Goal: Task Accomplishment & Management: Manage account settings

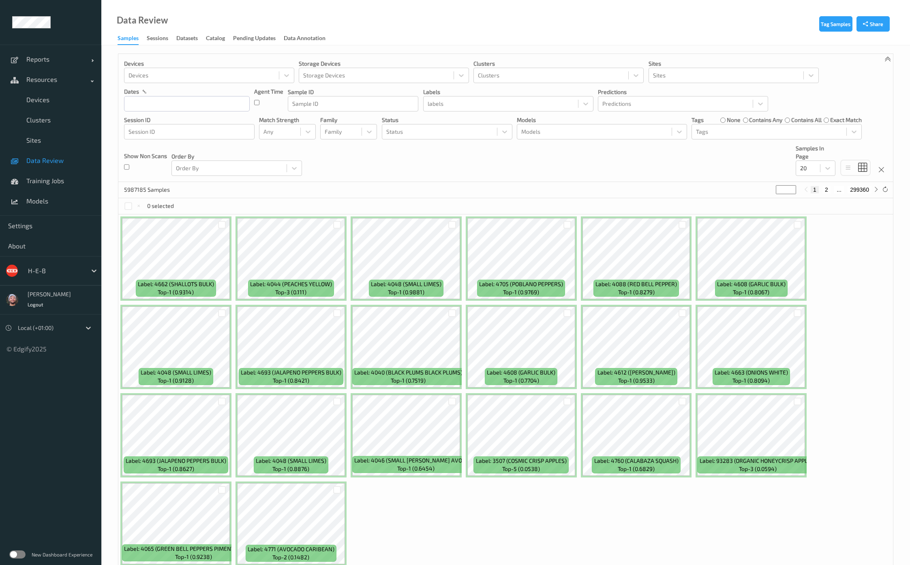
click at [63, 266] on div at bounding box center [55, 271] width 55 height 10
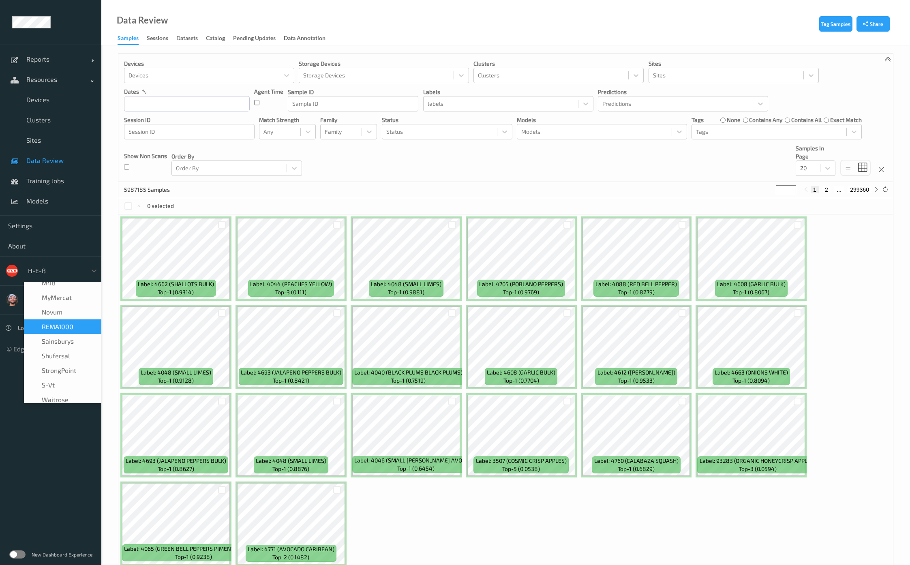
scroll to position [162, 0]
click at [63, 317] on div "REMA1000" at bounding box center [62, 312] width 77 height 15
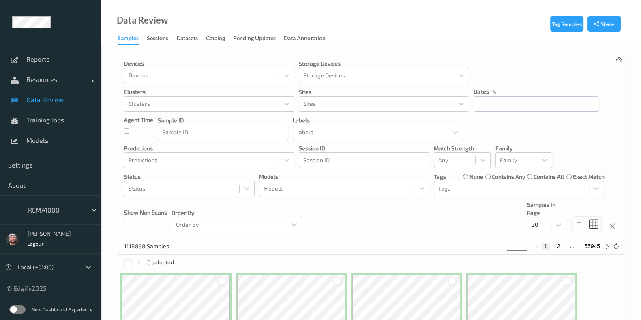
drag, startPoint x: 62, startPoint y: 76, endPoint x: 50, endPoint y: 90, distance: 18.7
click at [62, 75] on span "Resources" at bounding box center [58, 79] width 65 height 8
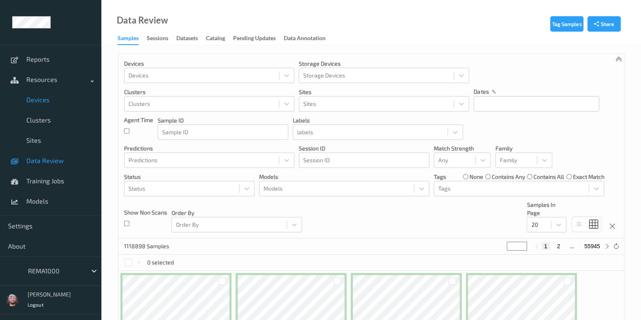
click at [49, 94] on link "Devices" at bounding box center [50, 100] width 101 height 20
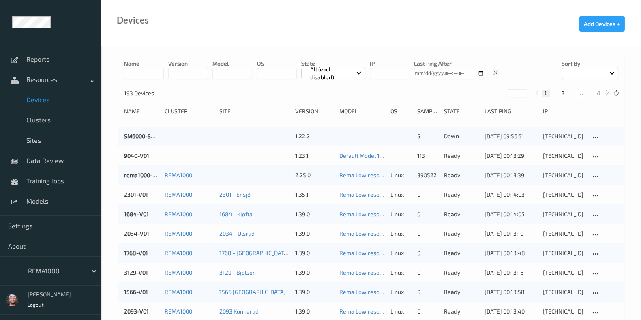
click at [594, 90] on button "4" at bounding box center [598, 93] width 8 height 7
type input "*"
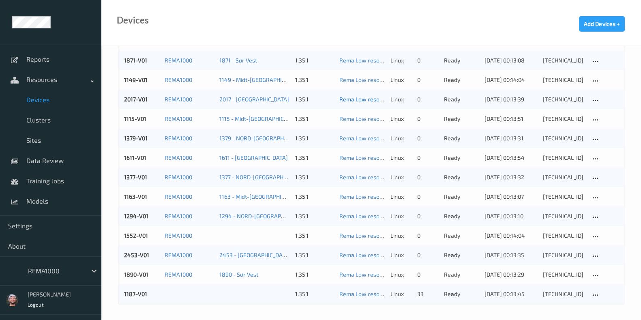
scroll to position [660, 0]
click at [133, 295] on link "1187-V01" at bounding box center [135, 293] width 23 height 7
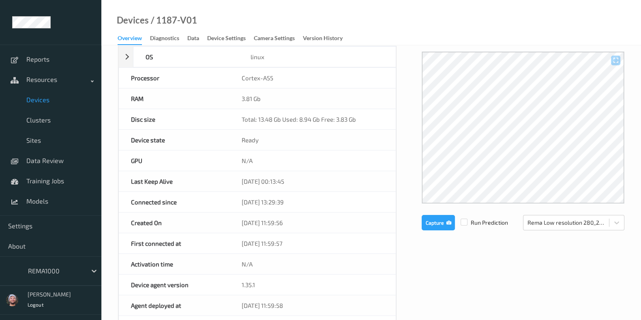
scroll to position [101, 0]
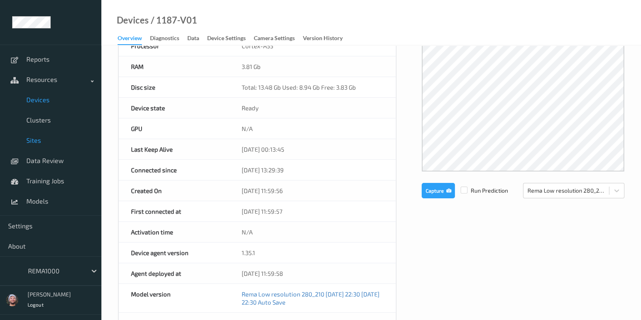
click at [44, 135] on link "Sites" at bounding box center [50, 140] width 101 height 20
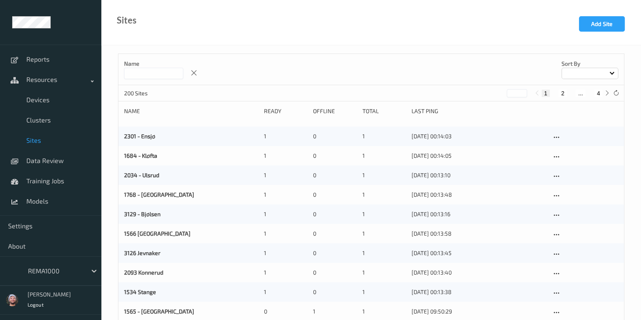
click at [157, 74] on input at bounding box center [153, 73] width 59 height 11
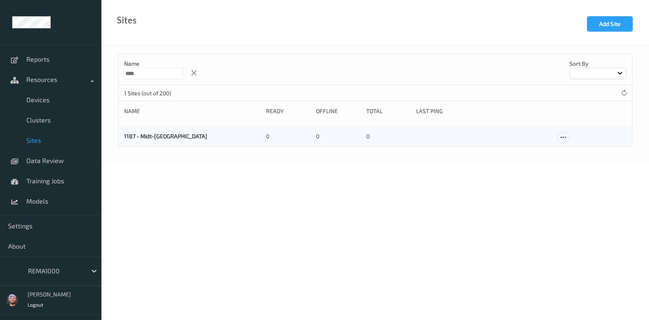
type input "****"
click at [565, 139] on icon at bounding box center [562, 137] width 7 height 7
click at [571, 148] on link "Edit Site" at bounding box center [579, 151] width 43 height 15
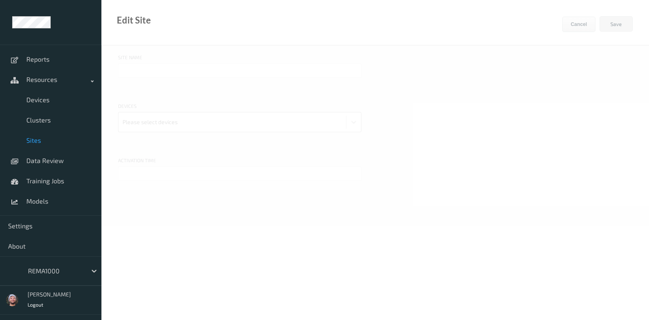
type input "1187 - Midt-Norge"
click at [178, 120] on div at bounding box center [231, 122] width 219 height 16
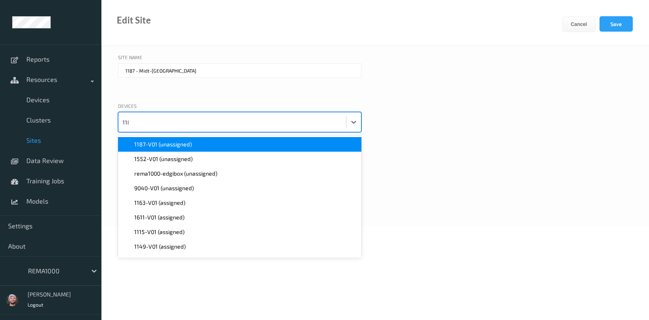
type input "1187"
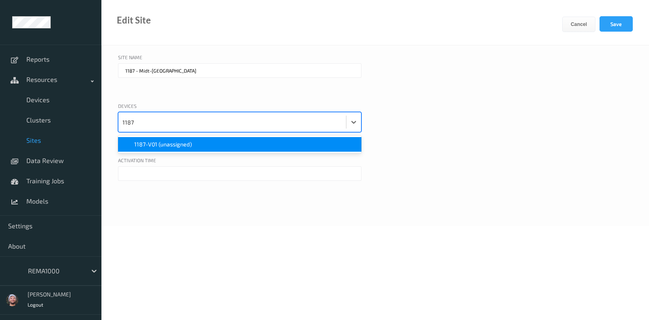
click at [188, 149] on div "1187-V01 (unassigned)" at bounding box center [239, 144] width 243 height 15
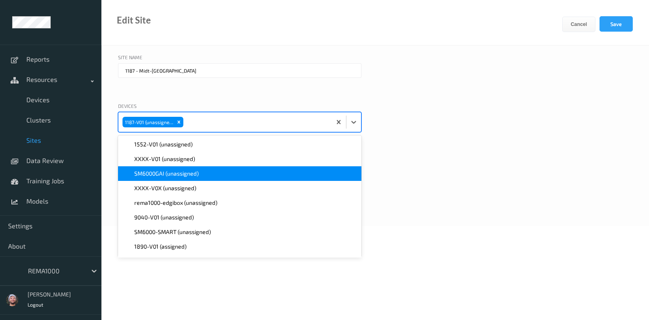
click at [171, 170] on span "SM6000GAI (unassigned)" at bounding box center [166, 173] width 64 height 8
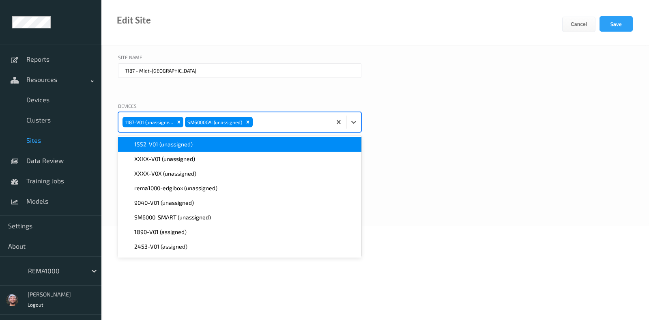
click at [246, 120] on icon "Remove SM6000GAI (unassigned)" at bounding box center [248, 122] width 6 height 6
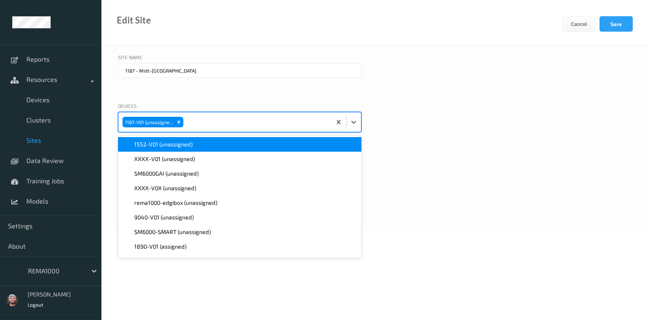
click at [225, 96] on div at bounding box center [178, 94] width 120 height 8
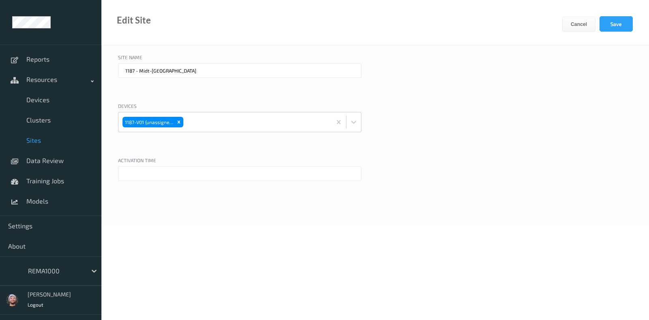
click at [193, 160] on div "Activation time" at bounding box center [375, 161] width 514 height 10
click at [185, 171] on input "text" at bounding box center [239, 173] width 243 height 15
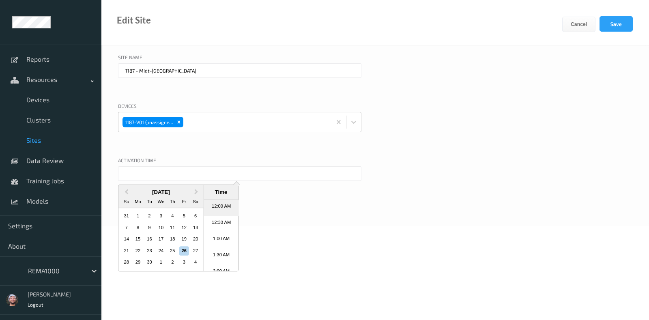
click at [219, 208] on li "12:00 AM" at bounding box center [221, 208] width 34 height 16
type input "26/09/2025 12:00 AM"
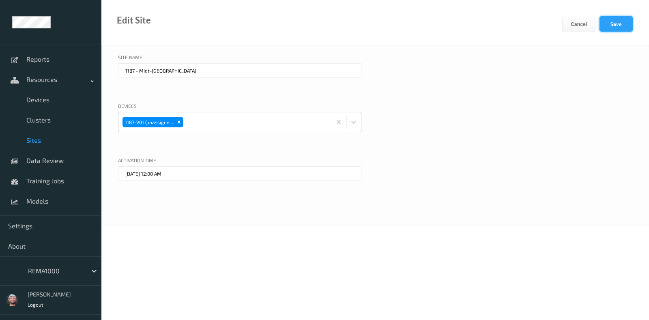
click at [610, 24] on button "Save" at bounding box center [615, 23] width 33 height 15
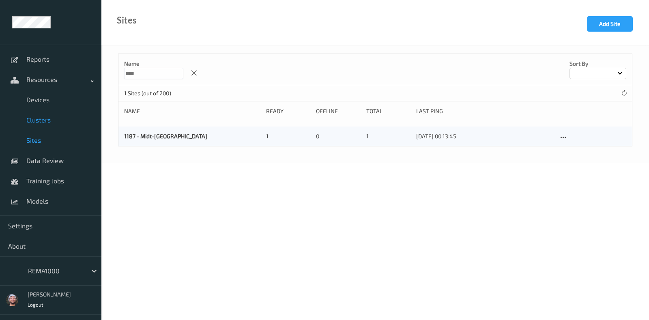
click at [53, 121] on span "Clusters" at bounding box center [59, 120] width 67 height 8
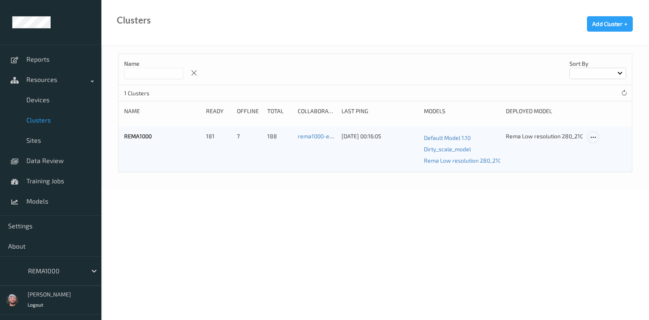
click at [593, 137] on icon at bounding box center [592, 137] width 7 height 7
click at [608, 154] on link "Edit Cluster" at bounding box center [613, 151] width 50 height 15
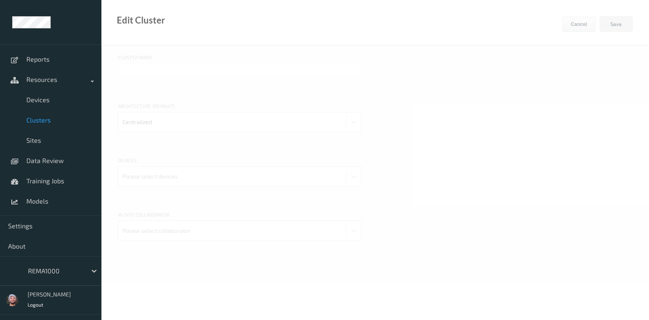
type input "REMA1000"
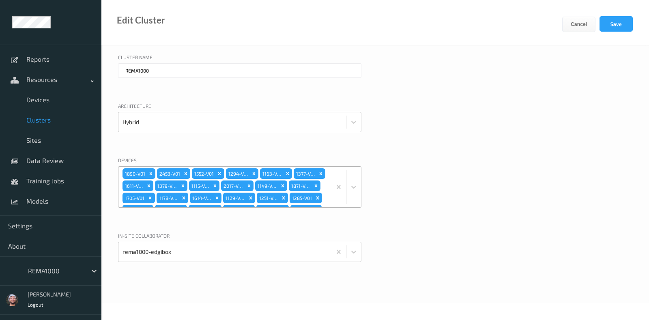
click at [306, 175] on div "1890-V01 2453-V01 1552-V01 1294-V01 1163-V01 1377-V01 1611-V01 1379-V01 1115-V0…" at bounding box center [224, 187] width 213 height 41
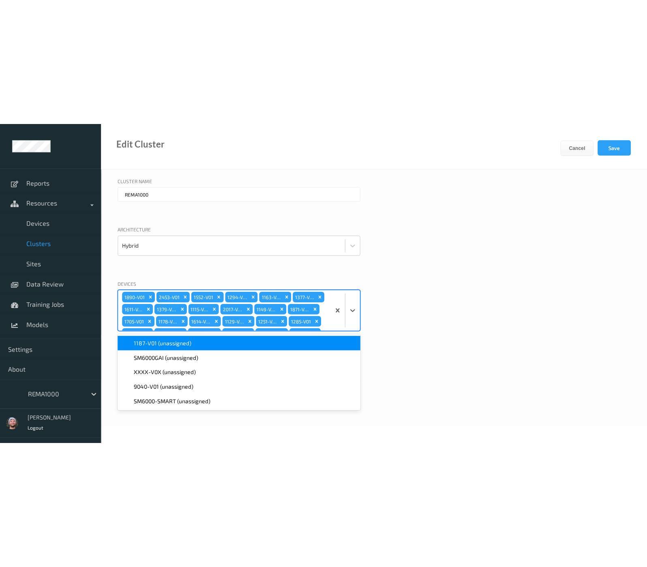
scroll to position [404, 0]
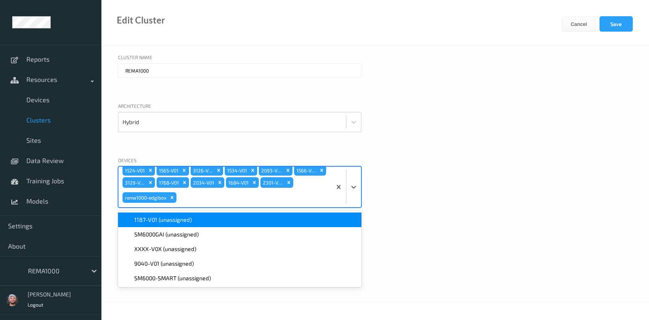
click at [219, 219] on div "1187-V01 (unassigned)" at bounding box center [239, 220] width 233 height 8
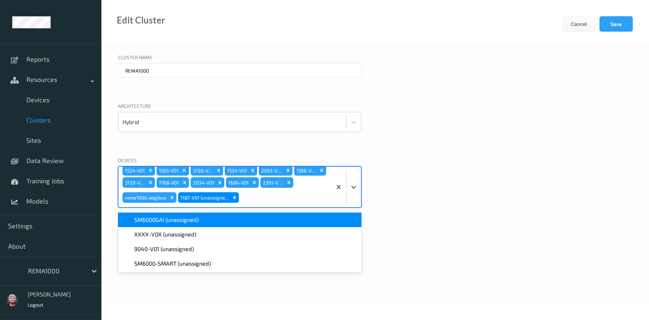
click at [619, 21] on button "Save" at bounding box center [615, 23] width 33 height 15
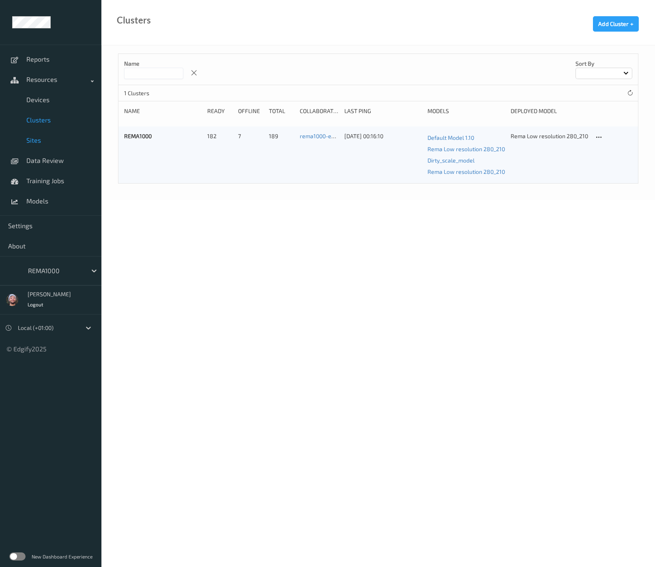
click at [48, 135] on link "Sites" at bounding box center [50, 140] width 101 height 20
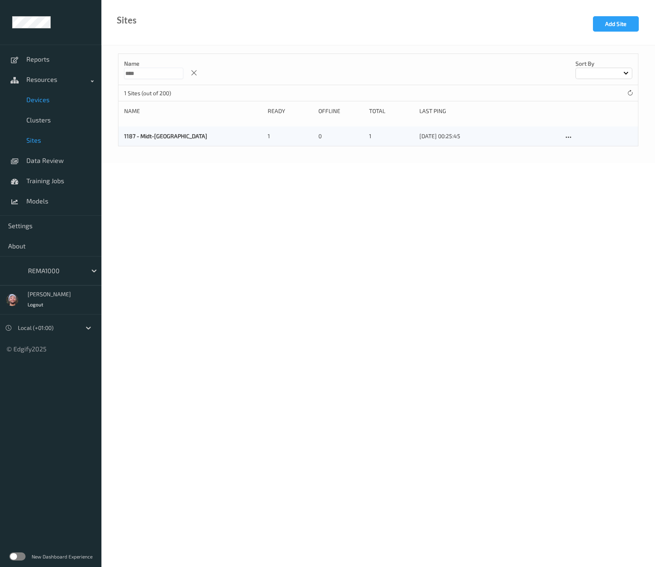
click at [55, 92] on link "Devices" at bounding box center [50, 100] width 101 height 20
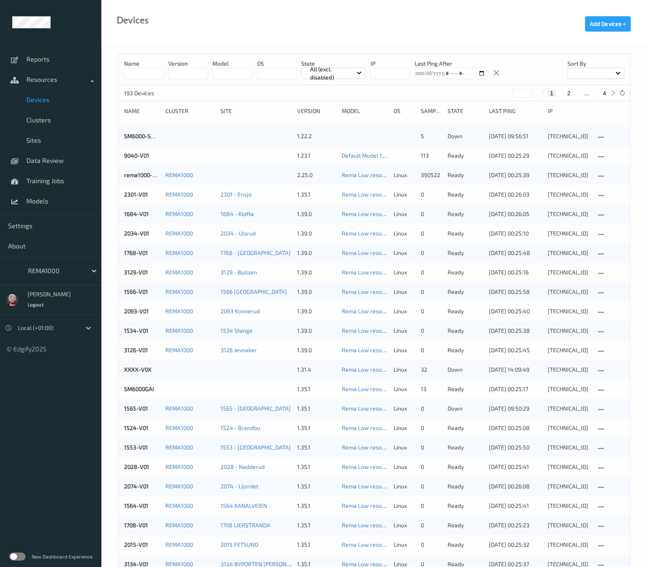
click at [601, 92] on button "4" at bounding box center [604, 93] width 8 height 7
type input "*"
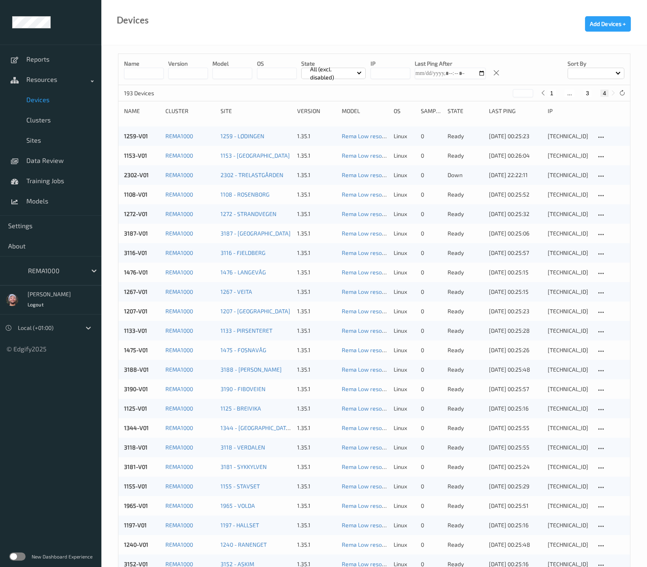
scroll to position [413, 0]
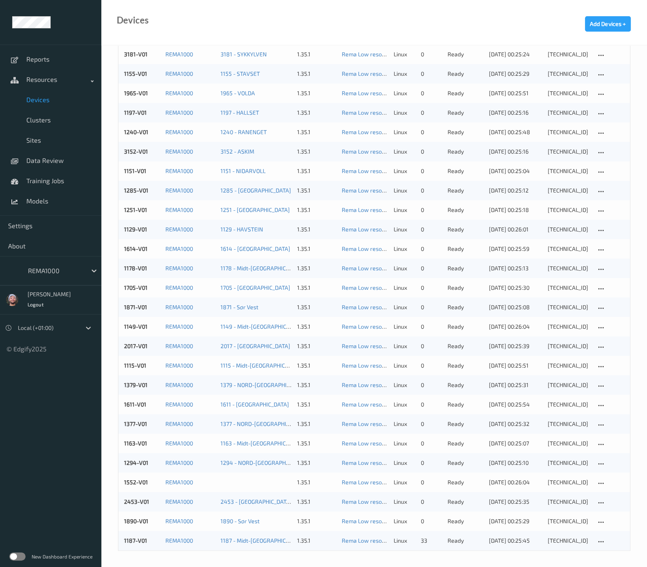
click at [402, 26] on div "Devices Add Devices +" at bounding box center [374, 22] width 546 height 45
drag, startPoint x: 261, startPoint y: 37, endPoint x: 252, endPoint y: 51, distance: 17.0
click at [261, 37] on div "Devices Add Devices +" at bounding box center [374, 22] width 546 height 45
click at [69, 266] on div at bounding box center [55, 271] width 55 height 10
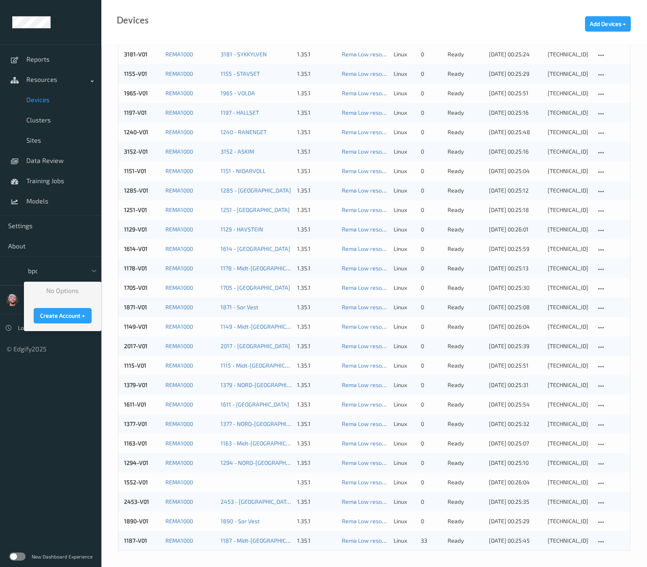
scroll to position [0, 0]
type input "b"
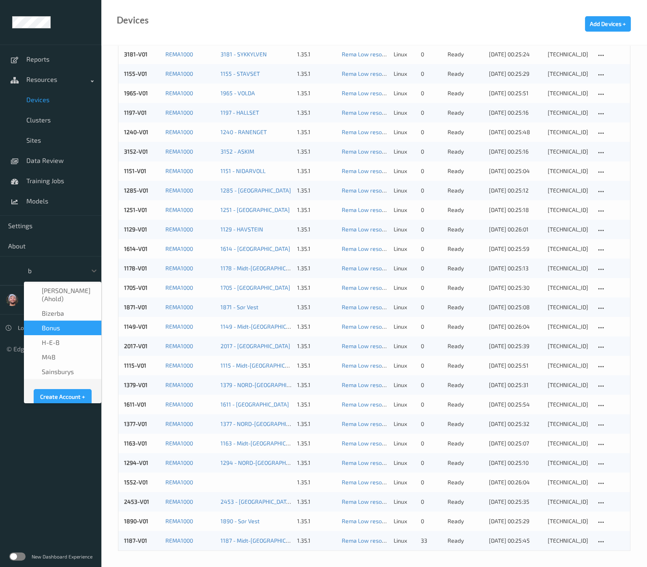
scroll to position [0, 0]
click at [79, 320] on div "Bonus" at bounding box center [62, 327] width 77 height 15
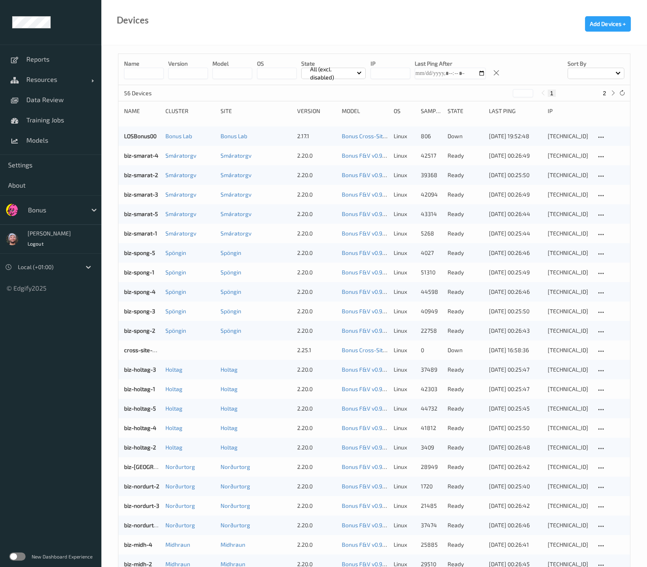
click at [601, 95] on button "2" at bounding box center [604, 93] width 8 height 7
type input "*"
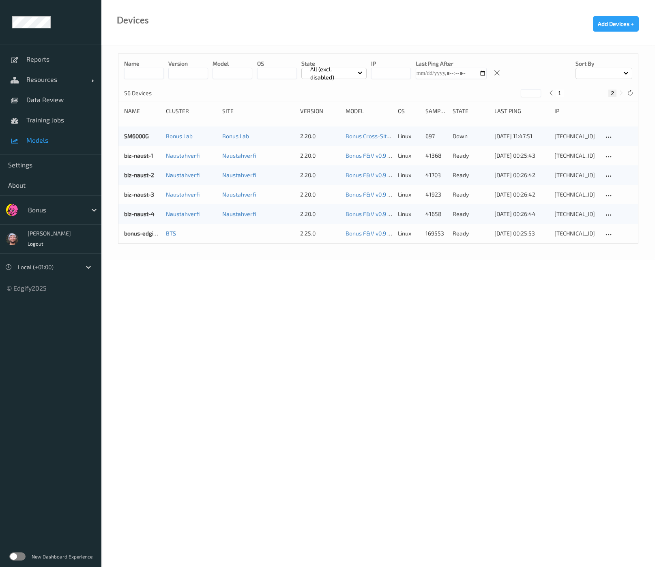
click at [71, 136] on span "Models" at bounding box center [59, 140] width 67 height 8
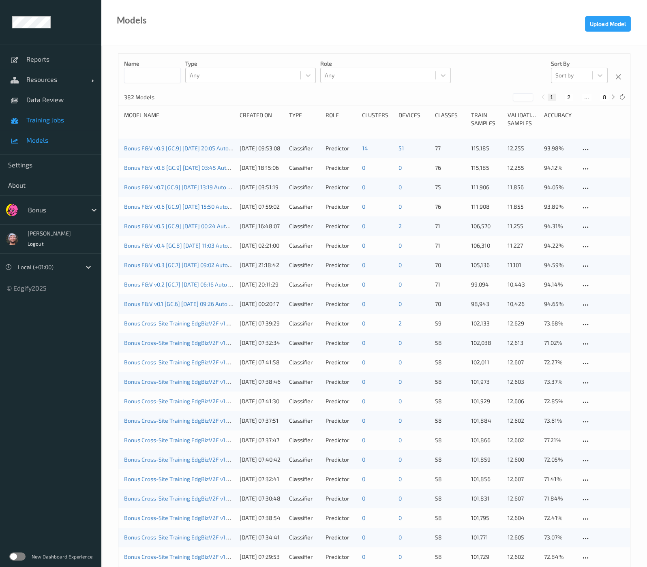
click at [58, 114] on link "Training Jobs" at bounding box center [50, 120] width 101 height 20
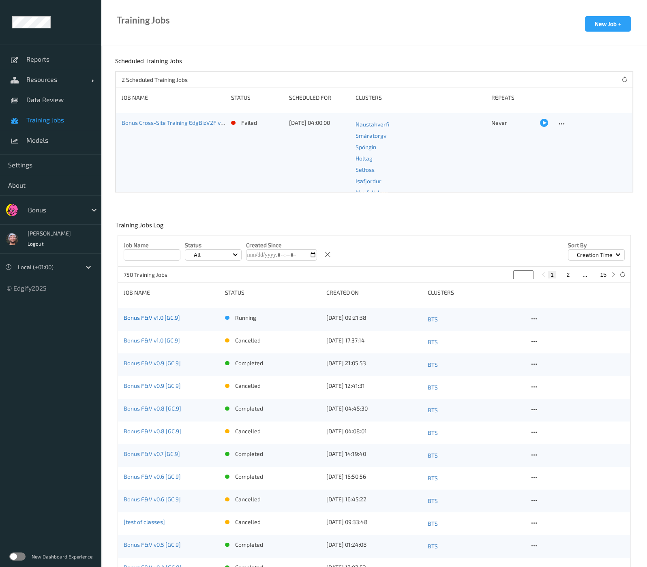
click at [158, 314] on link "Bonus F&V v1.0 [GC.9]" at bounding box center [152, 317] width 56 height 7
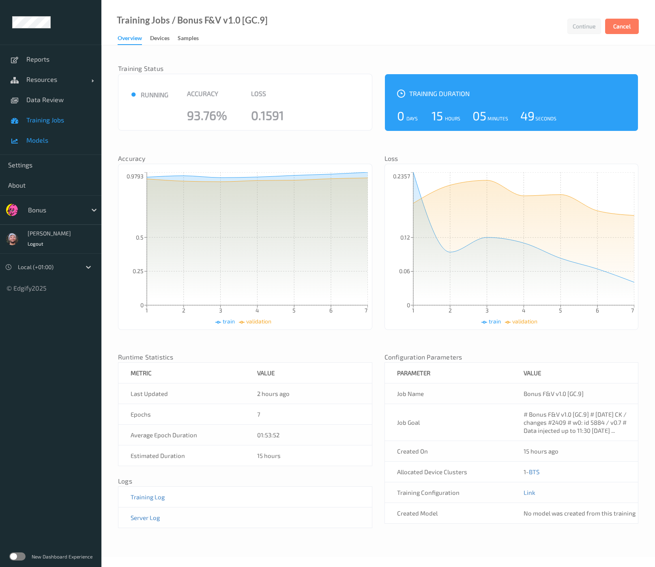
click at [34, 142] on span "Models" at bounding box center [59, 140] width 67 height 8
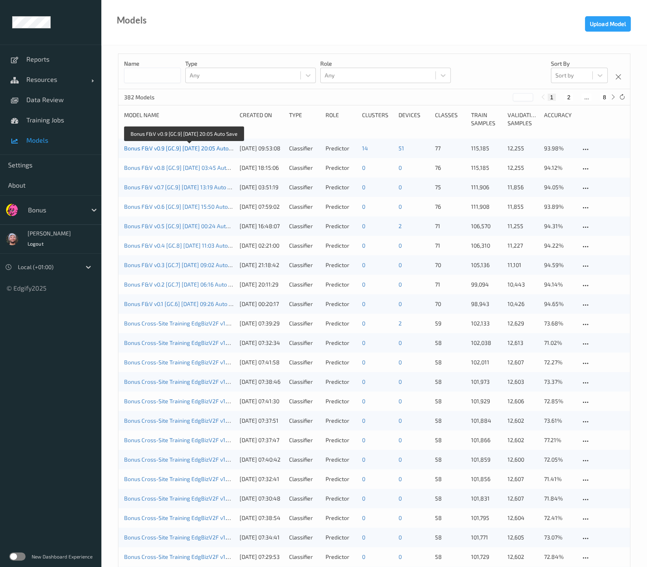
click at [158, 147] on link "Bonus F&V v0.9 [GC.9] 2025-09-14 20:05 Auto Save" at bounding box center [183, 148] width 118 height 7
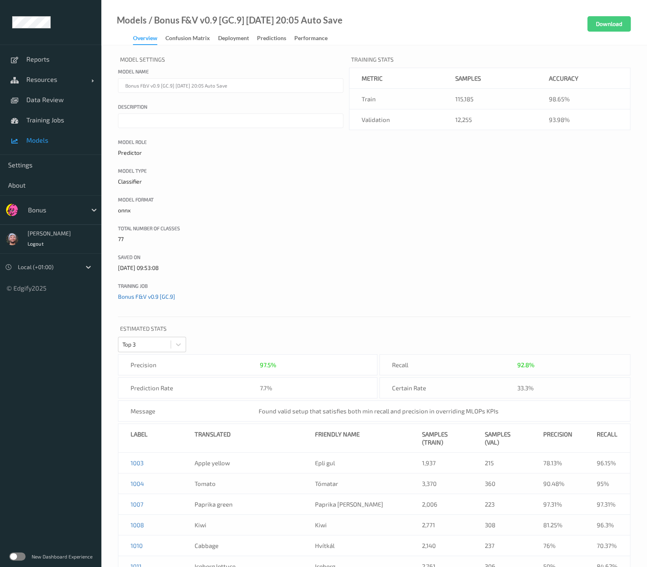
click at [166, 296] on link "Bonus F&V v0.9 [GC.9]" at bounding box center [146, 296] width 57 height 7
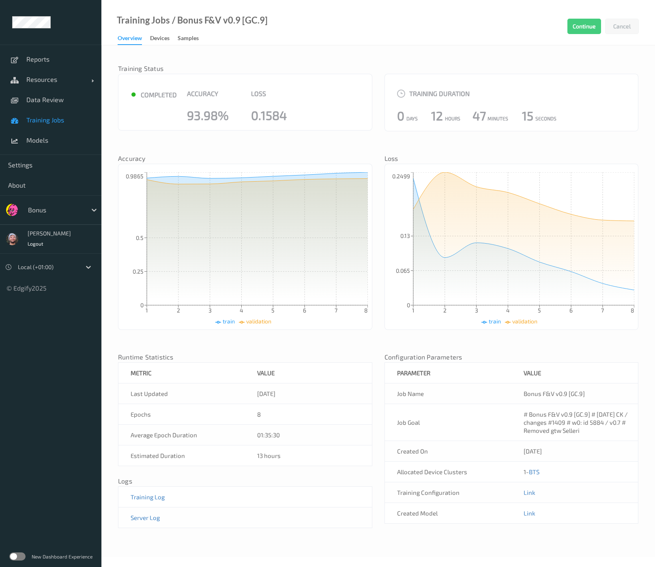
click at [527, 507] on td "Link" at bounding box center [574, 513] width 127 height 21
click at [527, 511] on link "Link" at bounding box center [529, 513] width 12 height 7
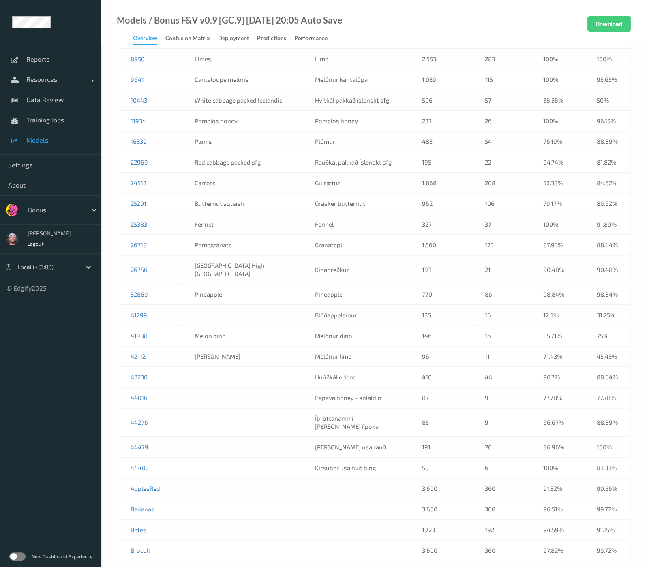
scroll to position [1525, 0]
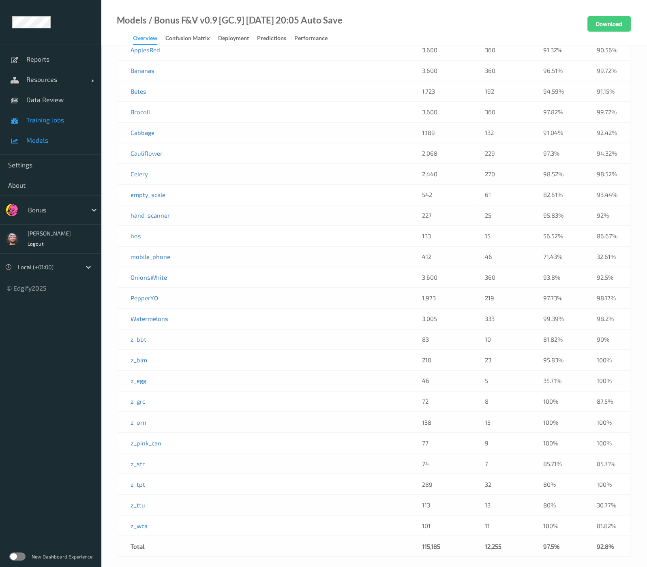
click at [63, 123] on span "Training Jobs" at bounding box center [59, 120] width 67 height 8
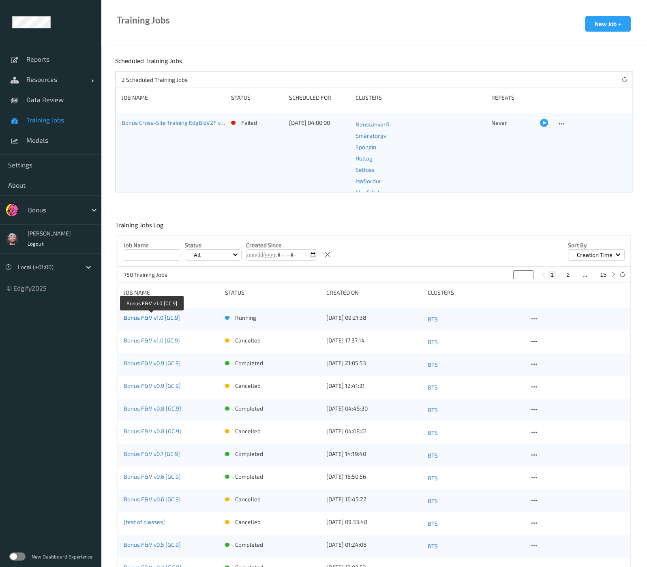
click at [163, 319] on link "Bonus F&V v1.0 [GC.9]" at bounding box center [152, 317] width 56 height 7
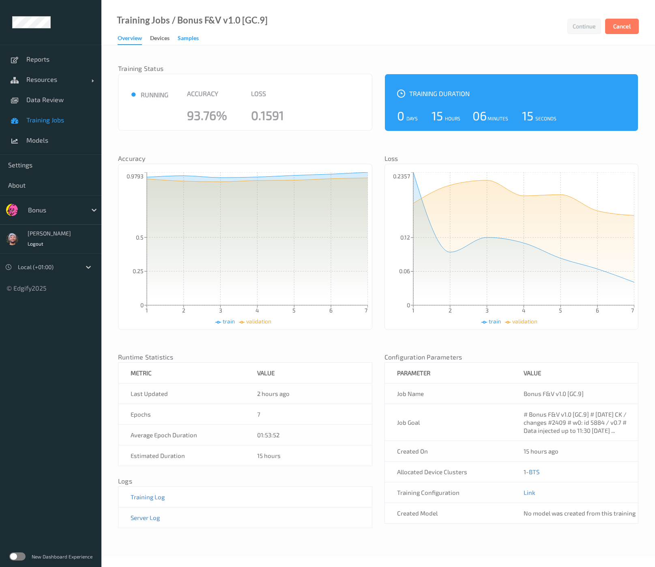
click at [199, 38] on div "Samples" at bounding box center [188, 39] width 21 height 10
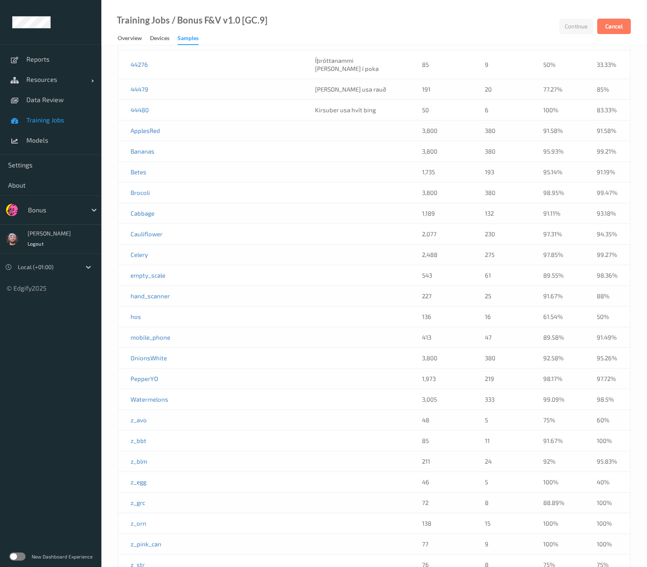
scroll to position [1206, 0]
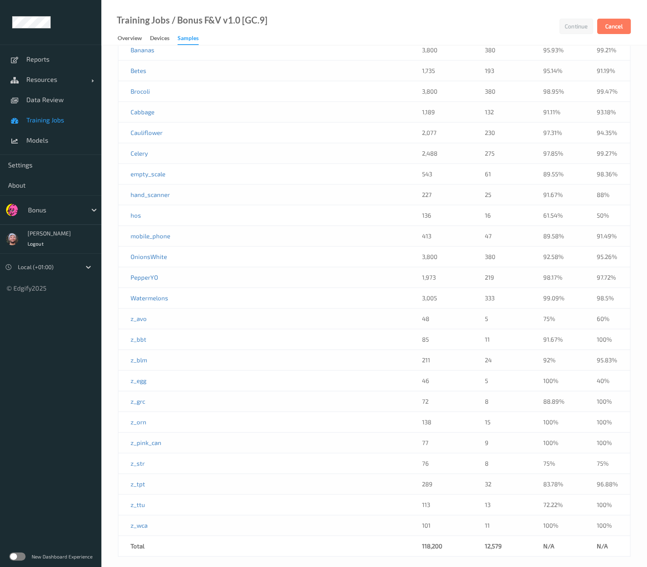
click at [57, 199] on div "Bonus" at bounding box center [50, 209] width 101 height 29
click at [58, 207] on div at bounding box center [55, 210] width 55 height 10
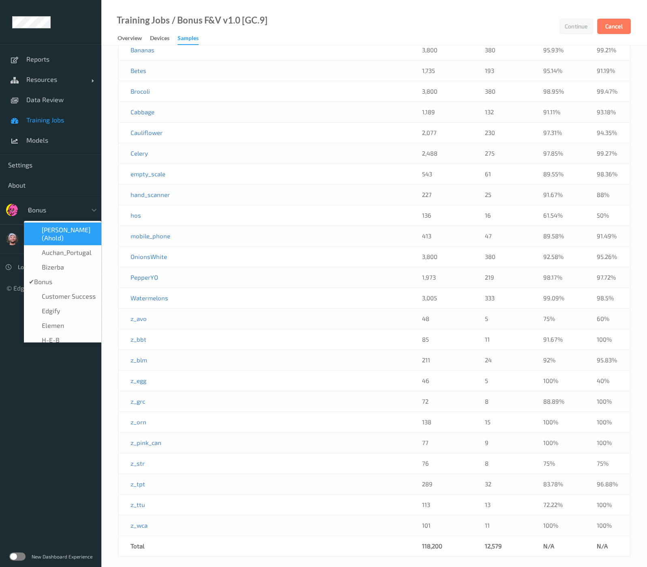
type input "vt"
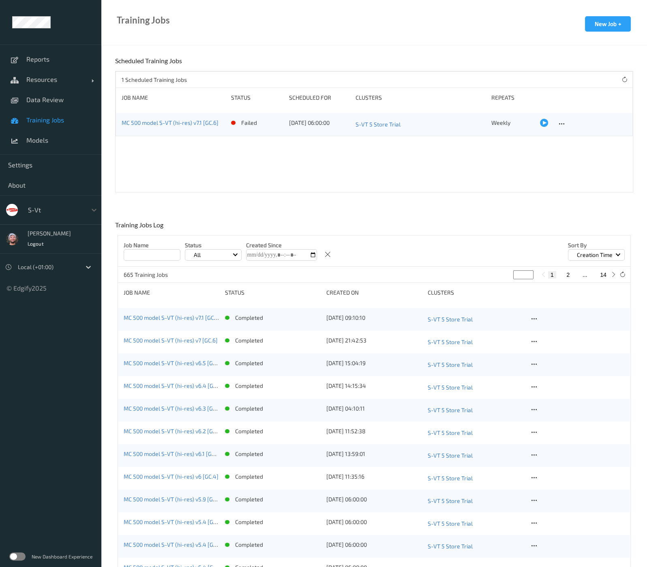
click at [59, 116] on span "Training Jobs" at bounding box center [59, 120] width 67 height 8
click at [58, 105] on link "Data Review" at bounding box center [50, 100] width 101 height 20
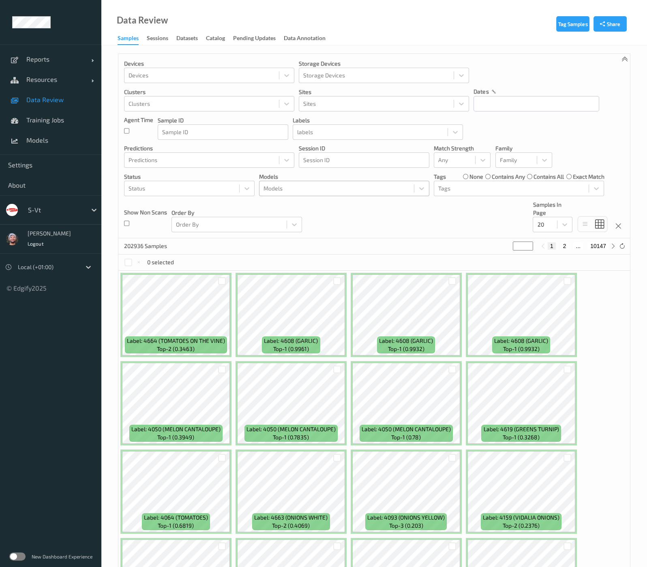
click at [347, 190] on div at bounding box center [336, 189] width 146 height 10
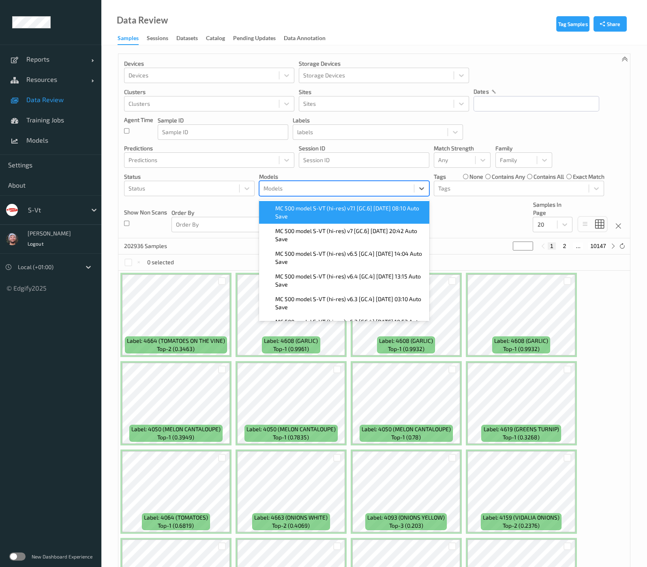
click at [330, 216] on span "MC 500 model S-VT (hi-res) v7.1 [GC.6] 2025-09-24 08:10 Auto Save" at bounding box center [349, 212] width 149 height 16
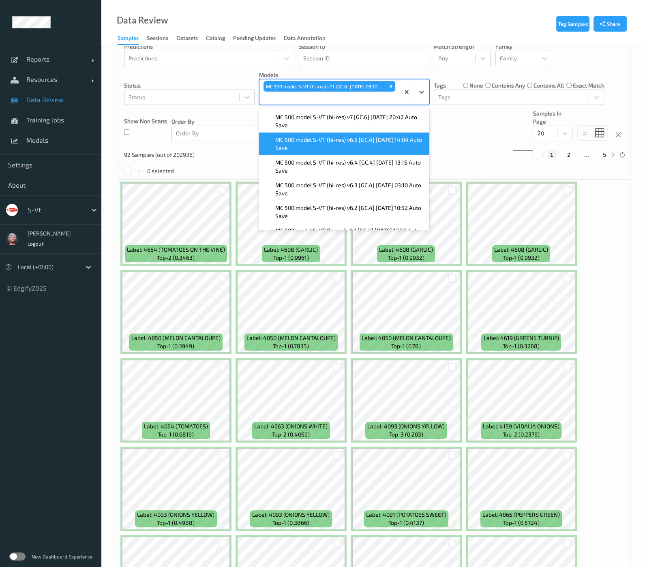
scroll to position [186, 0]
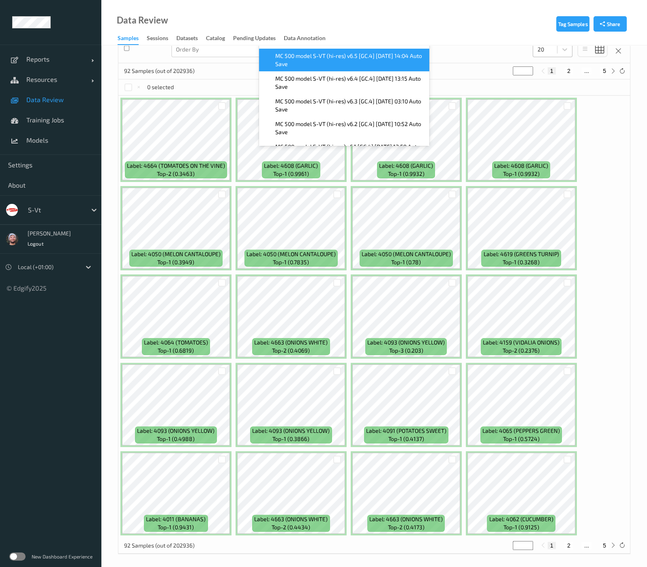
click at [547, 51] on div at bounding box center [545, 50] width 16 height 10
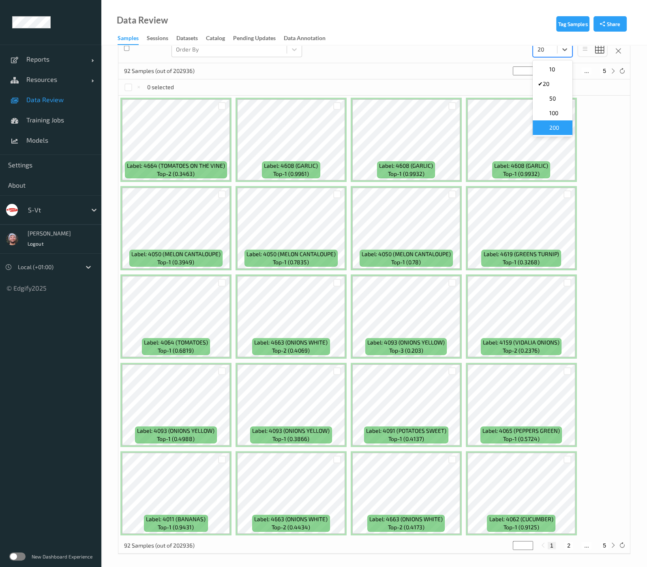
click at [552, 126] on span "200" at bounding box center [554, 128] width 10 height 8
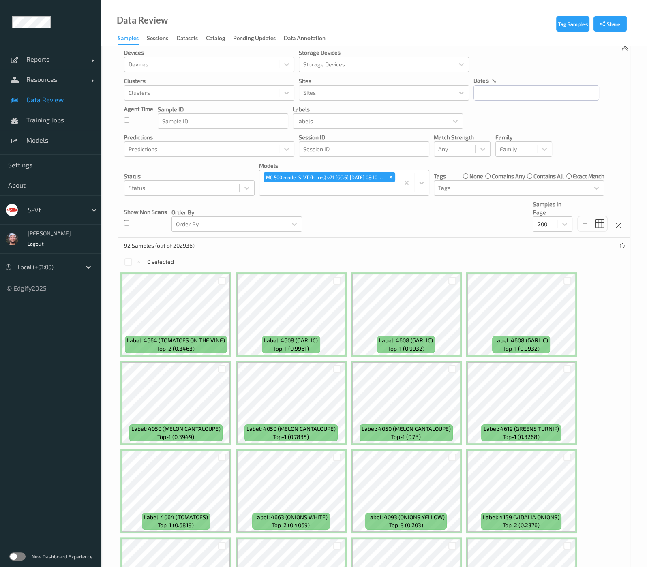
scroll to position [0, 0]
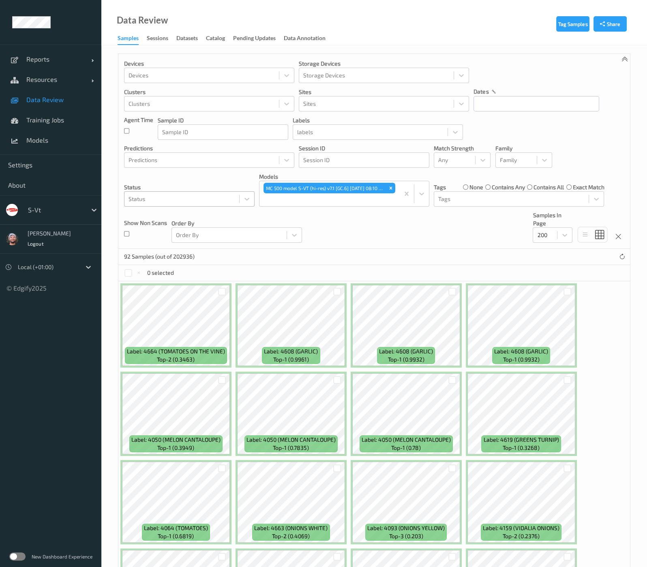
click at [197, 203] on div at bounding box center [181, 199] width 107 height 10
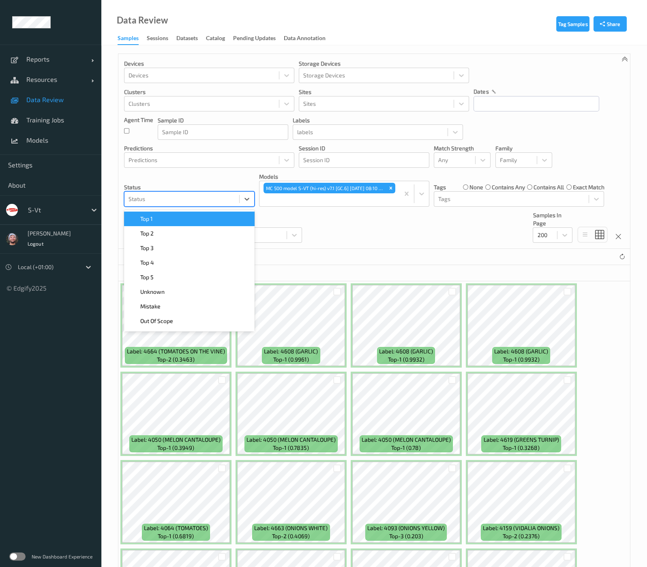
click at [191, 195] on div at bounding box center [181, 199] width 107 height 10
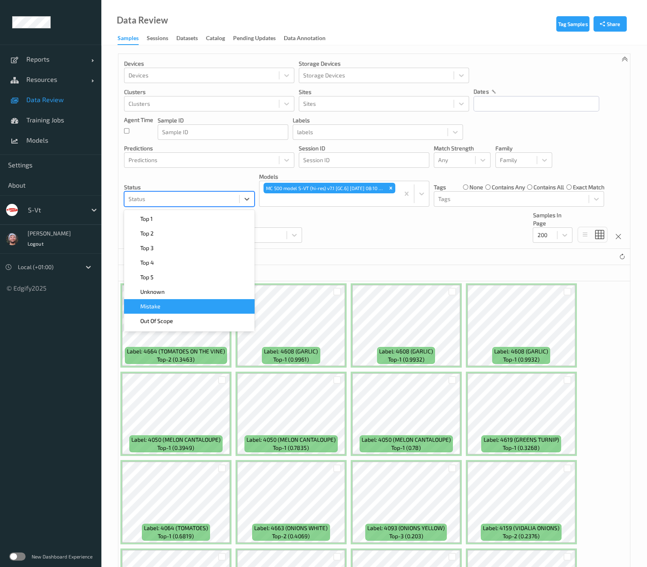
click at [161, 305] on div "Mistake" at bounding box center [189, 306] width 121 height 8
click at [365, 219] on div "Devices Devices Storage Devices Storage Devices Clusters Clusters Sites Sites d…" at bounding box center [374, 151] width 512 height 195
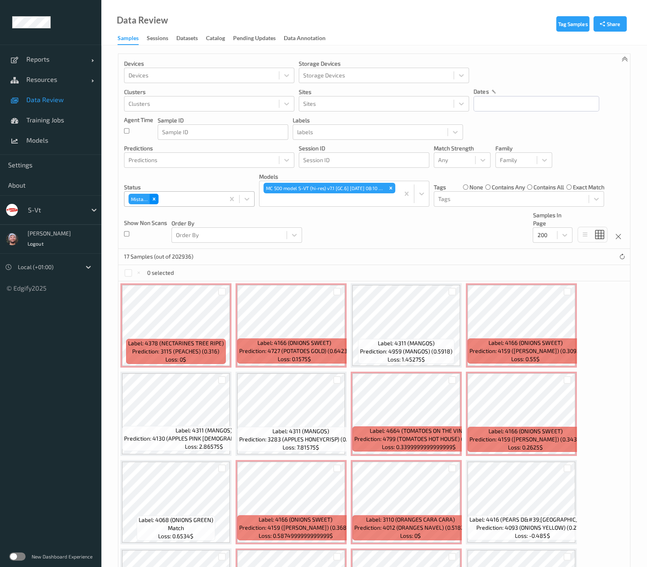
click at [156, 200] on div "Remove Mistake" at bounding box center [154, 199] width 9 height 11
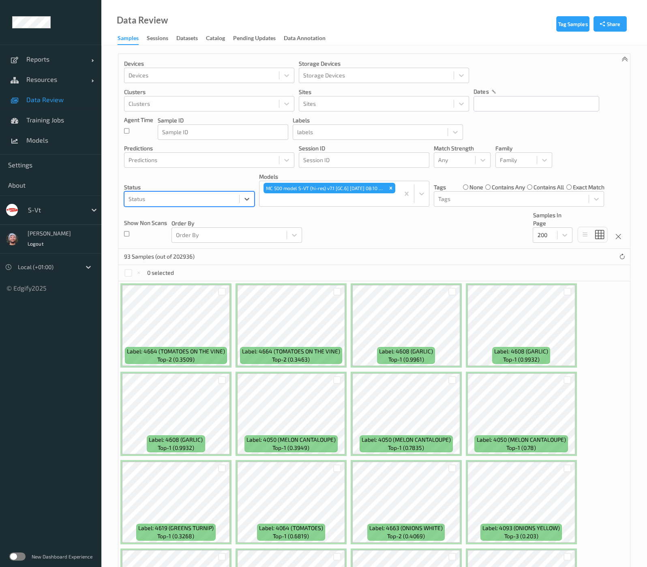
click at [161, 199] on div at bounding box center [181, 199] width 107 height 10
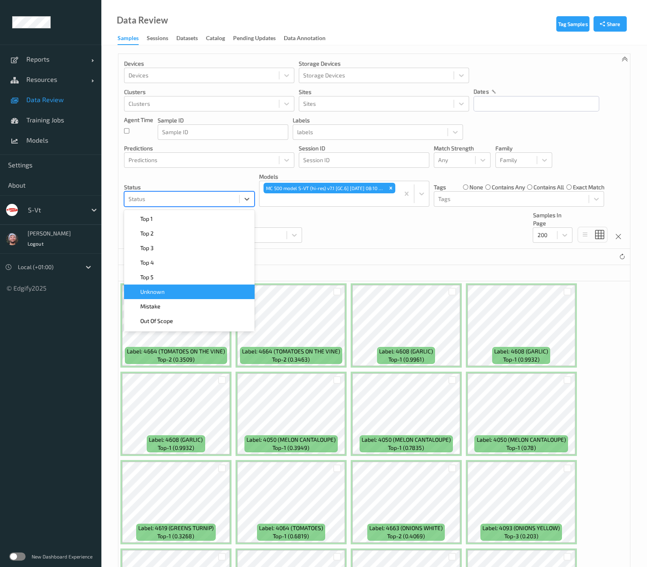
drag, startPoint x: 157, startPoint y: 299, endPoint x: 160, endPoint y: 289, distance: 10.9
click at [160, 289] on div "Top 1    Top 2    Top 3    Top 4    Top 5    Unknown    Mistake    Out Of Scope…" at bounding box center [189, 271] width 131 height 122
click at [160, 289] on span "Unknown" at bounding box center [152, 292] width 24 height 8
click at [337, 231] on div "Devices Devices Storage Devices Storage Devices Clusters Clusters Sites Sites d…" at bounding box center [374, 151] width 512 height 195
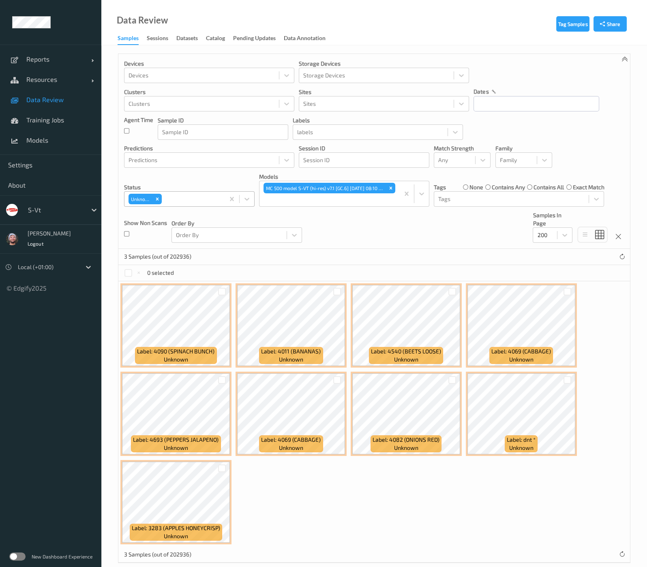
click at [169, 200] on div at bounding box center [191, 199] width 57 height 10
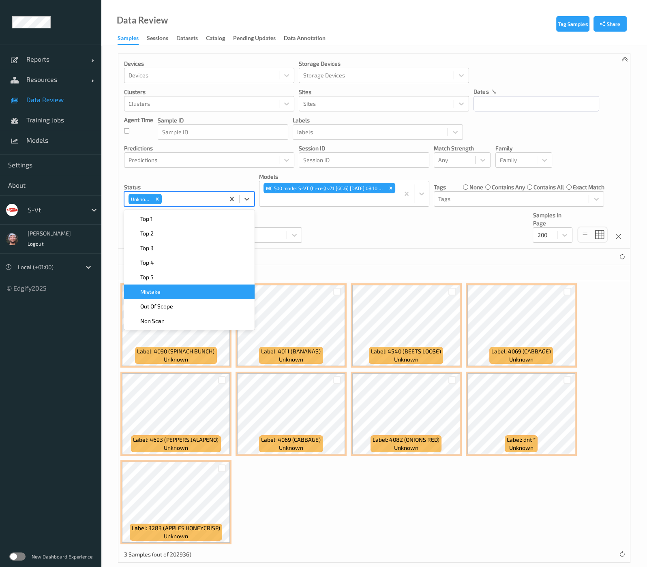
click at [170, 293] on div "Mistake" at bounding box center [189, 292] width 121 height 8
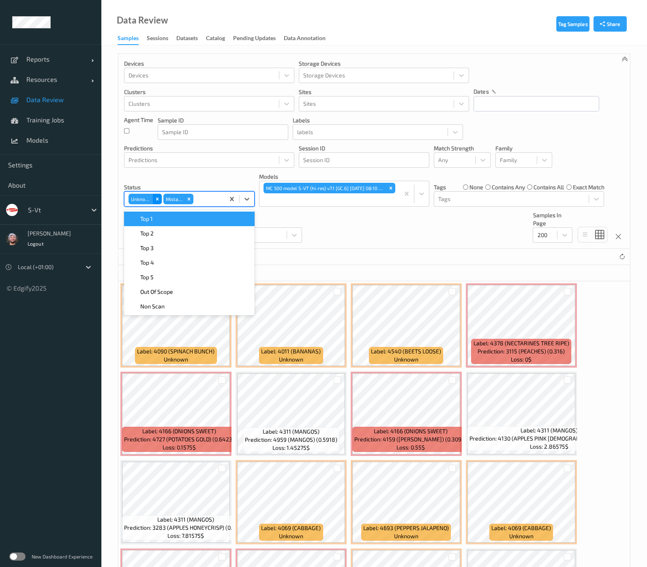
click at [158, 199] on icon "Remove Unknown" at bounding box center [157, 199] width 6 height 6
click at [166, 181] on div "Status option Mistake, selected. option Top 1 focused, 1 of 7. 7 results availa…" at bounding box center [189, 190] width 131 height 34
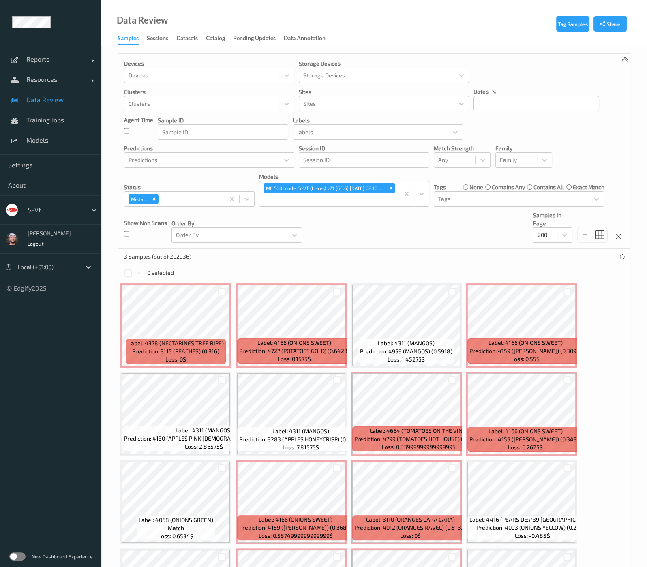
click at [61, 103] on span "Data Review" at bounding box center [59, 100] width 67 height 8
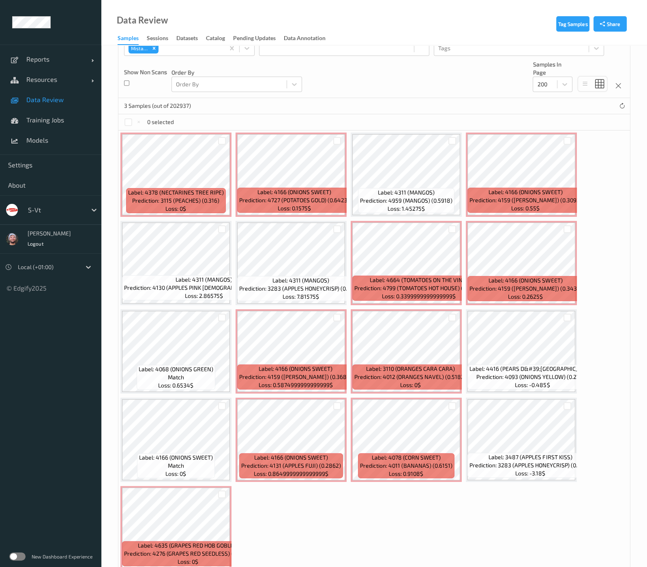
scroll to position [186, 0]
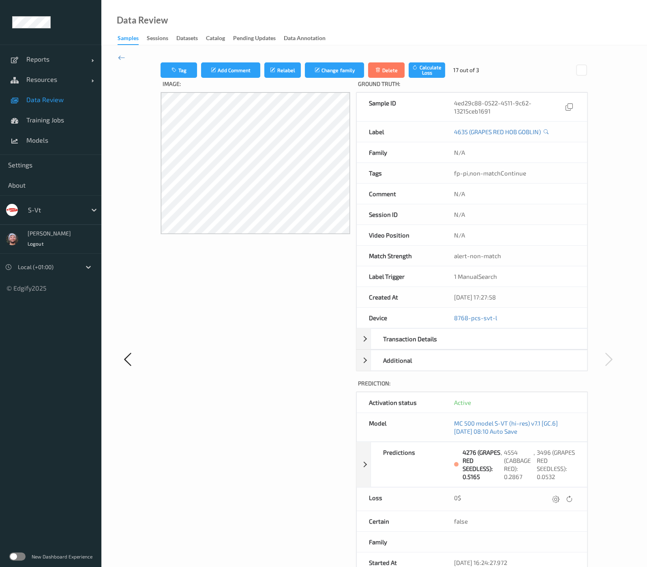
click at [118, 56] on icon at bounding box center [121, 57] width 7 height 9
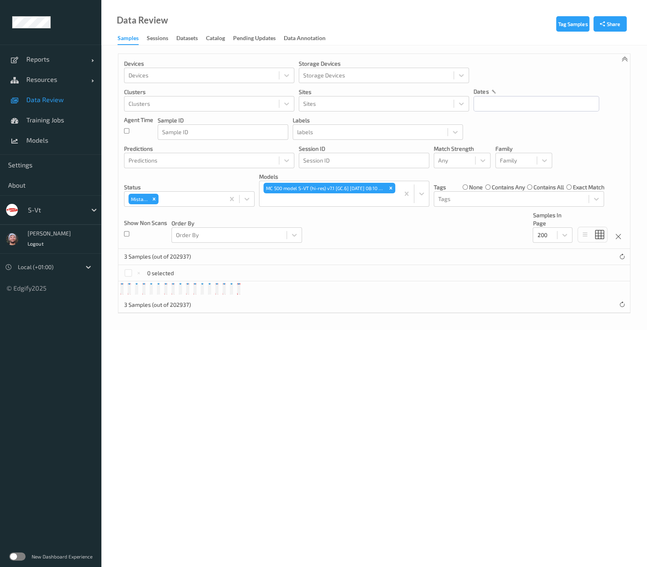
click at [118, 58] on div "Devices Devices Storage Devices Storage Devices Clusters Clusters Sites Sites d…" at bounding box center [374, 184] width 512 height 260
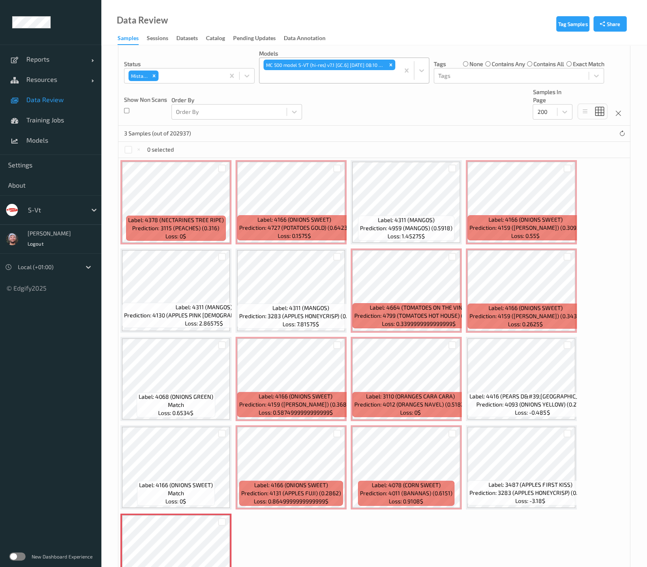
scroll to position [84, 0]
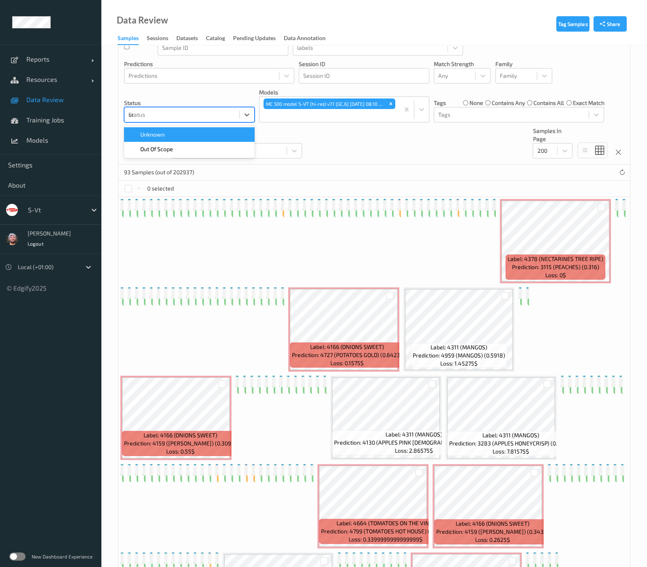
type input "unk"
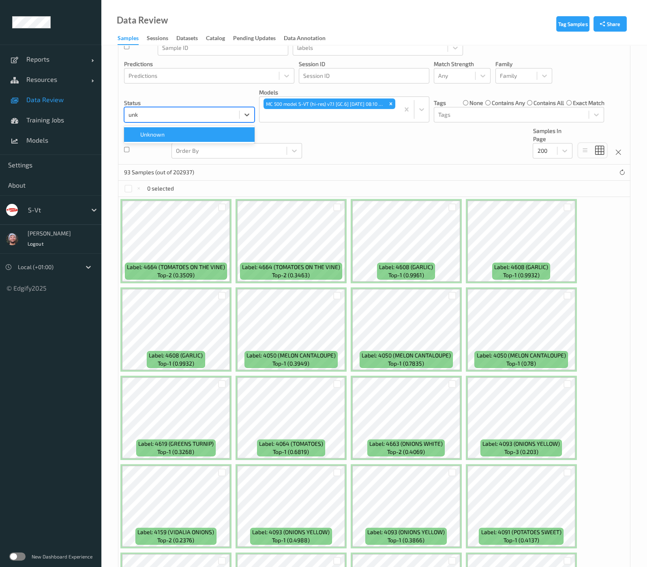
click at [213, 131] on div "Unknown" at bounding box center [189, 135] width 121 height 8
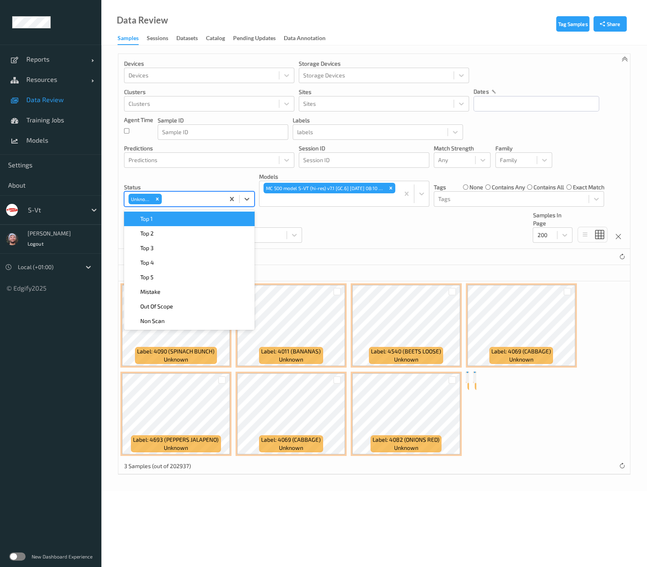
scroll to position [10, 0]
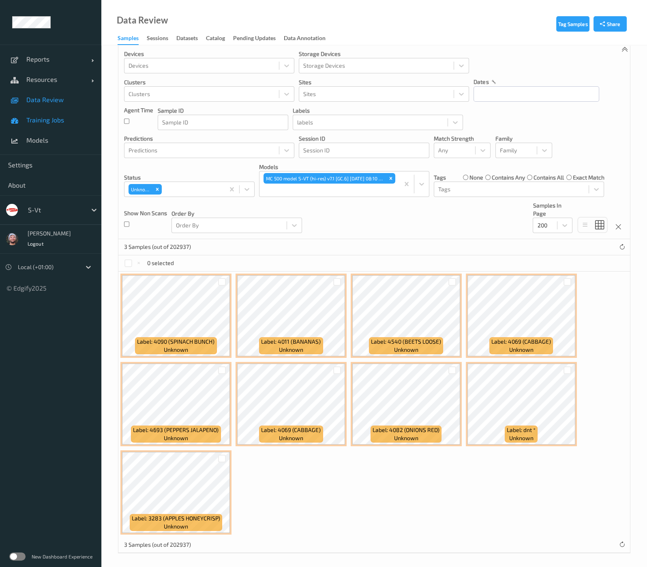
click at [58, 121] on span "Training Jobs" at bounding box center [59, 120] width 67 height 8
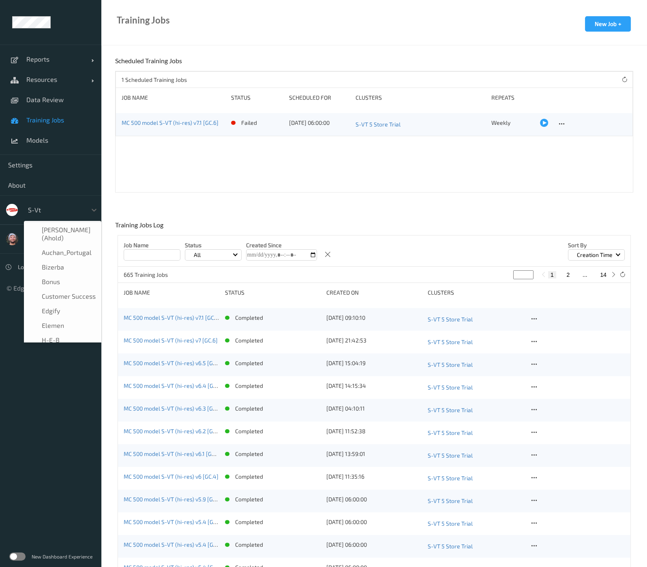
click at [55, 204] on div "s-vt" at bounding box center [55, 209] width 63 height 13
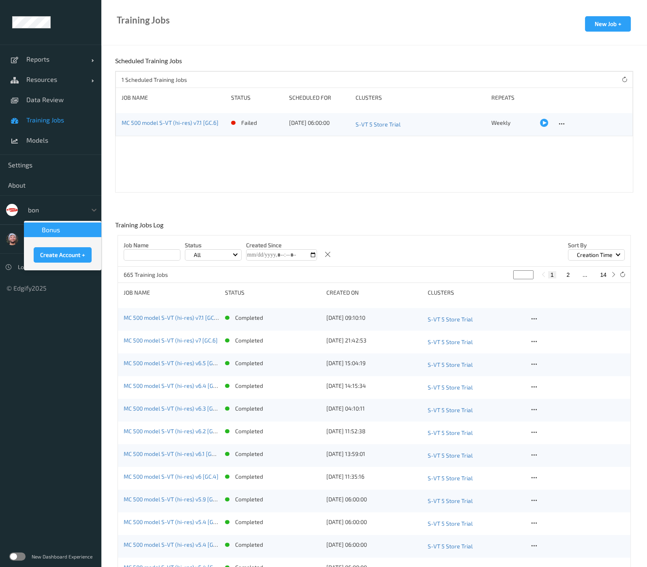
type input "bonu"
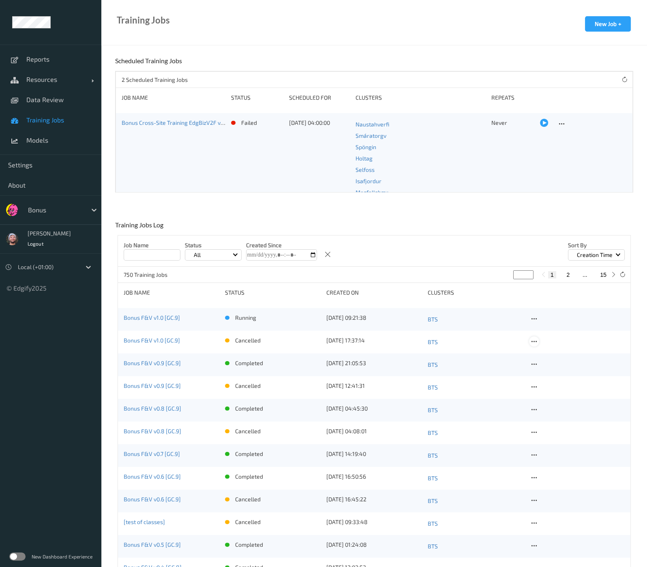
click at [533, 344] on icon at bounding box center [534, 341] width 7 height 7
click at [550, 384] on div "Delete Job" at bounding box center [554, 385] width 23 height 8
click at [537, 362] on icon at bounding box center [534, 364] width 7 height 7
click at [547, 403] on div "Delete Job" at bounding box center [554, 407] width 23 height 8
click at [536, 388] on icon at bounding box center [534, 386] width 7 height 7
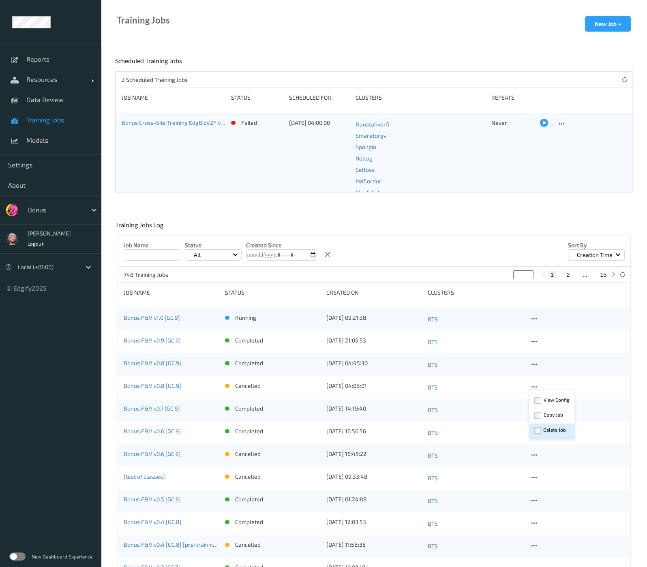
click at [548, 428] on div "Delete Job" at bounding box center [554, 430] width 23 height 8
click at [535, 433] on icon at bounding box center [534, 432] width 7 height 7
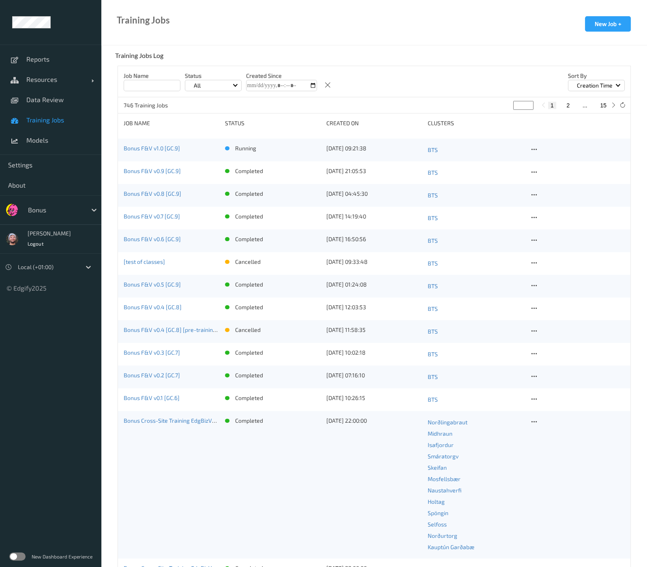
scroll to position [50, 0]
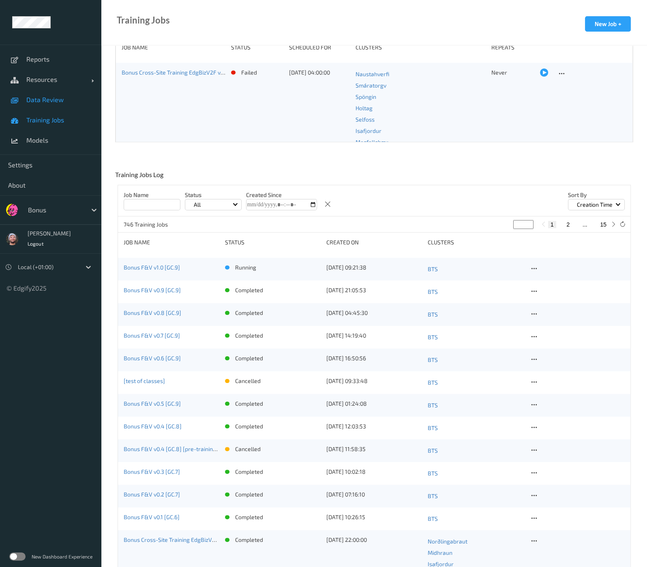
click at [47, 100] on span "Data Review" at bounding box center [59, 100] width 67 height 8
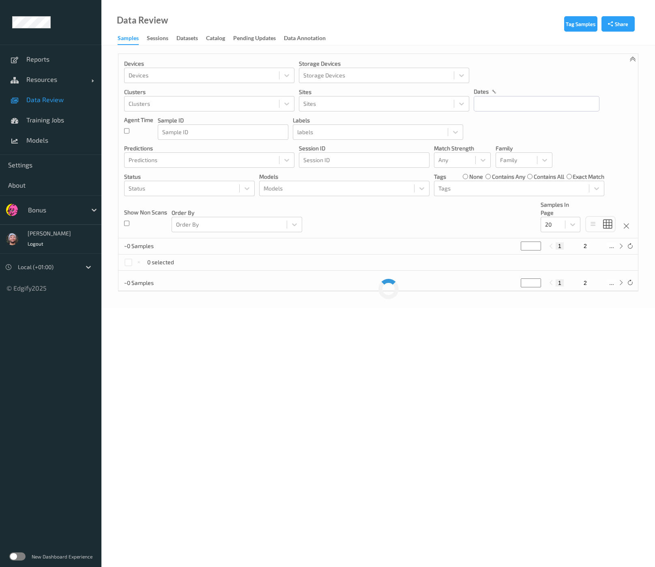
click at [45, 204] on div "Bonus" at bounding box center [55, 209] width 63 height 13
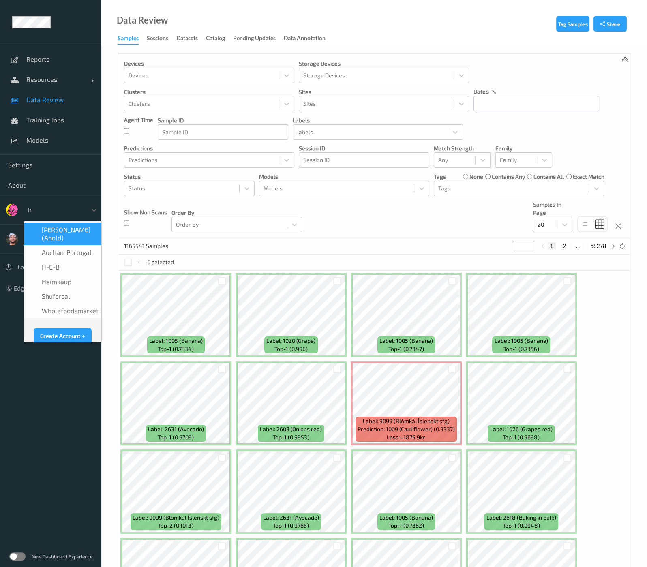
type input "h-"
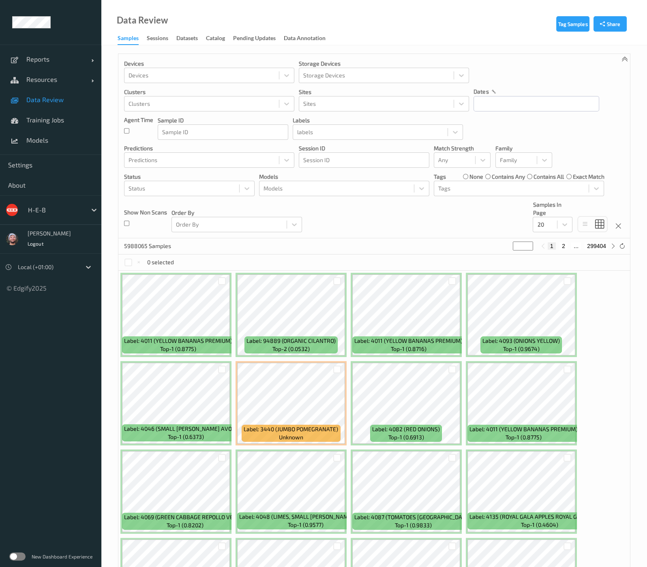
drag, startPoint x: 41, startPoint y: 81, endPoint x: 48, endPoint y: 93, distance: 14.3
click at [43, 81] on span "Resources" at bounding box center [58, 79] width 65 height 8
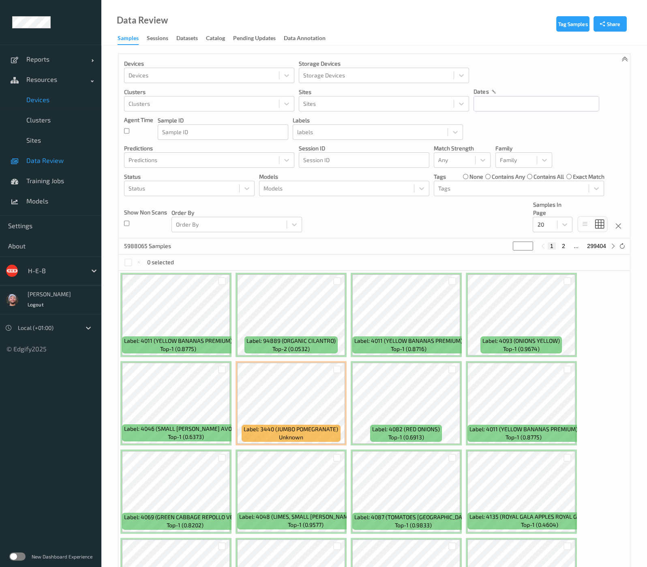
click at [53, 100] on span "Devices" at bounding box center [59, 100] width 67 height 8
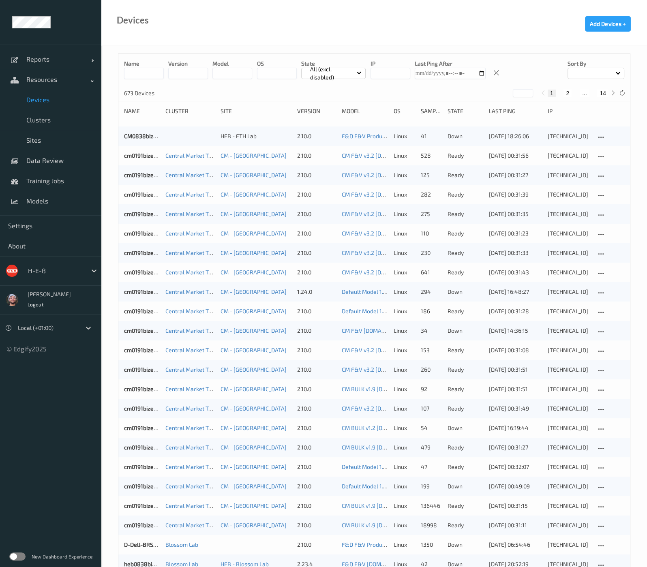
click at [597, 96] on button "14" at bounding box center [602, 93] width 11 height 7
type input "**"
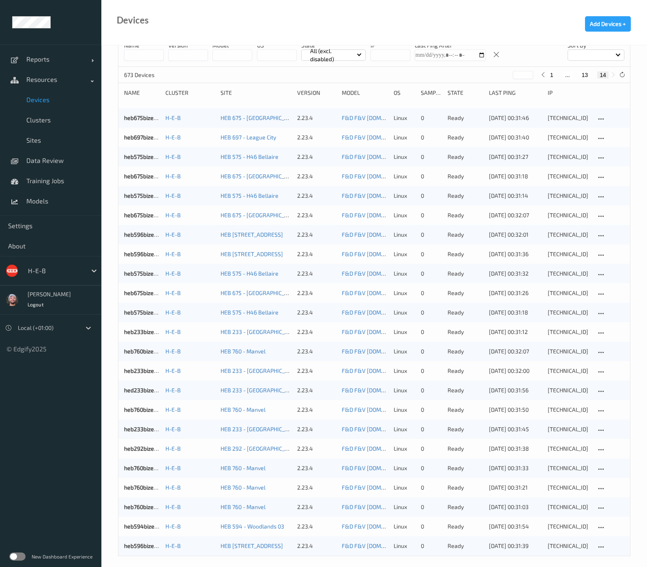
scroll to position [24, 0]
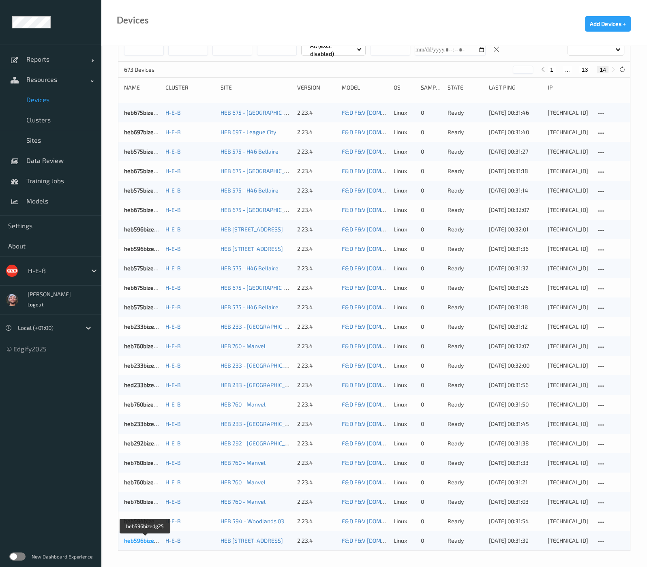
click at [148, 542] on link "heb596bizedg25" at bounding box center [145, 540] width 43 height 7
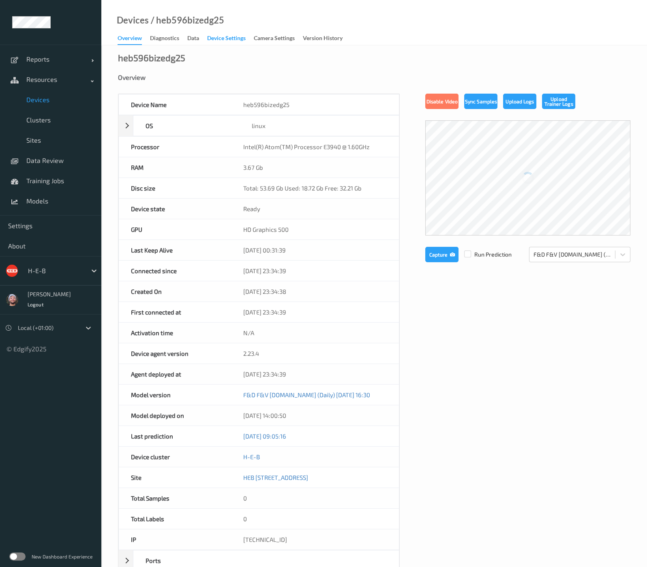
click at [238, 39] on div "Device Settings" at bounding box center [226, 39] width 39 height 10
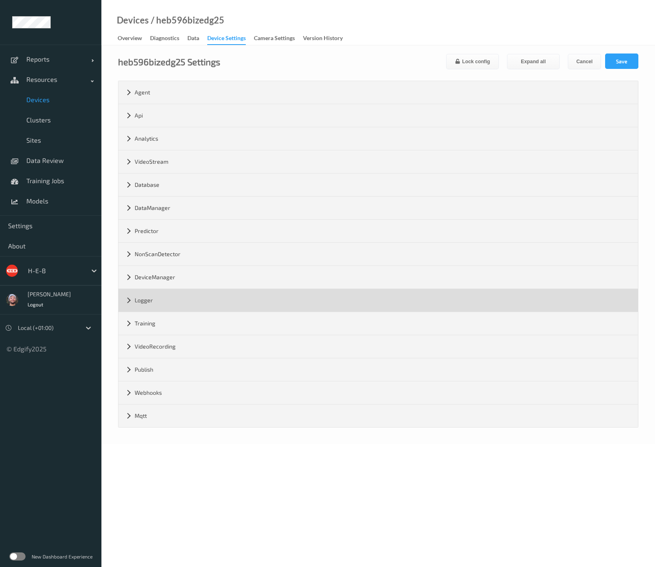
click at [168, 308] on div "Logger" at bounding box center [377, 300] width 519 height 23
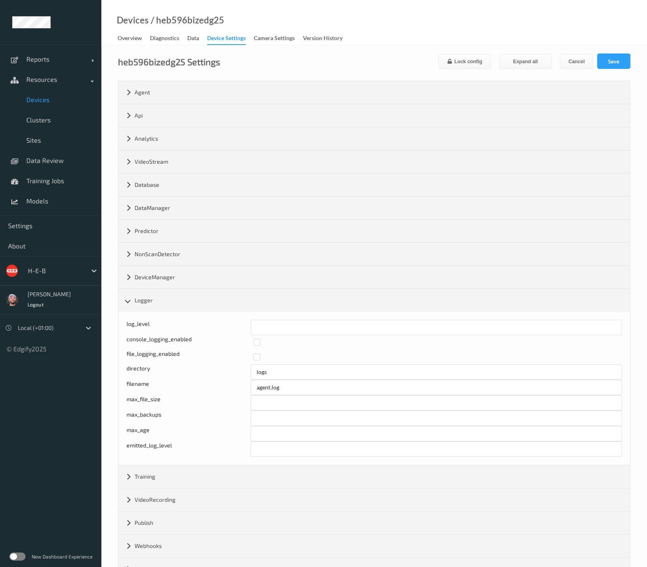
click at [41, 106] on link "Devices" at bounding box center [50, 100] width 101 height 20
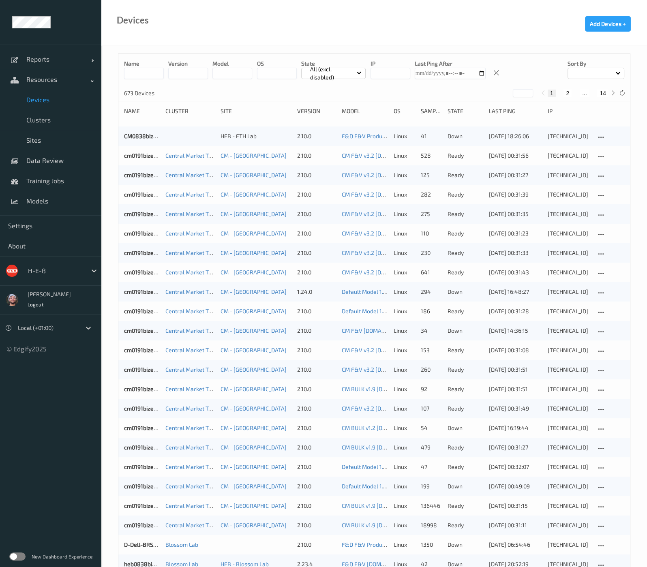
click at [600, 94] on button "14" at bounding box center [602, 93] width 11 height 7
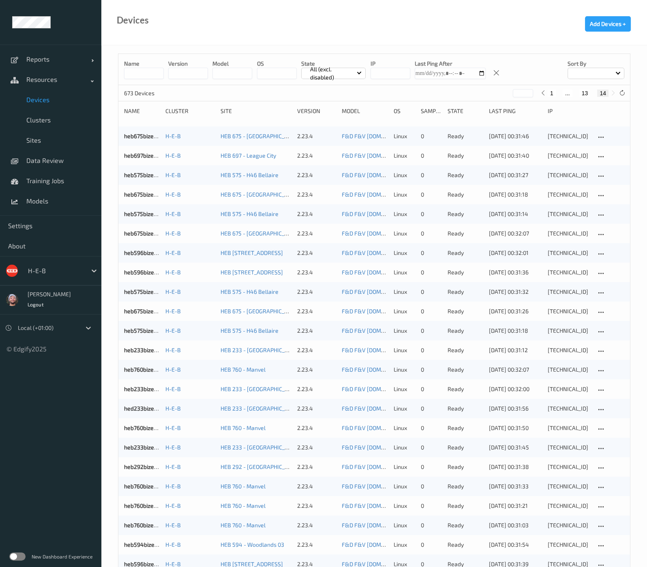
click at [588, 95] on button "13" at bounding box center [584, 93] width 11 height 7
type input "**"
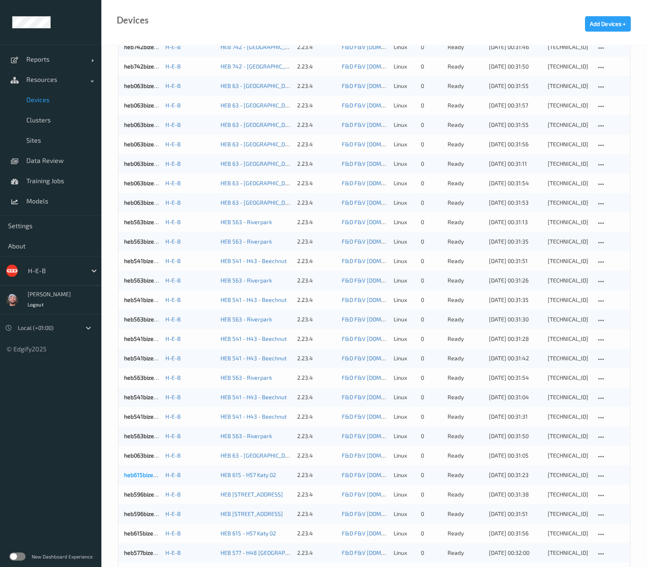
scroll to position [194, 0]
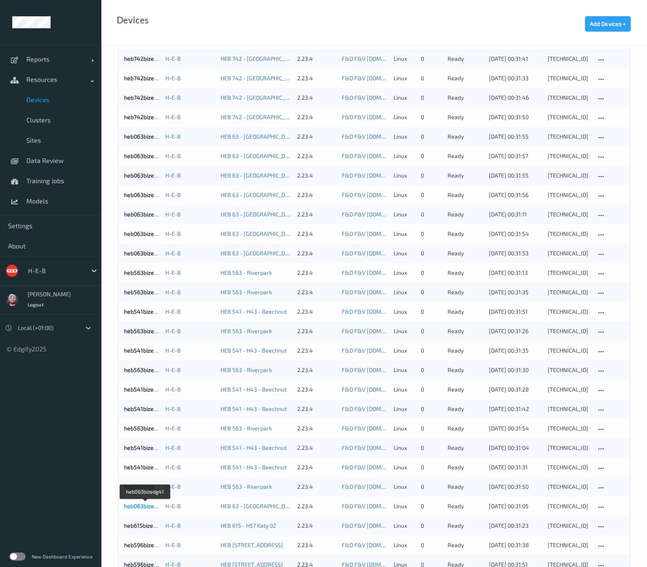
drag, startPoint x: 143, startPoint y: 510, endPoint x: 141, endPoint y: 504, distance: 5.5
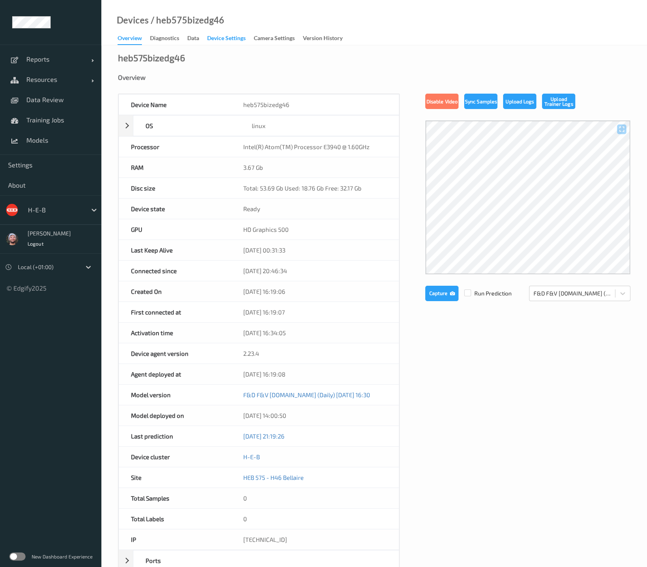
click at [227, 35] on div "Device Settings" at bounding box center [226, 39] width 39 height 10
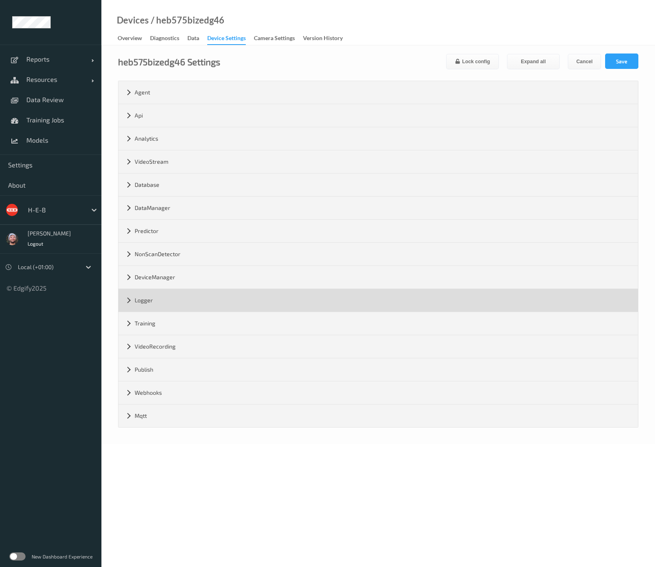
click at [170, 303] on div "Logger" at bounding box center [377, 300] width 519 height 23
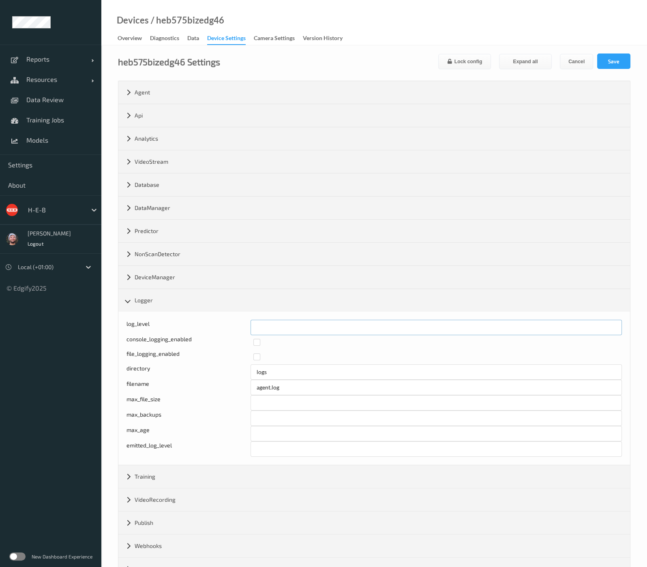
drag, startPoint x: 284, startPoint y: 320, endPoint x: 203, endPoint y: 323, distance: 81.1
click at [203, 322] on div "log_level *" at bounding box center [373, 327] width 495 height 15
type input "*"
click at [627, 69] on button "Save" at bounding box center [613, 61] width 33 height 15
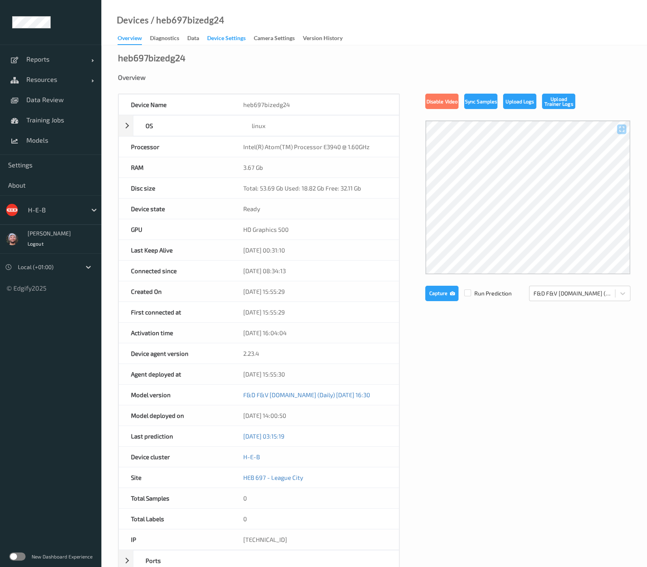
click at [217, 39] on div "Device Settings" at bounding box center [226, 39] width 39 height 10
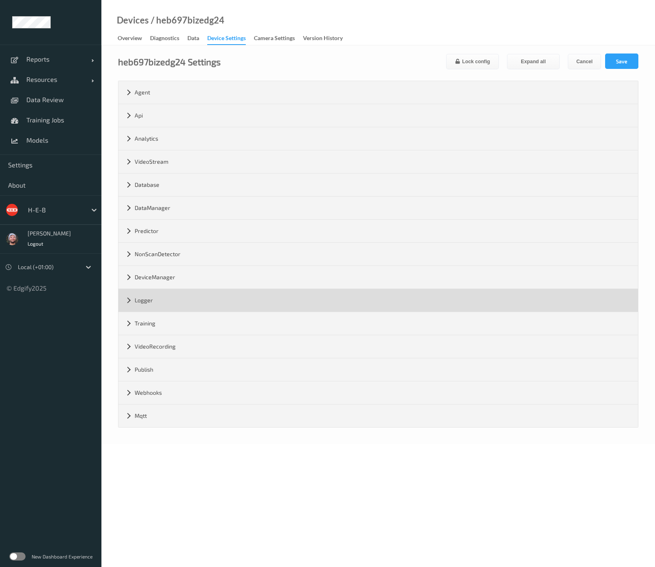
click at [174, 302] on div "Logger" at bounding box center [377, 300] width 519 height 23
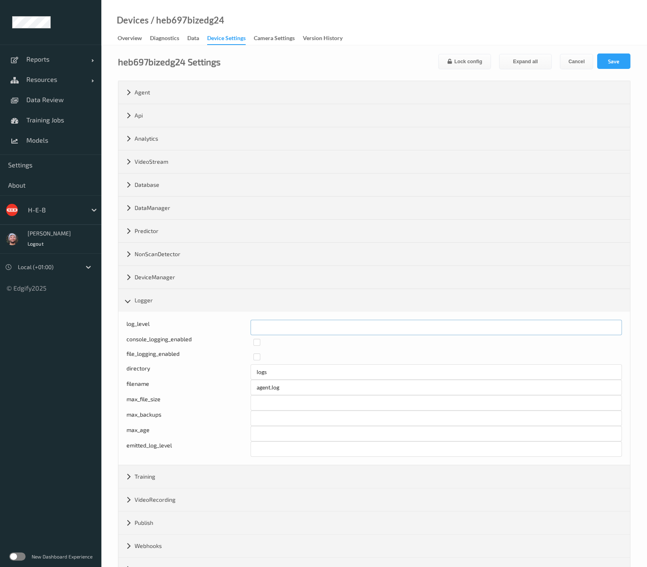
click at [210, 315] on div "Log level: -1- trace, 0- debug, 1- info, 2-warn, 3-error, 4-fatal, 5-panic log_…" at bounding box center [374, 388] width 512 height 153
type input "*"
click at [615, 60] on button "Save" at bounding box center [613, 61] width 33 height 15
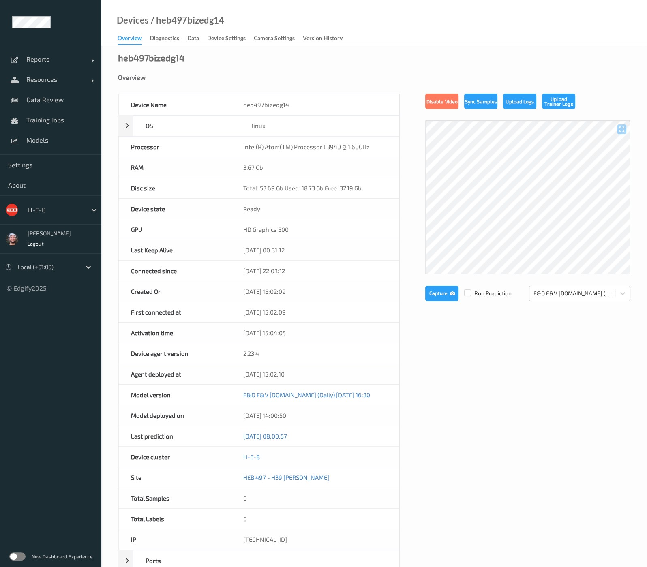
drag, startPoint x: 213, startPoint y: 42, endPoint x: 193, endPoint y: 100, distance: 61.5
click at [213, 42] on div "Device Settings" at bounding box center [226, 39] width 39 height 10
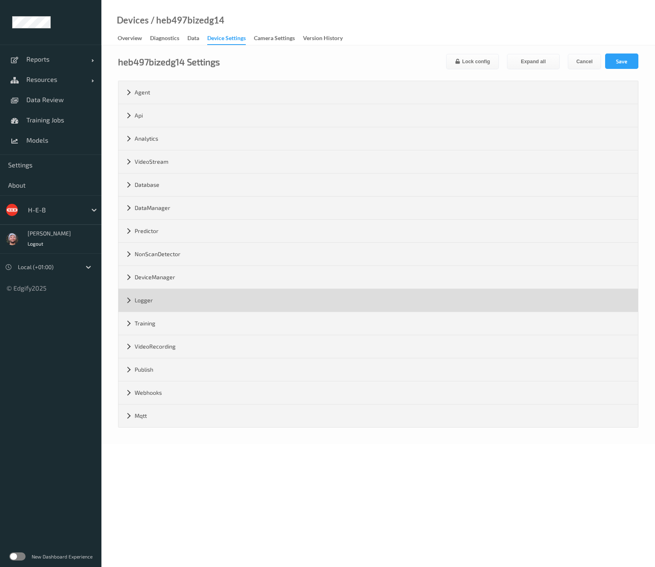
click at [164, 305] on div "Logger" at bounding box center [377, 300] width 519 height 23
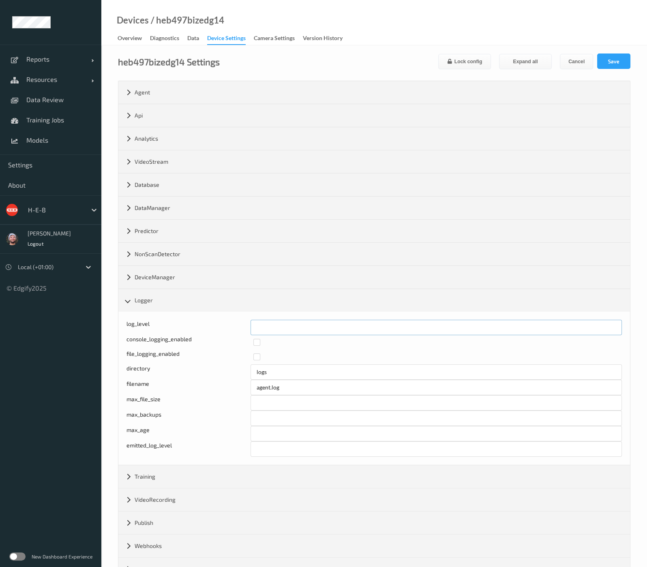
drag, startPoint x: 268, startPoint y: 322, endPoint x: 224, endPoint y: 321, distance: 43.4
click at [224, 321] on div "log_level *" at bounding box center [373, 327] width 495 height 15
type input "*"
click at [619, 63] on button "Save" at bounding box center [613, 61] width 33 height 15
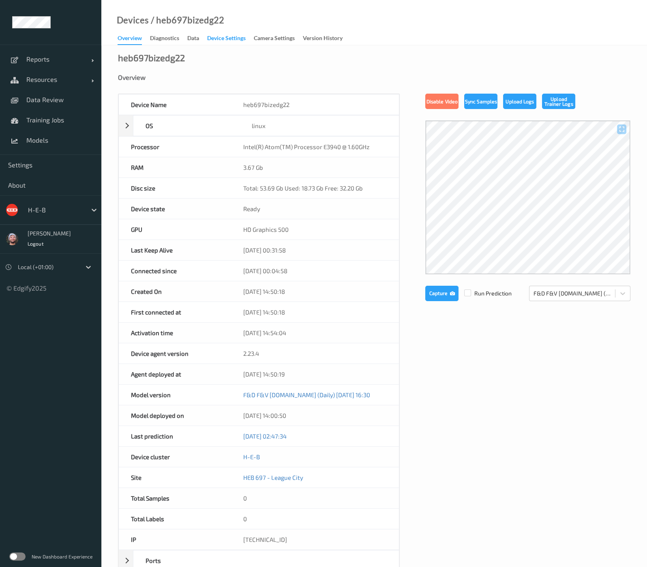
click at [221, 37] on div "Device Settings" at bounding box center [226, 39] width 39 height 10
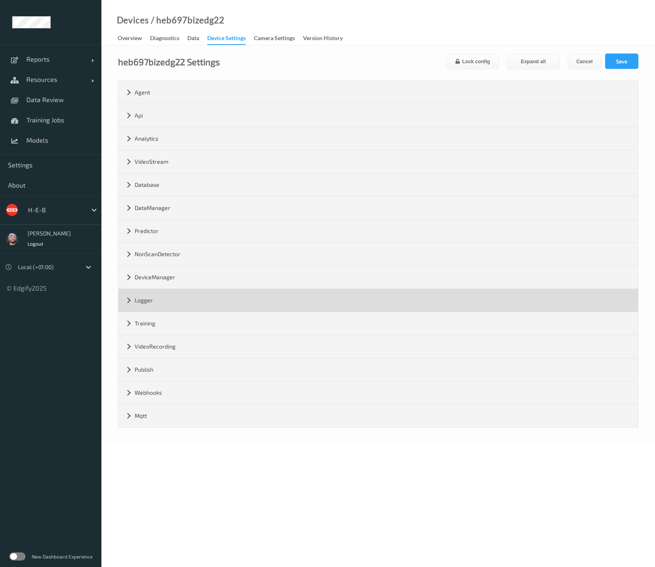
click at [163, 304] on div "Logger" at bounding box center [377, 300] width 519 height 23
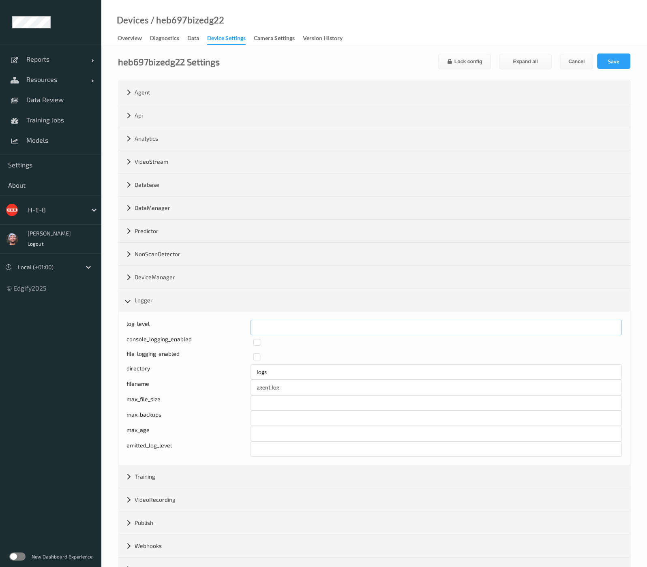
drag, startPoint x: 267, startPoint y: 329, endPoint x: 220, endPoint y: 325, distance: 46.8
click at [220, 326] on div "log_level *" at bounding box center [373, 327] width 495 height 15
type input "*"
click at [610, 56] on button "Save" at bounding box center [613, 61] width 33 height 15
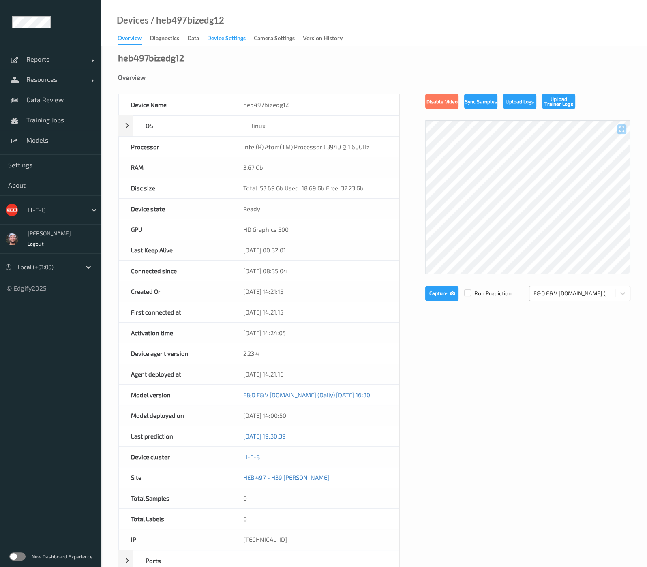
click at [222, 38] on div "Device Settings" at bounding box center [226, 39] width 39 height 10
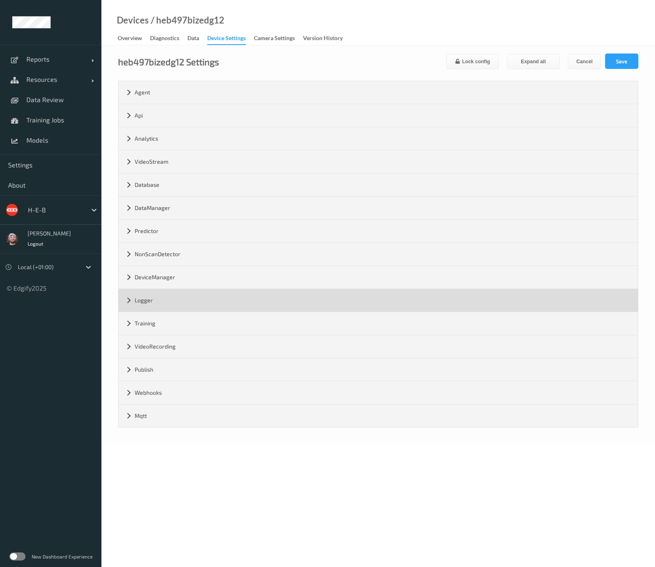
click at [166, 302] on div "Logger" at bounding box center [377, 300] width 519 height 23
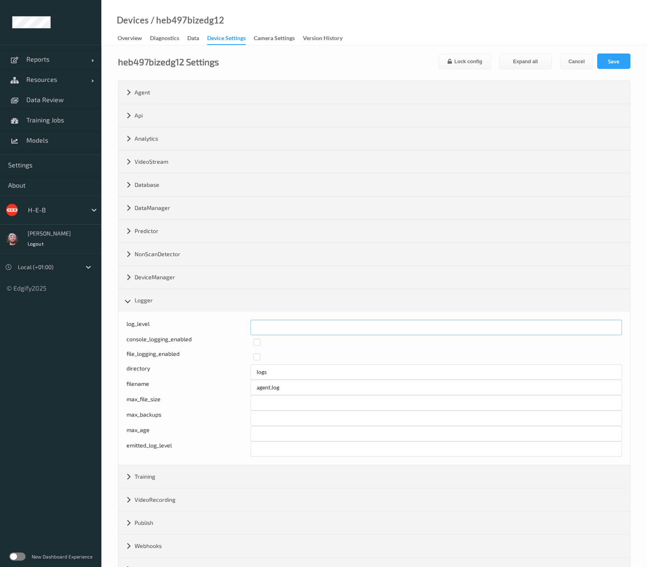
drag, startPoint x: 257, startPoint y: 325, endPoint x: 227, endPoint y: 312, distance: 32.8
click at [217, 321] on div "log_level *" at bounding box center [373, 327] width 495 height 15
type input "*"
click at [602, 62] on button "Save" at bounding box center [613, 61] width 33 height 15
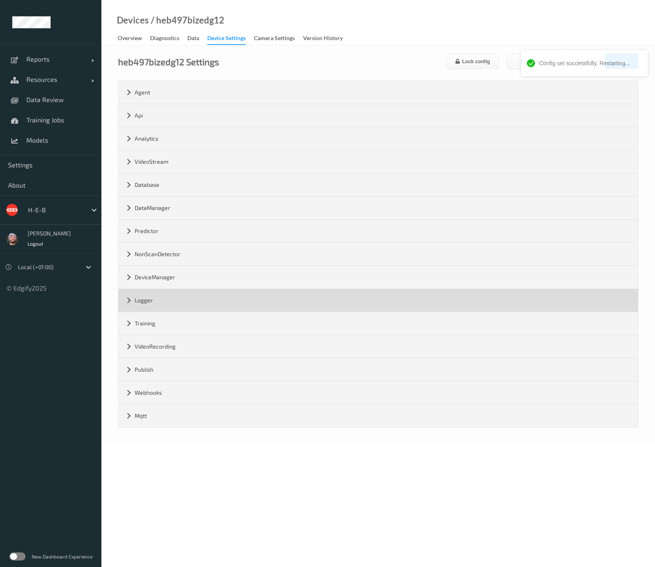
click at [158, 291] on div "Logger" at bounding box center [377, 300] width 519 height 23
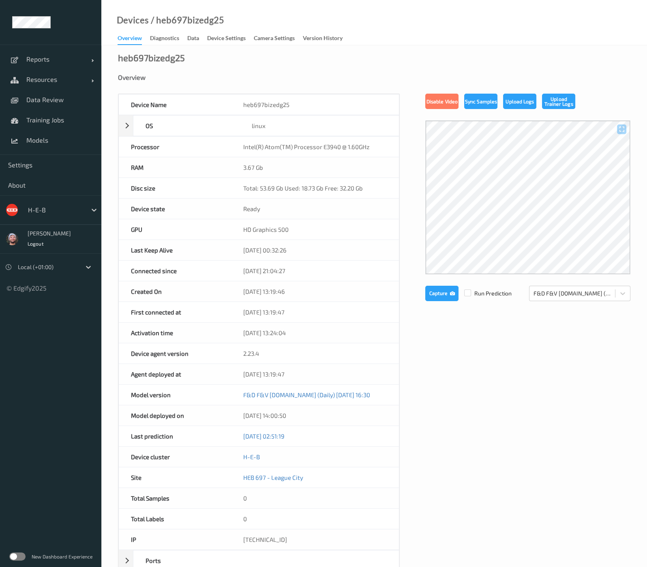
drag, startPoint x: 221, startPoint y: 37, endPoint x: 215, endPoint y: 89, distance: 51.8
click at [221, 37] on div "Device Settings" at bounding box center [226, 39] width 39 height 10
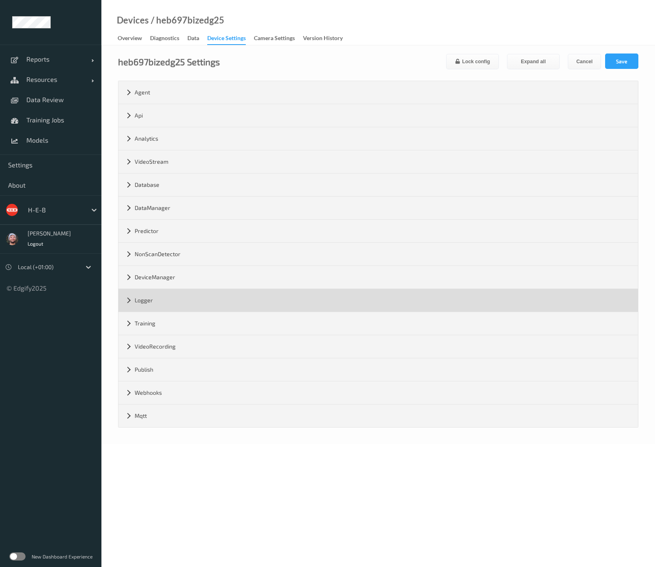
click at [161, 308] on div "Logger" at bounding box center [377, 300] width 519 height 23
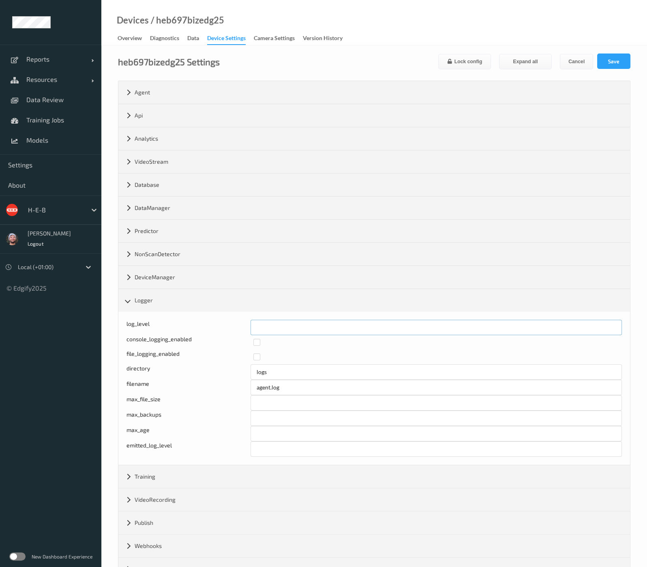
drag, startPoint x: 292, startPoint y: 329, endPoint x: 217, endPoint y: 321, distance: 75.3
click at [214, 323] on div "log_level *" at bounding box center [373, 327] width 495 height 15
type input "*"
click at [618, 62] on button "Save" at bounding box center [613, 61] width 33 height 15
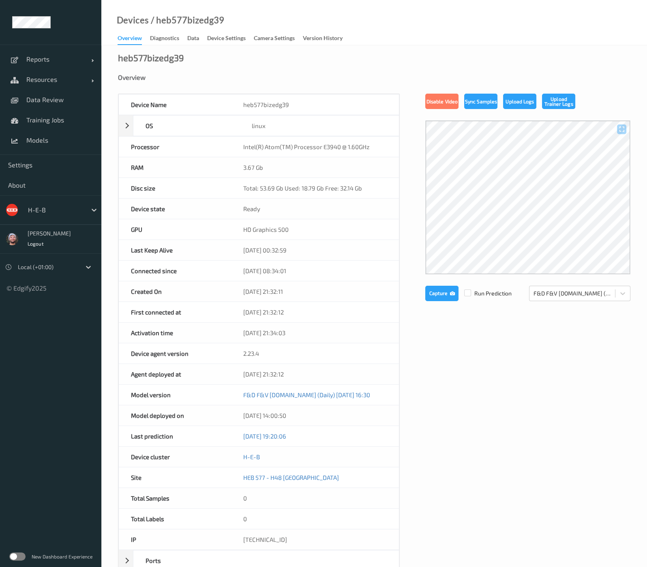
drag, startPoint x: 225, startPoint y: 39, endPoint x: 213, endPoint y: 124, distance: 86.0
click at [225, 39] on div "Device Settings" at bounding box center [226, 39] width 39 height 10
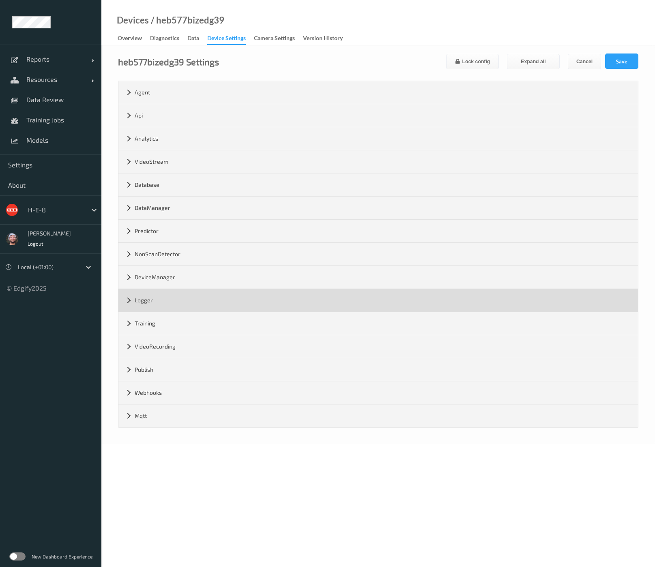
click at [163, 301] on div "Logger" at bounding box center [377, 300] width 519 height 23
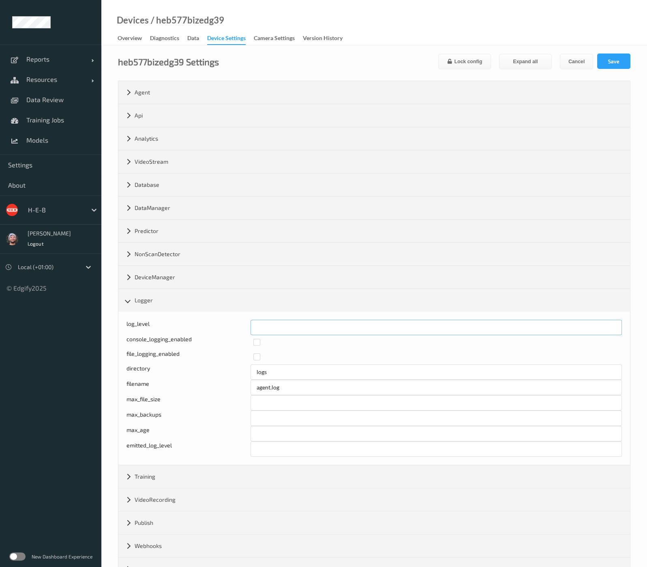
drag, startPoint x: 263, startPoint y: 330, endPoint x: 236, endPoint y: 329, distance: 27.2
click at [236, 330] on div "log_level *" at bounding box center [373, 327] width 495 height 15
type input "*"
click at [601, 56] on button "Save" at bounding box center [613, 61] width 33 height 15
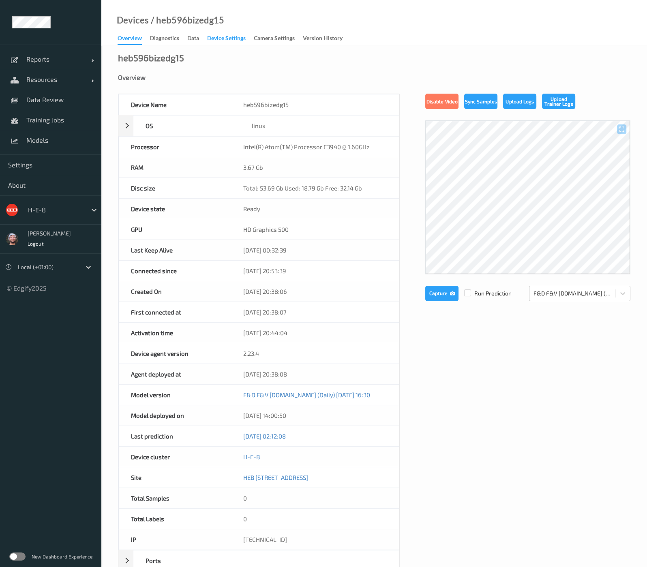
drag, startPoint x: 220, startPoint y: 44, endPoint x: 219, endPoint y: 39, distance: 4.9
click at [220, 44] on div "Device Settings" at bounding box center [226, 39] width 39 height 10
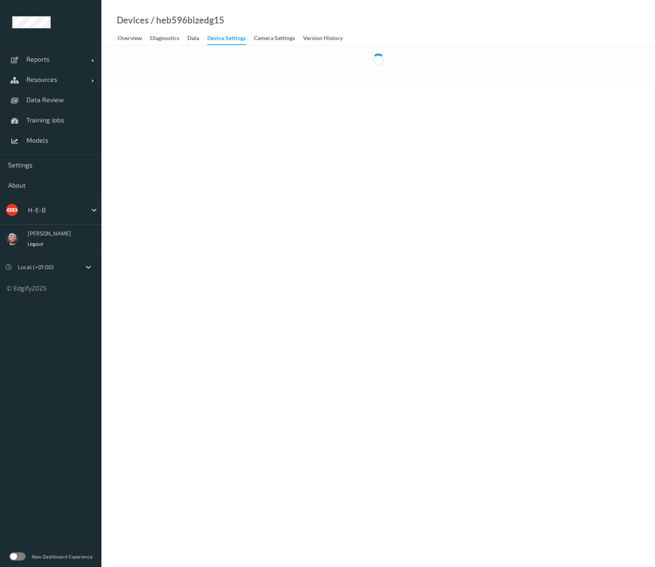
click at [219, 39] on div "Device Settings" at bounding box center [226, 39] width 39 height 11
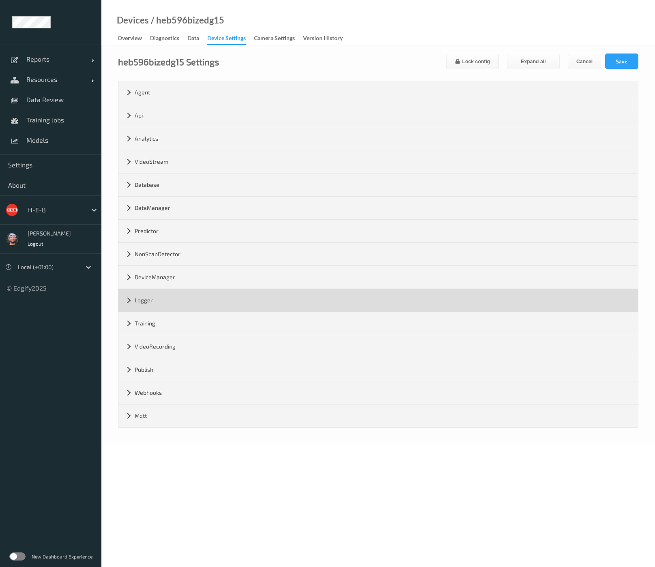
click at [159, 293] on div "Logger" at bounding box center [377, 300] width 519 height 23
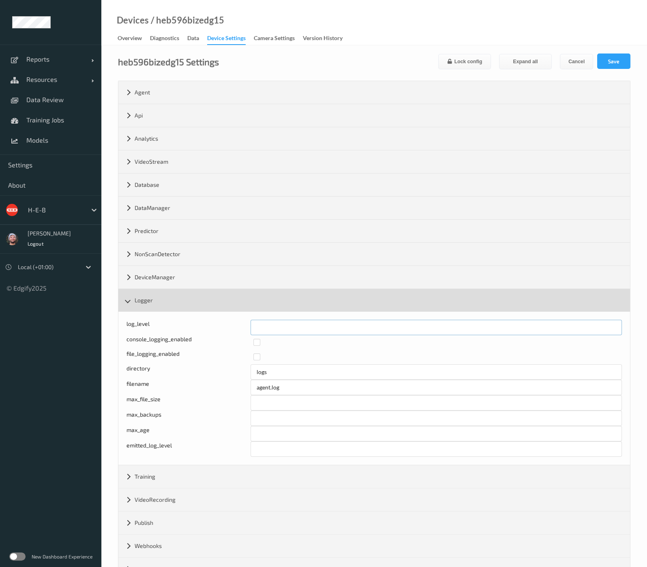
drag, startPoint x: 300, startPoint y: 322, endPoint x: 259, endPoint y: 290, distance: 52.3
click at [197, 320] on div "log_level *" at bounding box center [373, 327] width 495 height 15
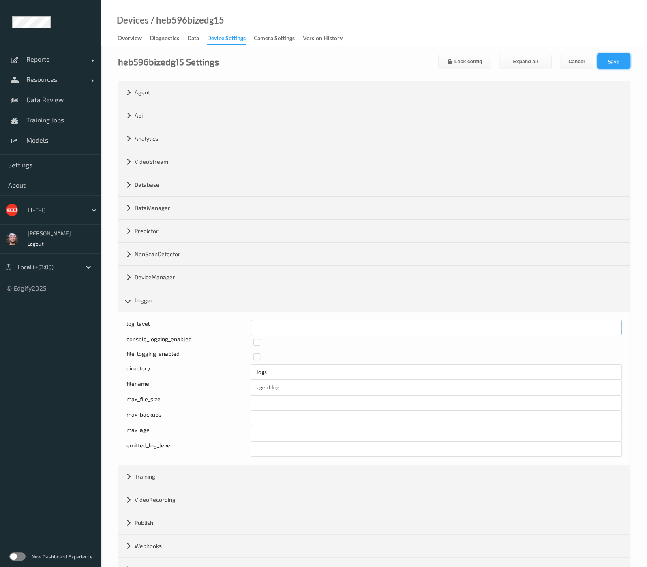
type input "*"
click at [608, 54] on button "Save" at bounding box center [613, 61] width 33 height 15
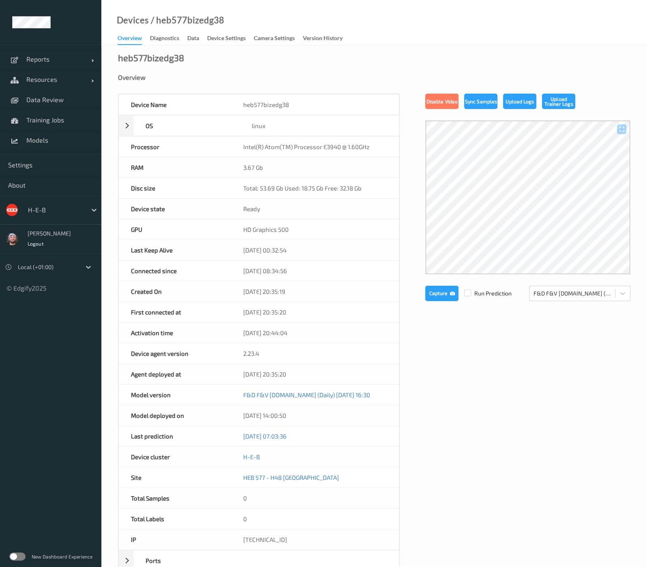
click at [206, 38] on link "Data" at bounding box center [197, 38] width 20 height 11
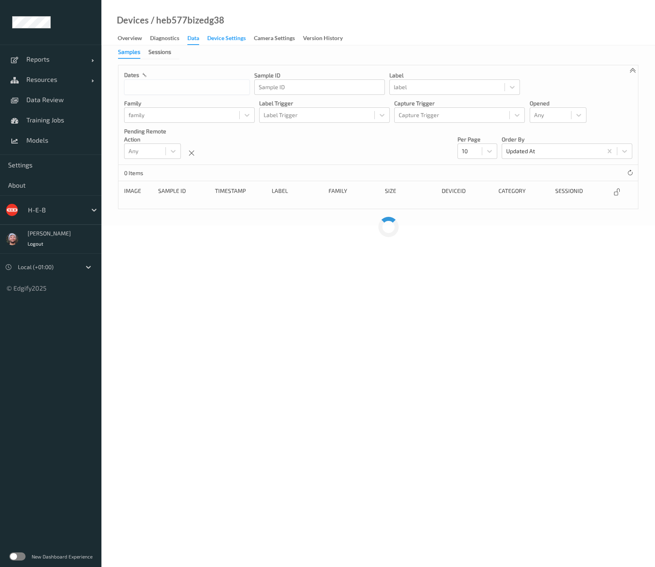
click at [218, 37] on div "Device Settings" at bounding box center [226, 39] width 39 height 10
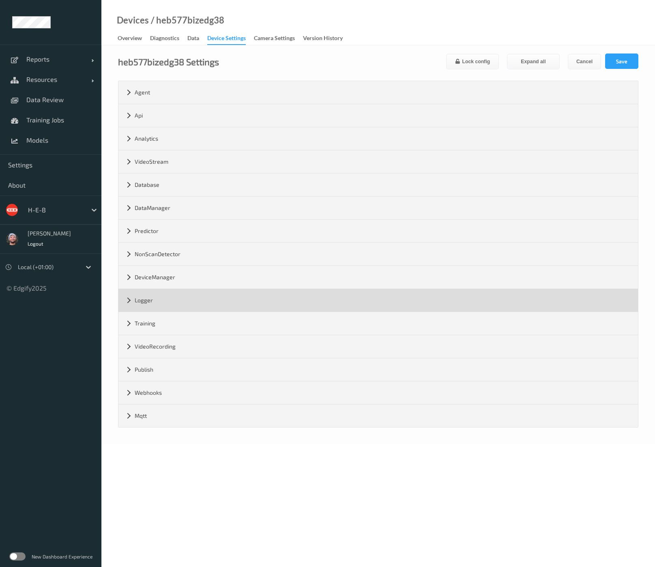
click at [167, 289] on div "Logger" at bounding box center [377, 300] width 519 height 23
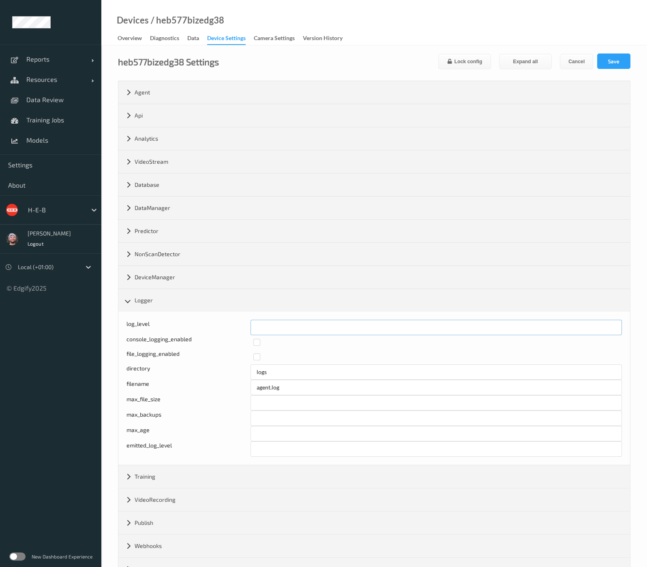
drag, startPoint x: 270, startPoint y: 328, endPoint x: 220, endPoint y: 329, distance: 50.3
click at [220, 329] on div "log_level *" at bounding box center [373, 327] width 495 height 15
type input "*"
drag, startPoint x: 610, startPoint y: 62, endPoint x: 510, endPoint y: 50, distance: 100.4
click at [610, 62] on button "Save" at bounding box center [613, 61] width 33 height 15
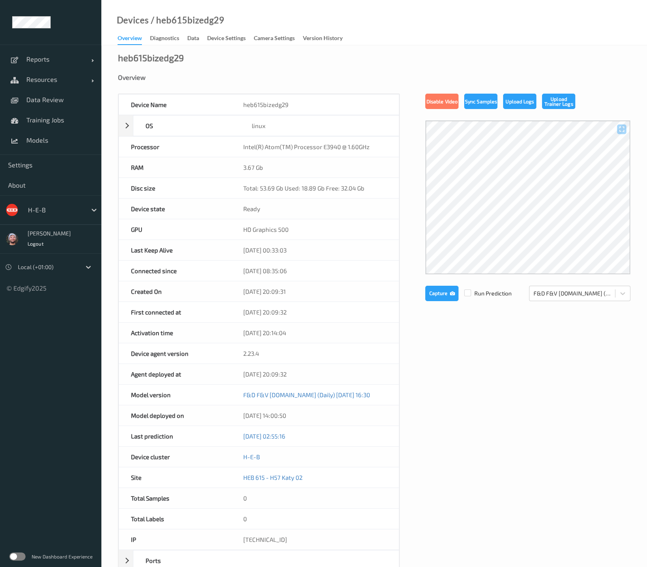
drag, startPoint x: 222, startPoint y: 40, endPoint x: 221, endPoint y: 66, distance: 26.0
click at [222, 40] on div "Device Settings" at bounding box center [226, 39] width 39 height 10
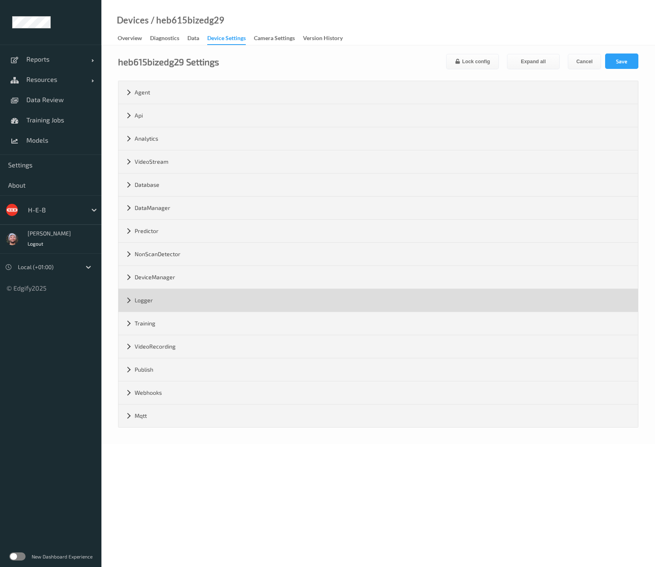
click at [163, 301] on div "Logger" at bounding box center [377, 300] width 519 height 23
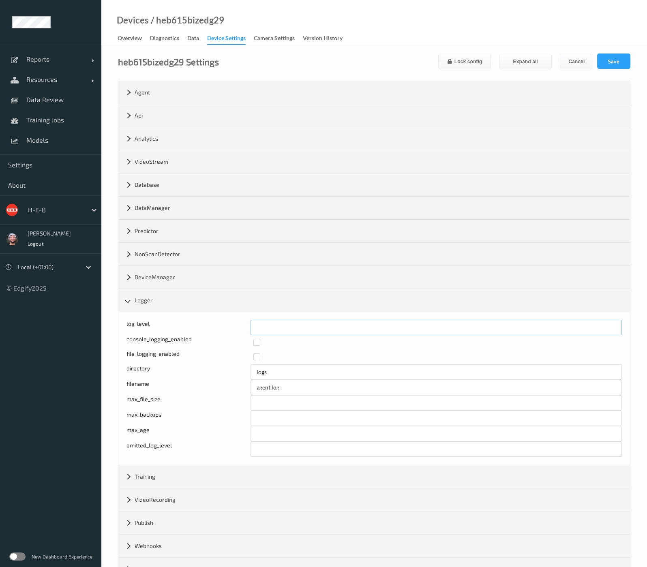
drag, startPoint x: 271, startPoint y: 327, endPoint x: 208, endPoint y: 323, distance: 63.8
click at [208, 323] on div "log_level *" at bounding box center [373, 327] width 495 height 15
type input "*"
click at [606, 62] on button "Save" at bounding box center [613, 61] width 33 height 15
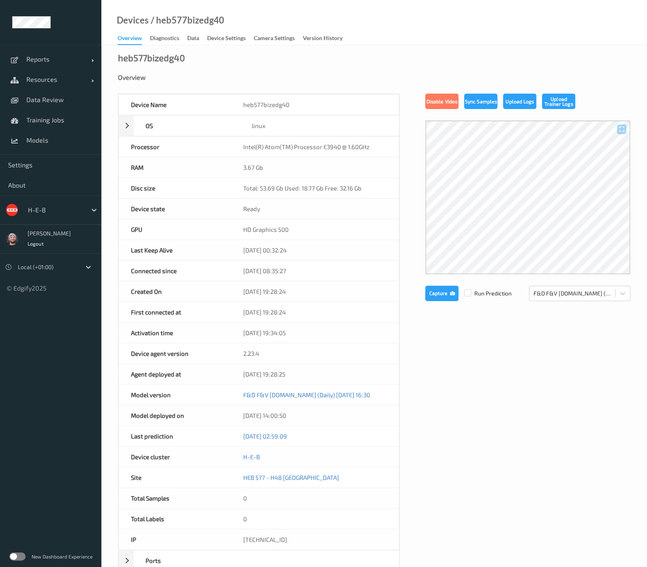
drag, startPoint x: 240, startPoint y: 37, endPoint x: 204, endPoint y: 144, distance: 112.7
click at [240, 37] on div "Device Settings" at bounding box center [226, 39] width 39 height 10
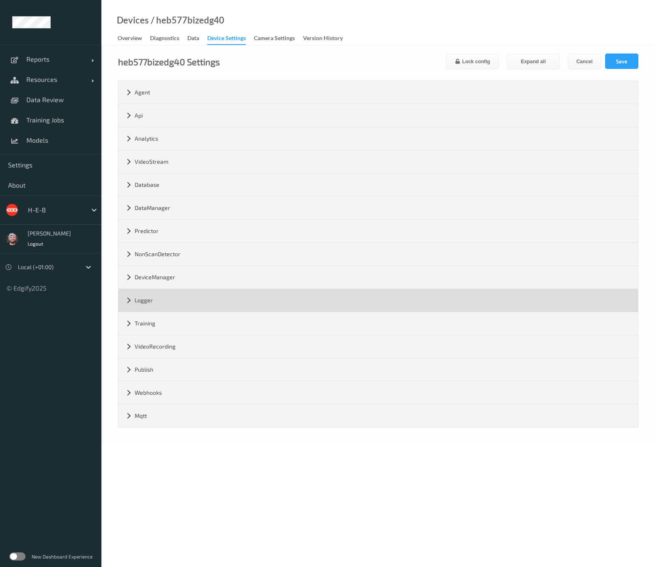
click at [153, 301] on div "Logger" at bounding box center [377, 300] width 519 height 23
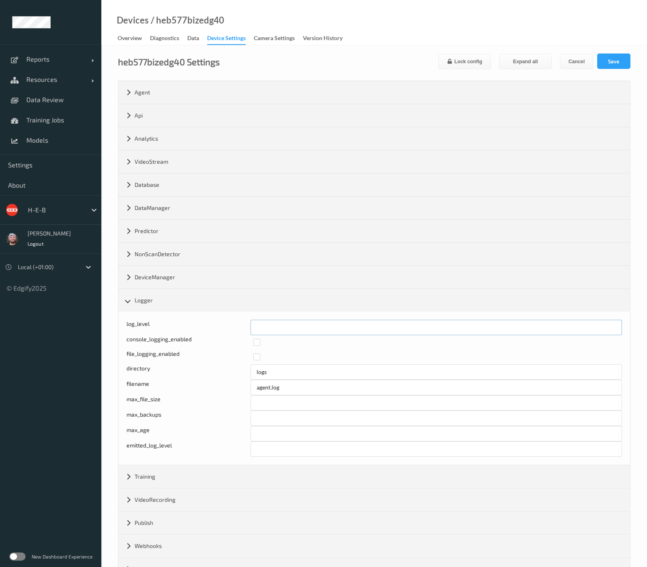
drag, startPoint x: 263, startPoint y: 322, endPoint x: 239, endPoint y: 325, distance: 24.5
click at [239, 325] on div "Log level: -1- trace, 0- debug, 1- info, 2-warn, 3-error, 4-fatal, 5-panic log_…" at bounding box center [373, 327] width 495 height 15
type input "*"
click at [605, 62] on button "Save" at bounding box center [613, 61] width 33 height 15
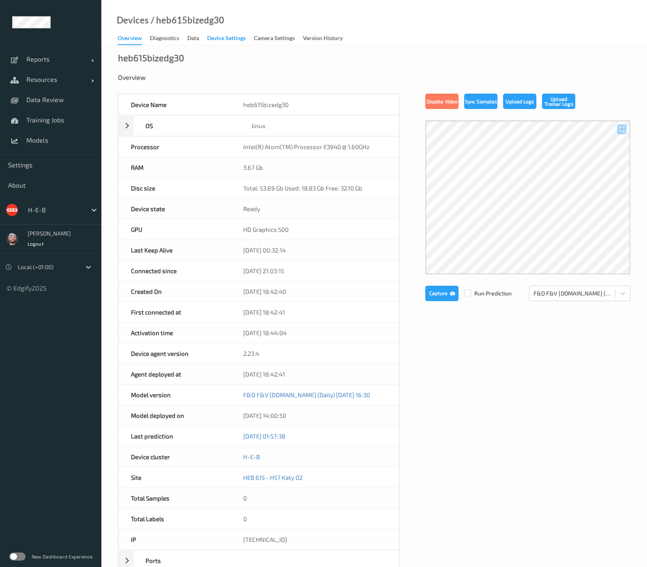
click at [214, 36] on div "Device Settings" at bounding box center [226, 39] width 39 height 10
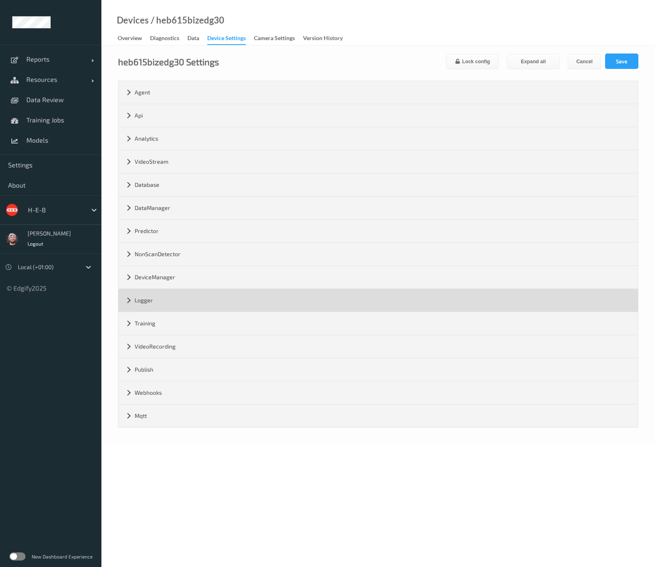
click at [161, 296] on div "Logger" at bounding box center [377, 300] width 519 height 23
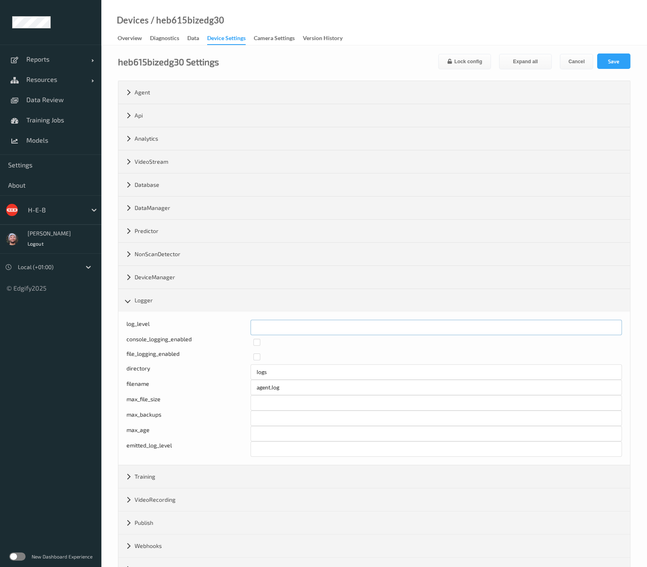
drag, startPoint x: 256, startPoint y: 323, endPoint x: 233, endPoint y: 323, distance: 23.1
click at [233, 323] on div "log_level *" at bounding box center [373, 327] width 495 height 15
type input "*"
click at [599, 59] on button "Save" at bounding box center [613, 61] width 33 height 15
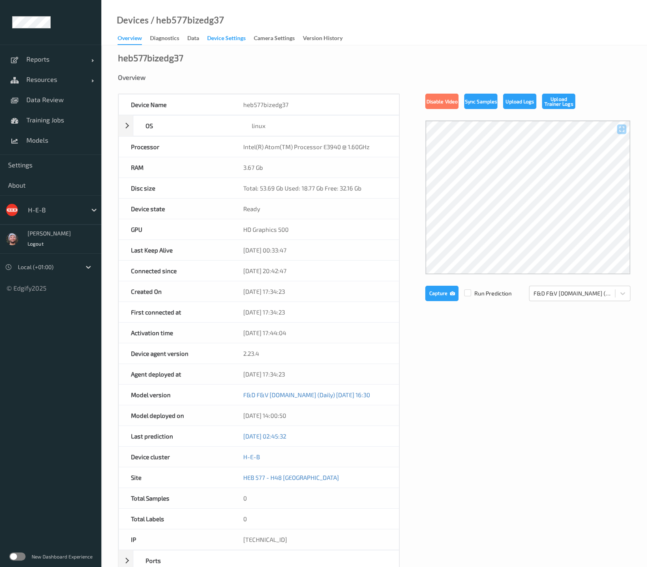
click at [223, 43] on div "Device Settings" at bounding box center [226, 39] width 39 height 10
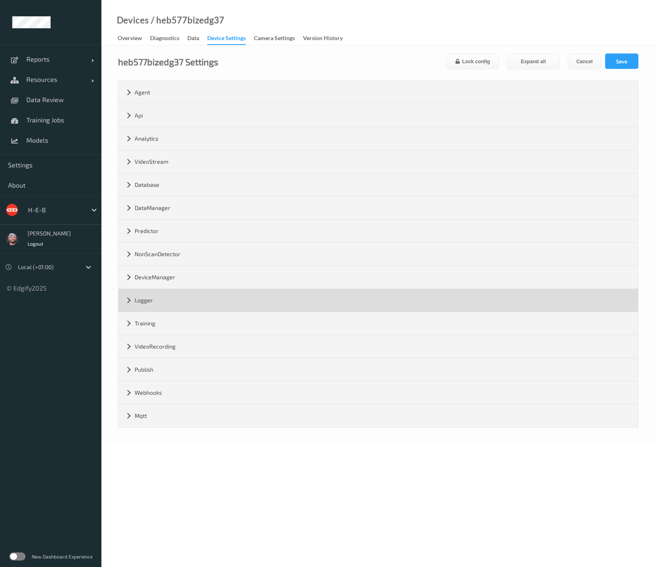
click at [176, 295] on div "Logger" at bounding box center [377, 300] width 519 height 23
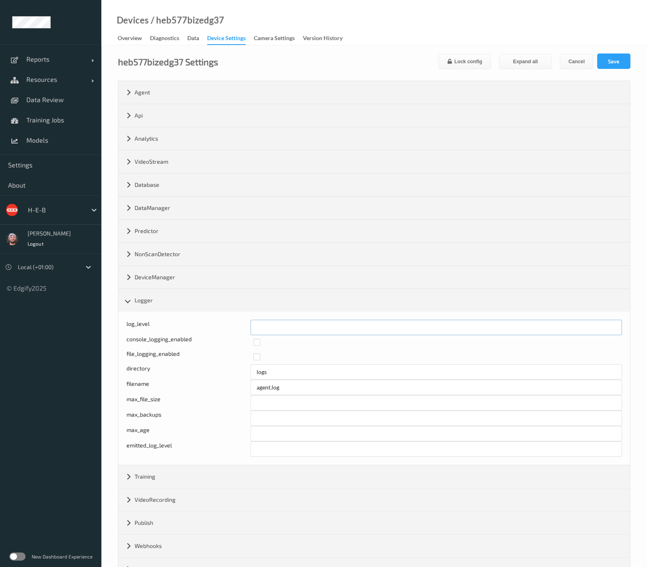
drag, startPoint x: 268, startPoint y: 323, endPoint x: 235, endPoint y: 322, distance: 33.6
click at [235, 322] on div "log_level *" at bounding box center [373, 327] width 495 height 15
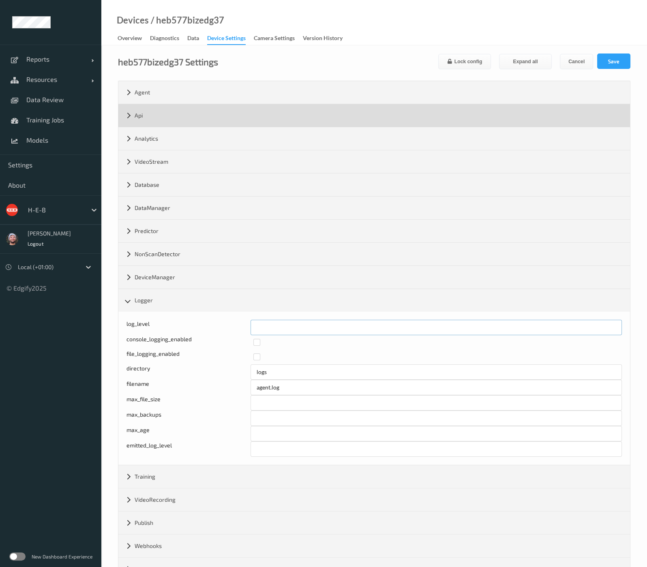
type input "*"
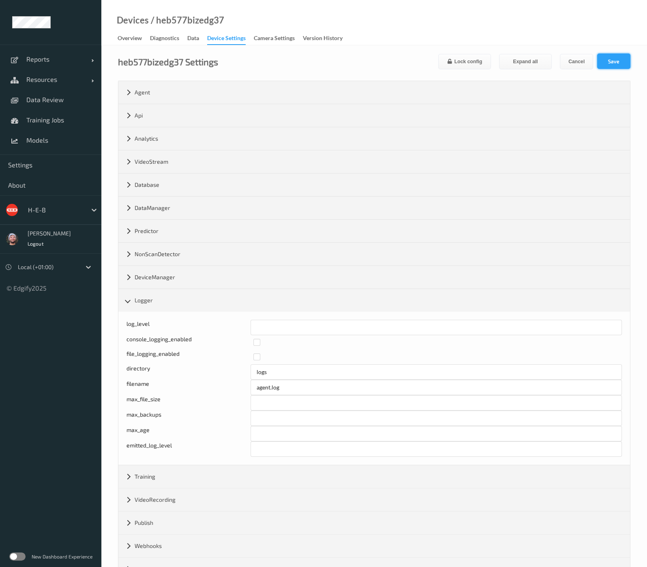
click at [609, 62] on button "Save" at bounding box center [613, 61] width 33 height 15
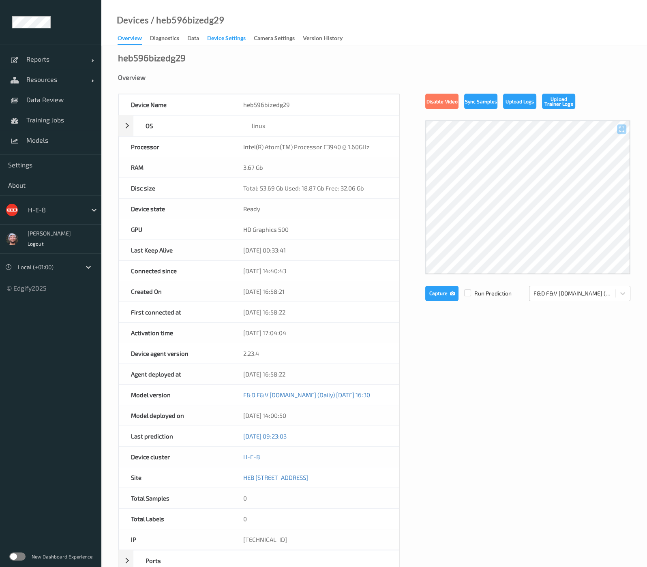
click at [223, 43] on div "Device Settings" at bounding box center [226, 39] width 39 height 10
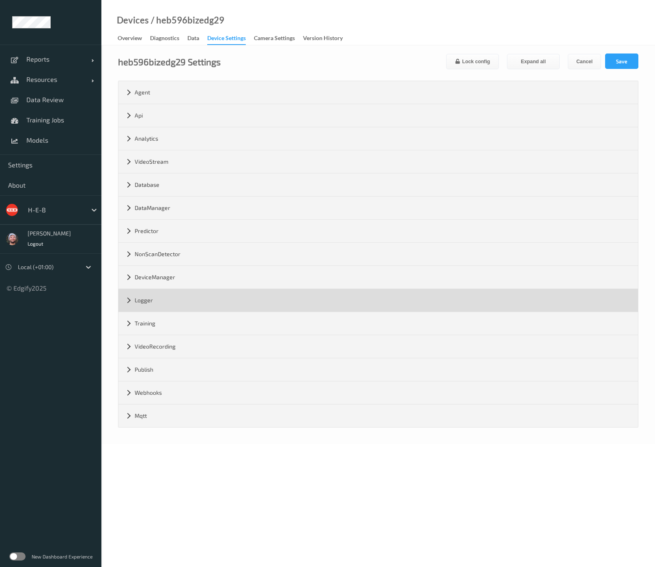
click at [176, 295] on div "Logger" at bounding box center [377, 300] width 519 height 23
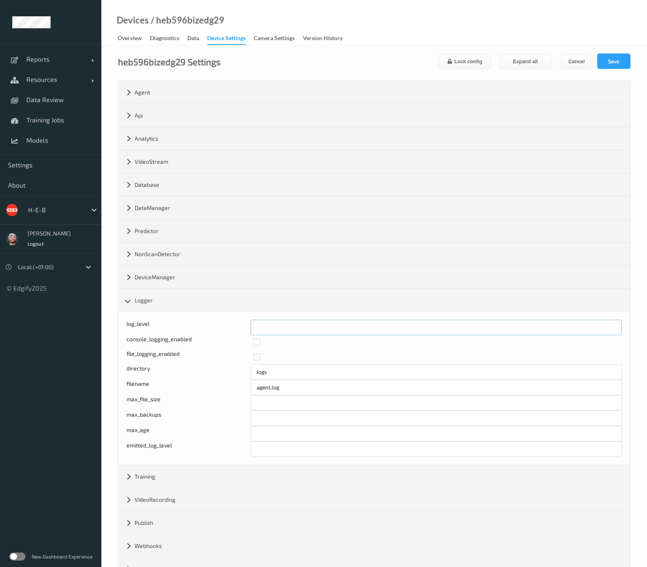
drag, startPoint x: 255, startPoint y: 326, endPoint x: 229, endPoint y: 325, distance: 26.8
click at [229, 325] on div "log_level *" at bounding box center [373, 327] width 495 height 15
type input "*"
click at [609, 62] on button "Save" at bounding box center [613, 61] width 33 height 15
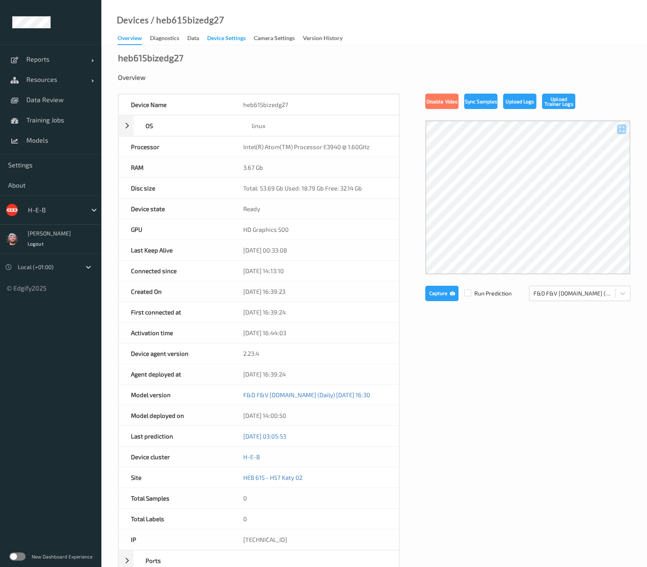
click at [223, 43] on div "Device Settings" at bounding box center [226, 39] width 39 height 10
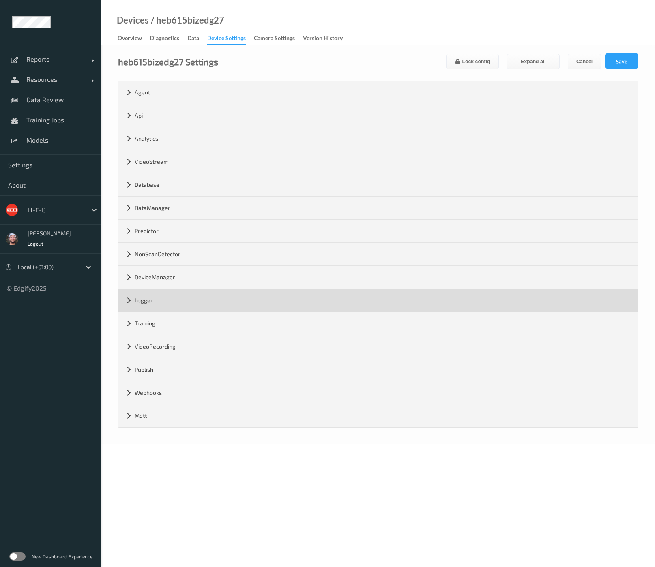
click at [176, 295] on div "Logger" at bounding box center [377, 300] width 519 height 23
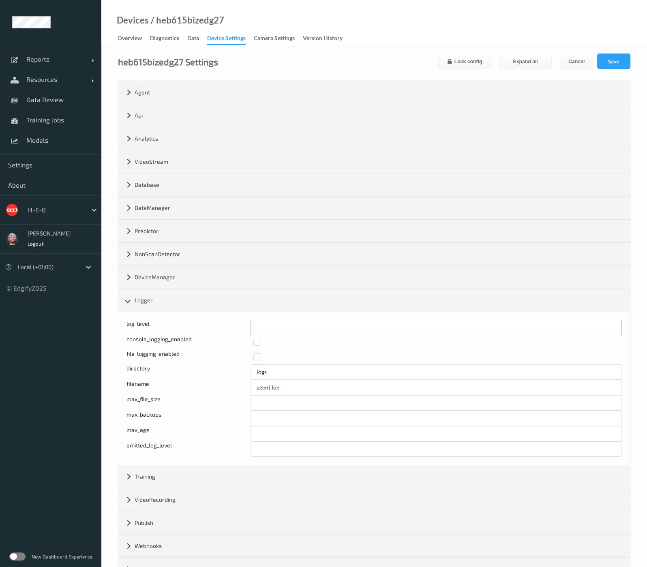
drag, startPoint x: 270, startPoint y: 326, endPoint x: 211, endPoint y: 325, distance: 59.6
click at [210, 326] on div "log_level *" at bounding box center [373, 327] width 495 height 15
type input "*"
click at [609, 62] on button "Save" at bounding box center [613, 61] width 33 height 15
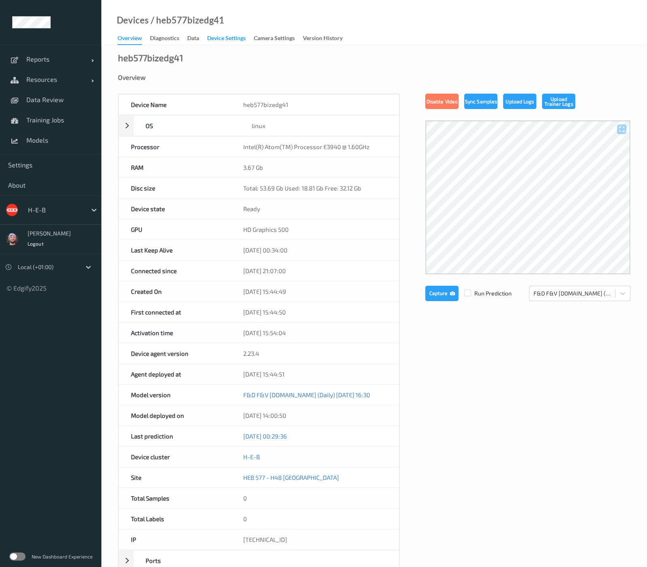
click at [223, 43] on div "Device Settings" at bounding box center [226, 39] width 39 height 10
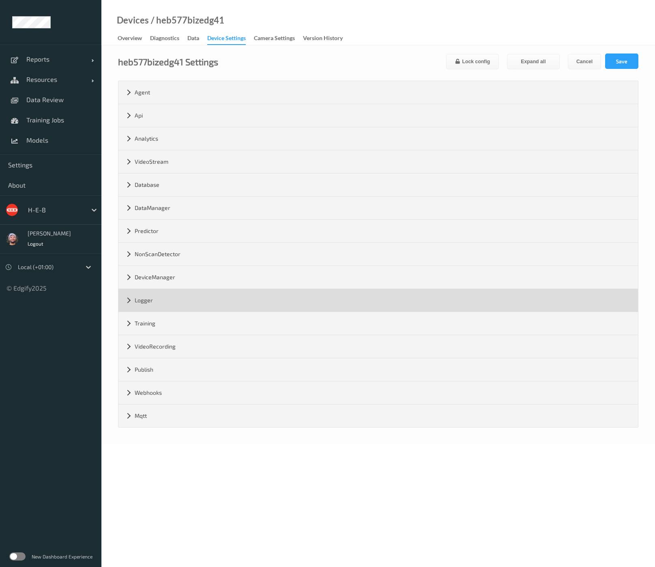
click at [176, 295] on div "Logger" at bounding box center [377, 300] width 519 height 23
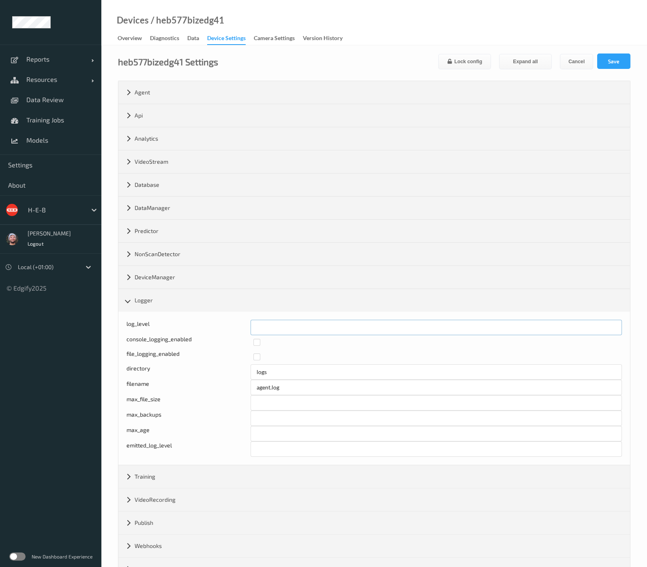
type input "*"
click at [611, 325] on input "*" at bounding box center [436, 327] width 372 height 15
click at [609, 62] on button "Save" at bounding box center [613, 61] width 33 height 15
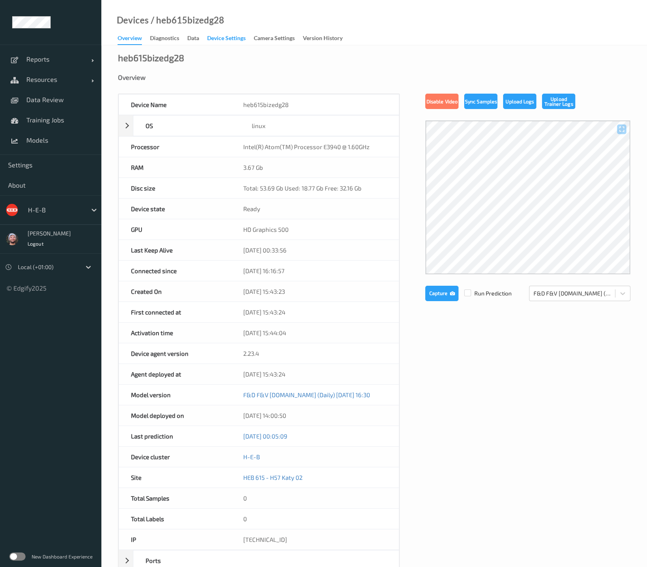
click at [223, 43] on div "Device Settings" at bounding box center [226, 39] width 39 height 10
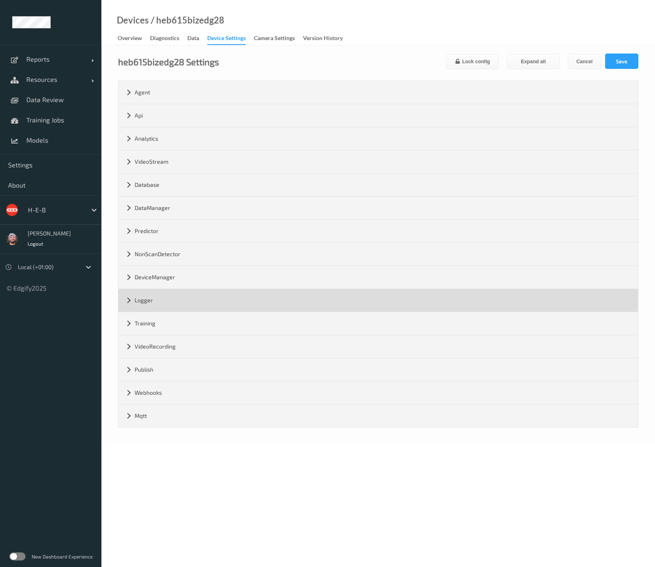
click at [176, 295] on div "Logger" at bounding box center [377, 300] width 519 height 23
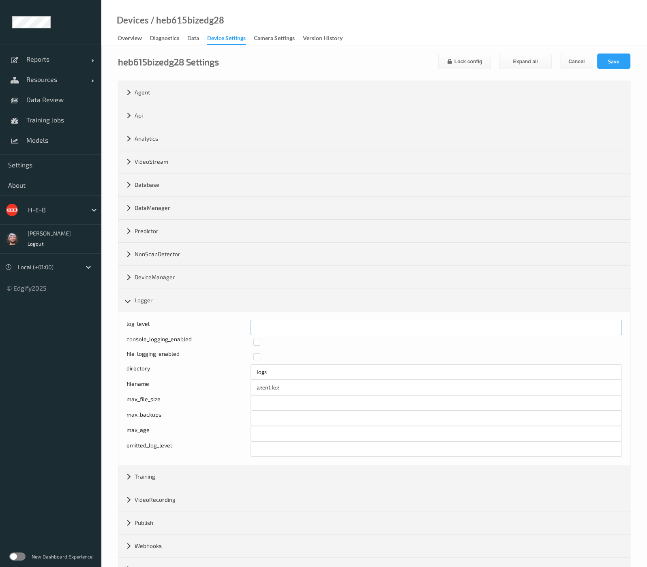
type input "*"
click at [611, 325] on input "*" at bounding box center [436, 327] width 372 height 15
click at [609, 62] on button "Save" at bounding box center [613, 61] width 33 height 15
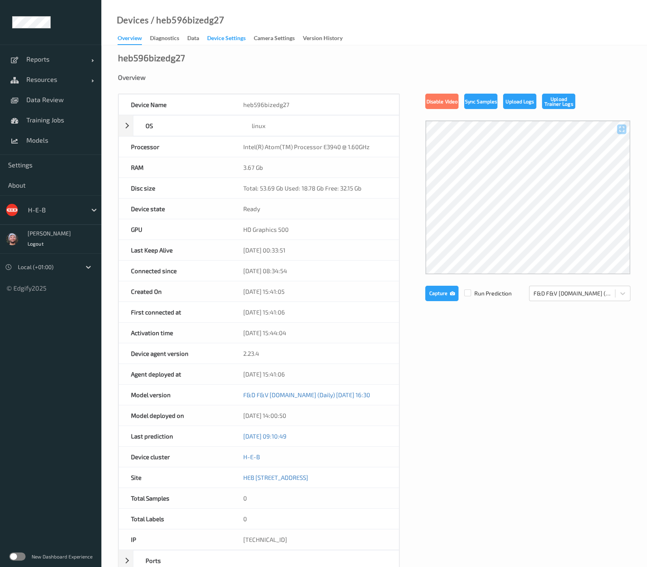
click at [223, 43] on div "Device Settings" at bounding box center [226, 39] width 39 height 10
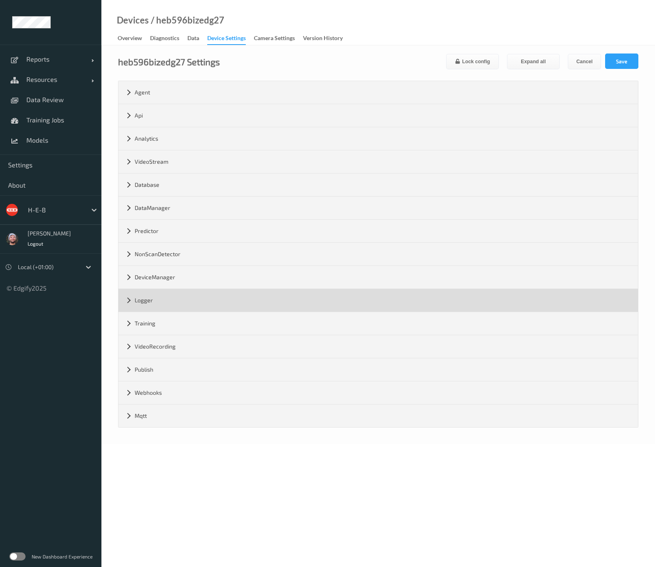
click at [176, 295] on div "Logger" at bounding box center [377, 300] width 519 height 23
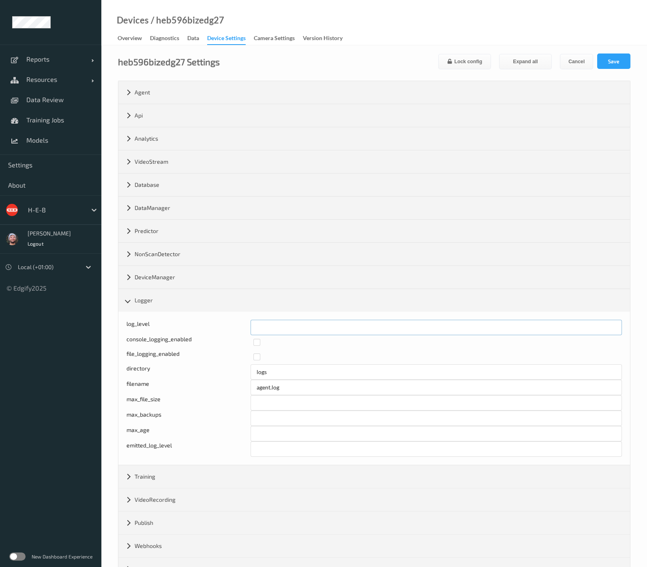
type input "*"
click at [611, 325] on input "*" at bounding box center [436, 327] width 372 height 15
click at [609, 62] on button "Save" at bounding box center [613, 61] width 33 height 15
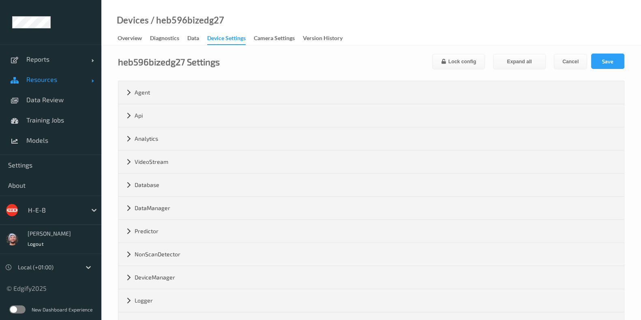
click at [65, 81] on span "Resources" at bounding box center [58, 79] width 65 height 8
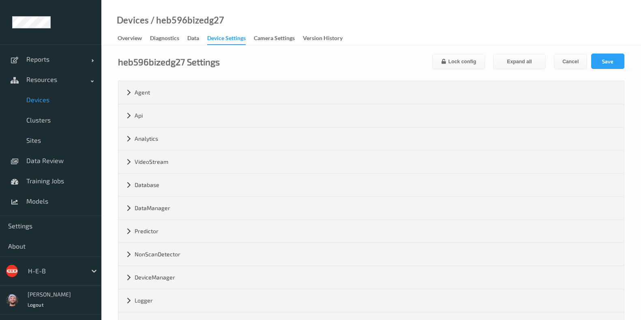
click at [73, 105] on link "Devices" at bounding box center [50, 100] width 101 height 20
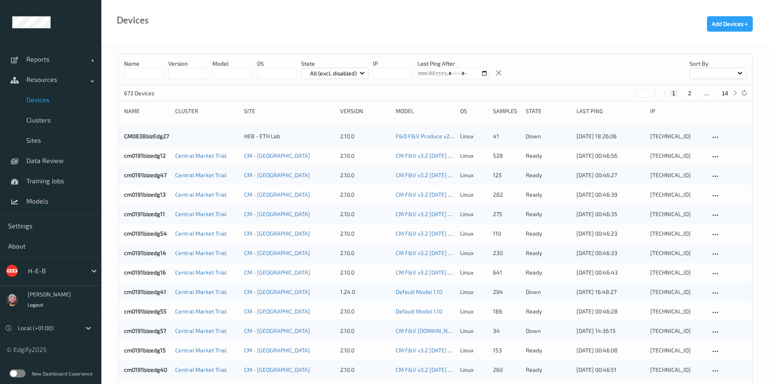
click at [151, 79] on div "Name version model OS State All (excl. disabled) IP Last Ping After Sort by" at bounding box center [435, 69] width 634 height 31
click at [152, 71] on input at bounding box center [144, 73] width 40 height 11
type input "***"
click at [149, 32] on div "Devices Add Devices +" at bounding box center [435, 22] width 668 height 45
click at [135, 69] on input "***" at bounding box center [144, 73] width 40 height 11
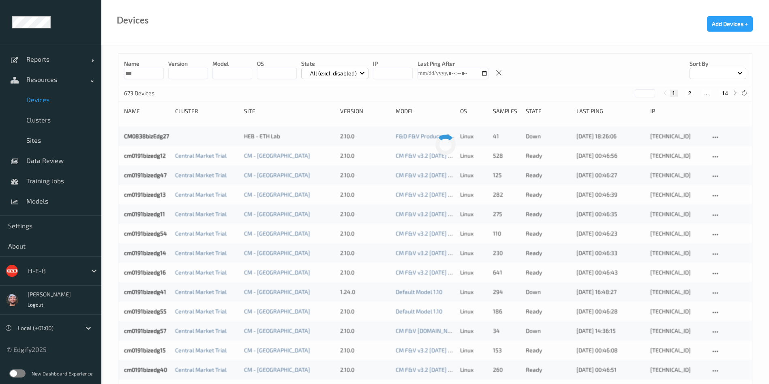
click at [135, 69] on input "***" at bounding box center [144, 73] width 40 height 11
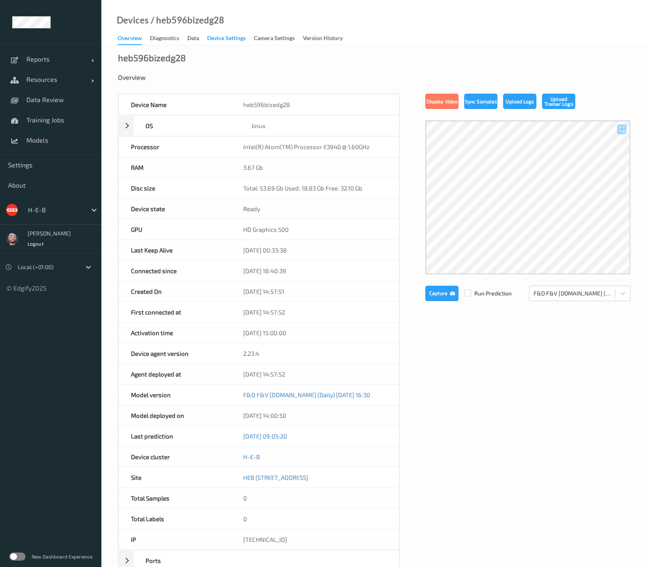
click at [223, 43] on div "Device Settings" at bounding box center [226, 39] width 39 height 10
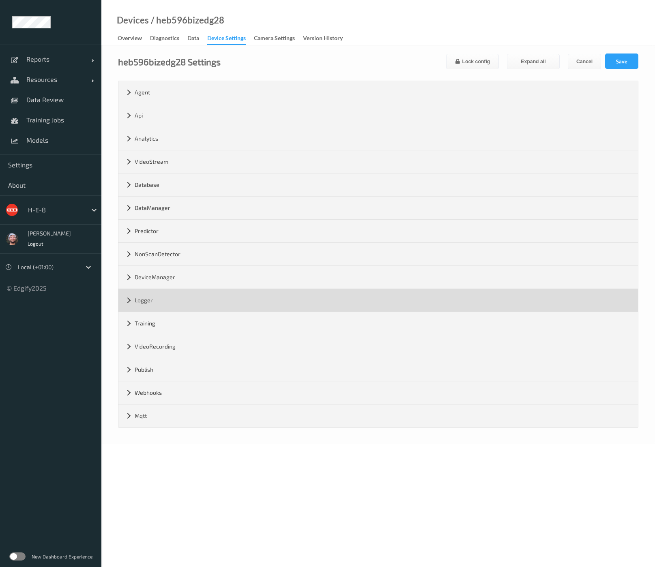
click at [176, 289] on div "Logger" at bounding box center [377, 300] width 519 height 23
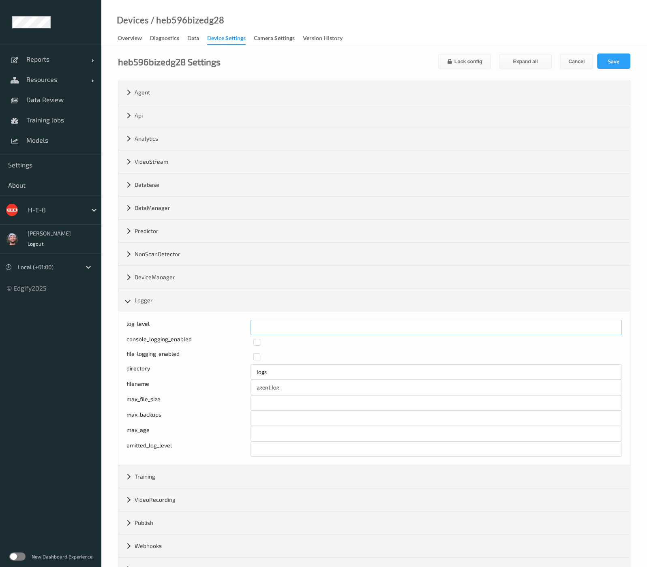
type input "*"
click at [611, 325] on input "*" at bounding box center [436, 327] width 372 height 15
click at [613, 61] on button "Save" at bounding box center [613, 61] width 33 height 15
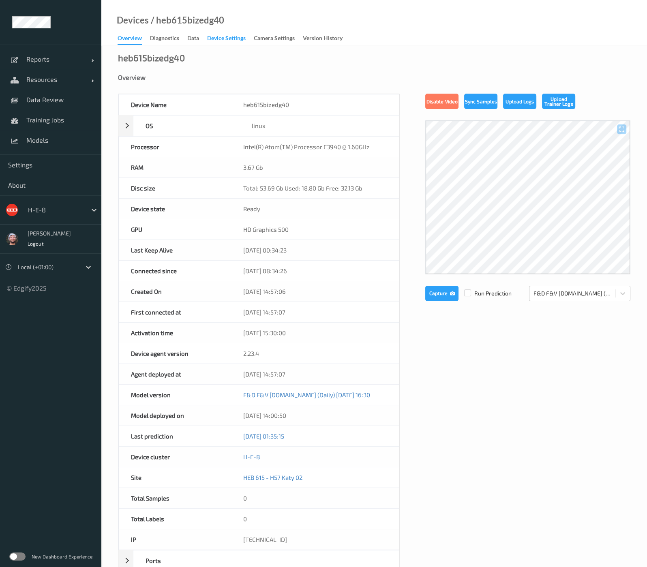
click at [215, 37] on div "Device Settings" at bounding box center [226, 39] width 39 height 10
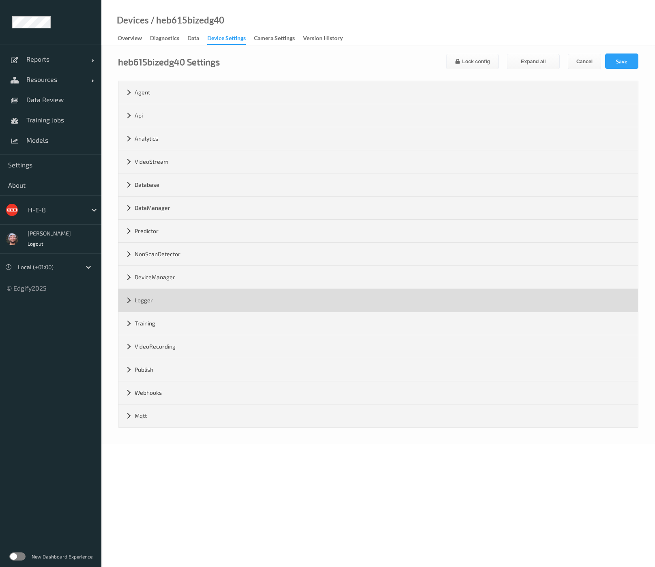
click at [184, 302] on div "Logger" at bounding box center [377, 300] width 519 height 23
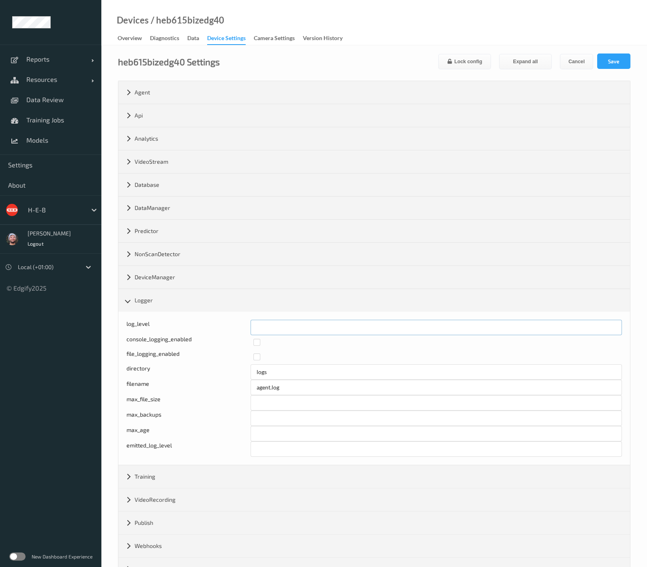
click at [220, 317] on div "log_level * console_logging_enabled Write logs to files file_logging_enabled di…" at bounding box center [374, 388] width 512 height 153
type input "*"
click at [621, 62] on button "Save" at bounding box center [613, 61] width 33 height 15
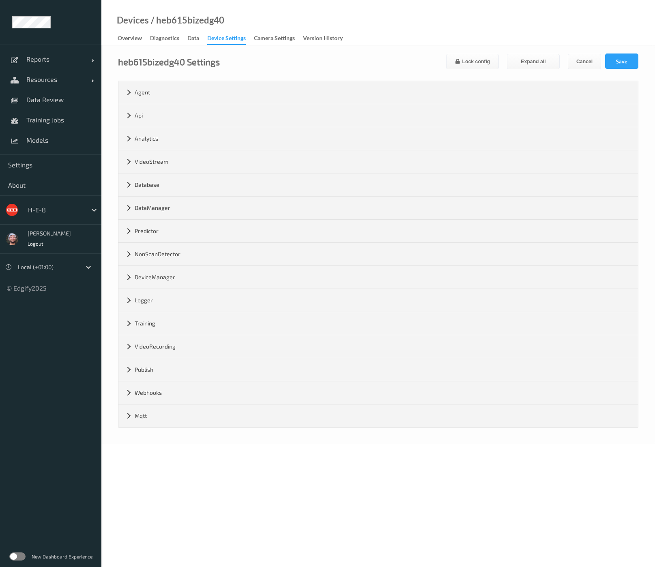
click at [383, 21] on div "Devices / heb615bizedg40 Overview Diagnostics Data Device Settings Camera Setti…" at bounding box center [377, 22] width 553 height 45
click at [65, 122] on span "Training Jobs" at bounding box center [59, 120] width 67 height 8
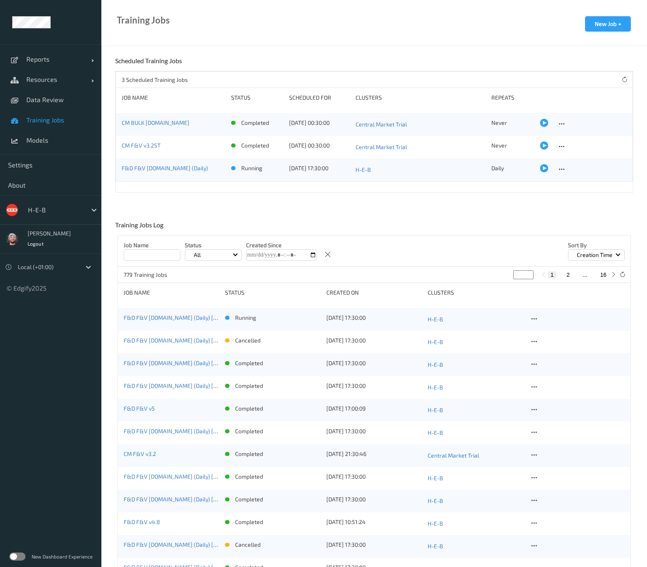
click at [477, 43] on div "Training Jobs New Job +" at bounding box center [374, 22] width 546 height 45
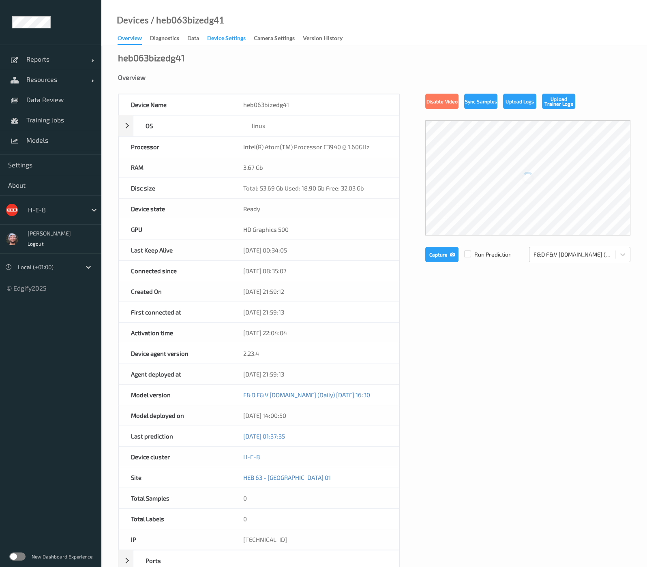
click at [215, 37] on div "Device Settings" at bounding box center [226, 39] width 39 height 10
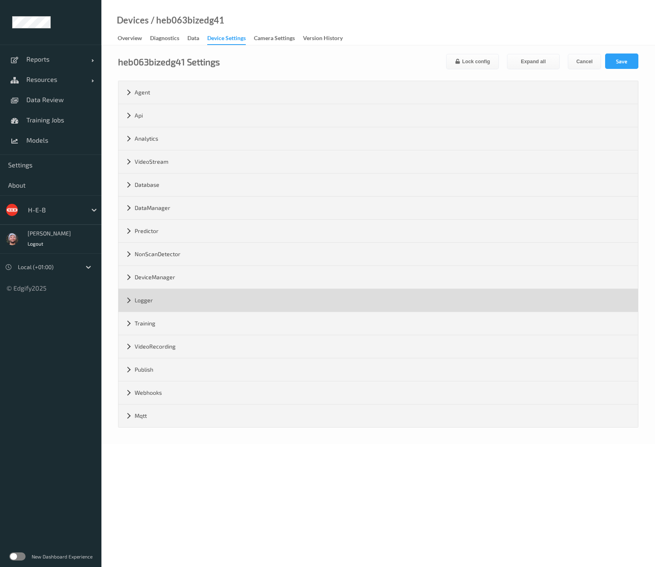
click at [221, 310] on div "Logger" at bounding box center [377, 300] width 519 height 23
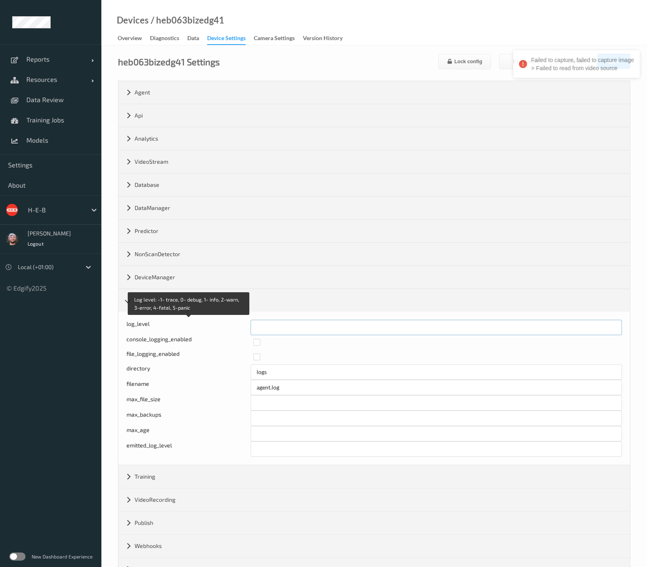
drag, startPoint x: 266, startPoint y: 323, endPoint x: 229, endPoint y: 326, distance: 37.5
click at [229, 326] on div "Log level: -1- trace, 0- debug, 1- info, 2-warn, 3-error, 4-fatal, 5-panic log_…" at bounding box center [373, 327] width 495 height 15
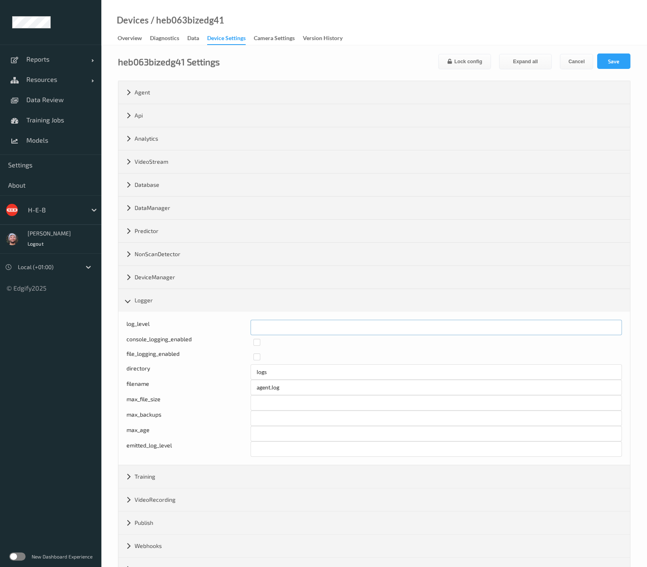
type input "*"
click at [617, 58] on button "Save" at bounding box center [613, 61] width 33 height 15
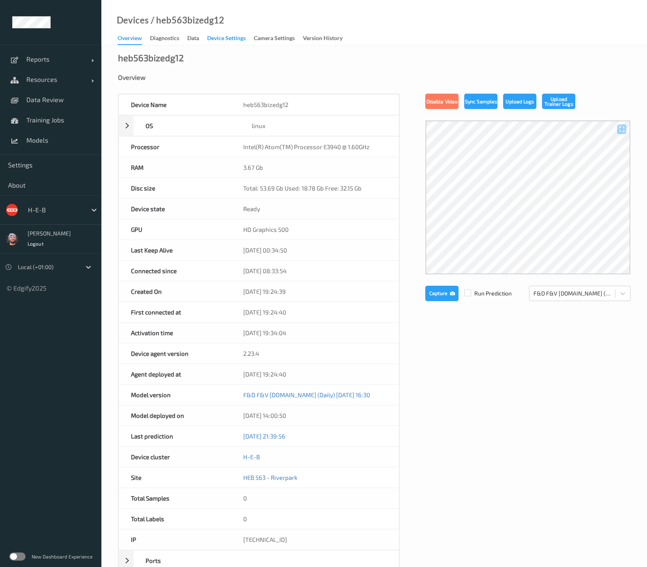
click at [215, 37] on div "Device Settings" at bounding box center [226, 39] width 39 height 10
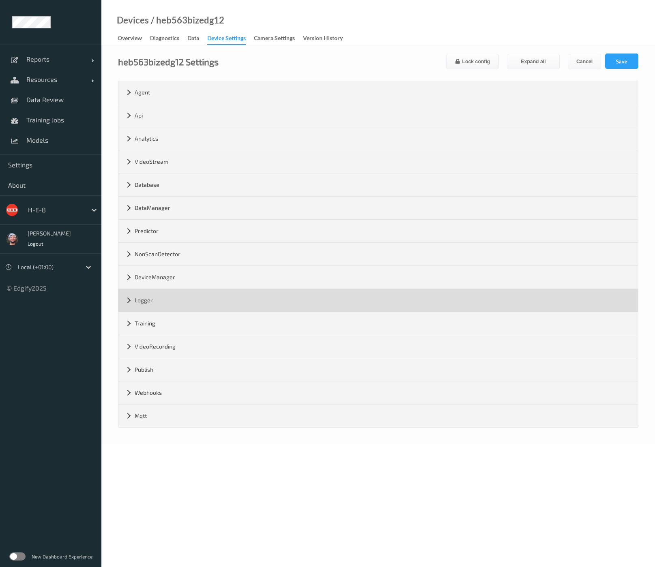
click at [224, 305] on div "Logger" at bounding box center [377, 300] width 519 height 23
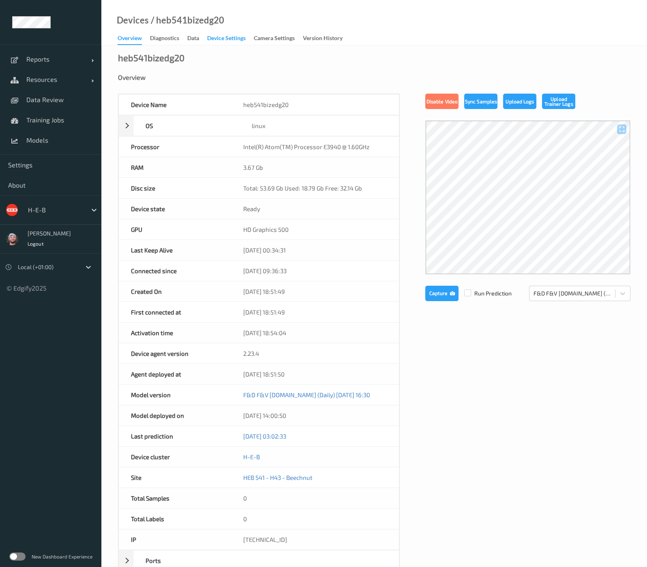
click at [211, 41] on div "Device Settings" at bounding box center [226, 39] width 39 height 10
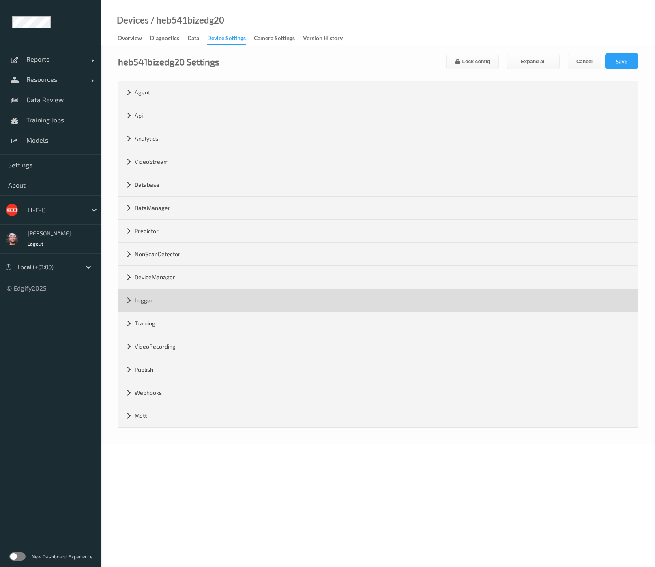
click at [224, 305] on div "Logger" at bounding box center [377, 300] width 519 height 23
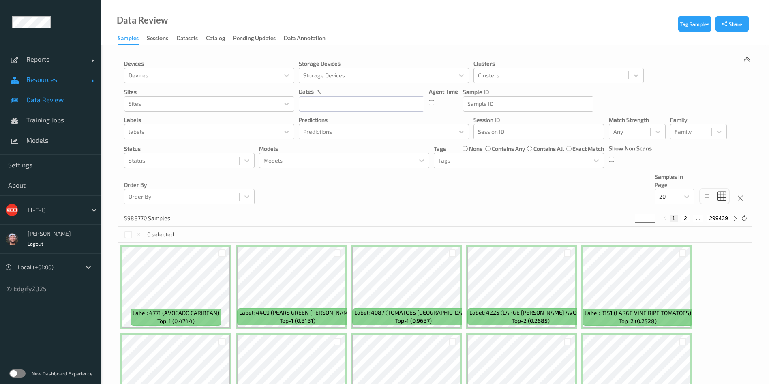
click at [36, 71] on link "Resources" at bounding box center [50, 79] width 101 height 20
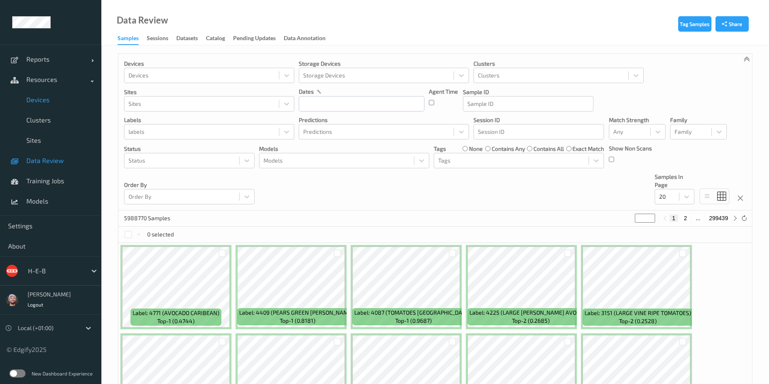
click at [65, 98] on span "Devices" at bounding box center [59, 100] width 67 height 8
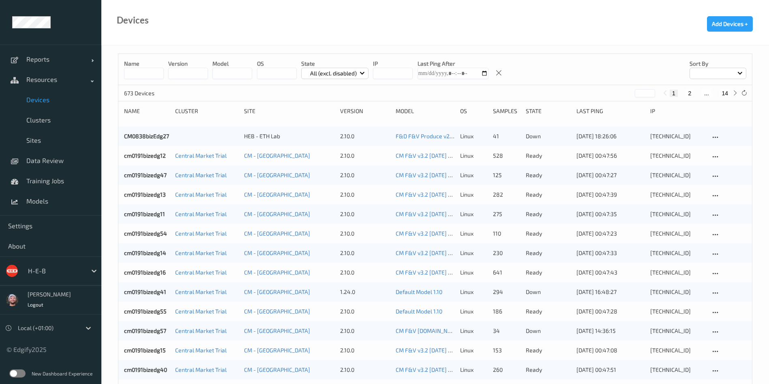
click at [134, 77] on input at bounding box center [144, 73] width 40 height 11
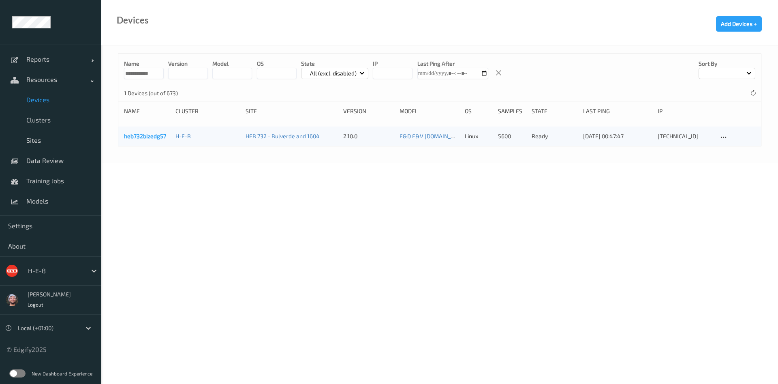
drag, startPoint x: 157, startPoint y: 141, endPoint x: 129, endPoint y: 134, distance: 28.8
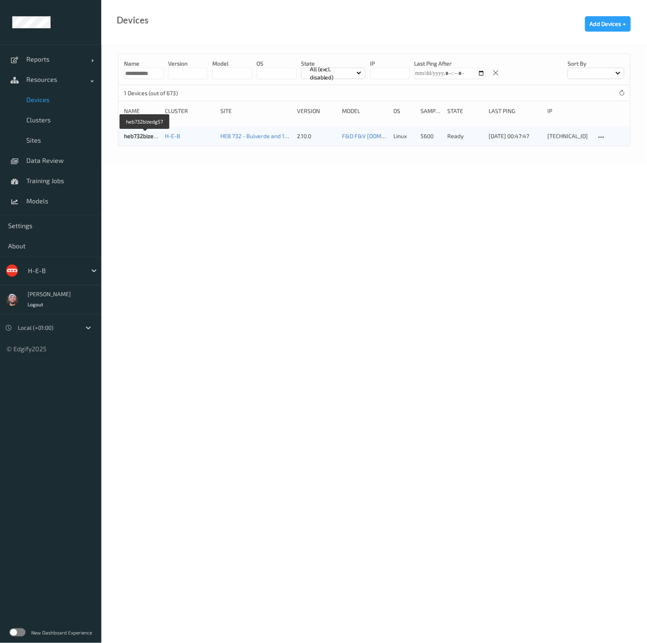
click at [252, 214] on body "**********" at bounding box center [323, 321] width 647 height 643
drag, startPoint x: 133, startPoint y: 74, endPoint x: 99, endPoint y: 77, distance: 34.2
click at [99, 77] on div "**********" at bounding box center [323, 59] width 647 height 118
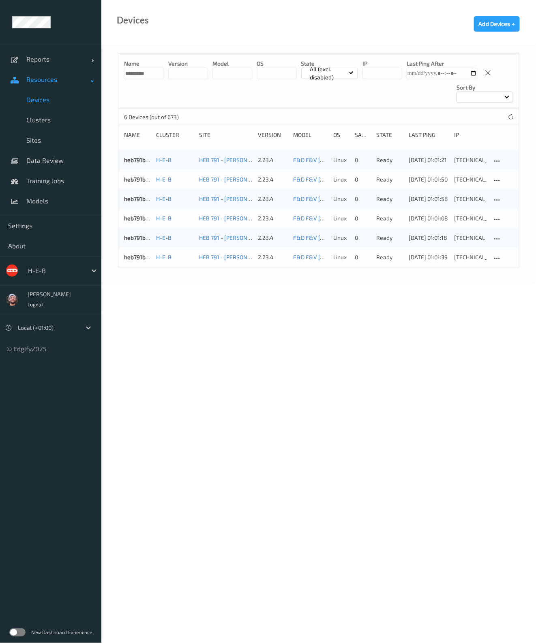
drag, startPoint x: 136, startPoint y: 75, endPoint x: 92, endPoint y: 80, distance: 43.6
click at [92, 80] on div "Reports Default Report Customized Report Resources Devices Clusters Sites Data …" at bounding box center [268, 119] width 536 height 239
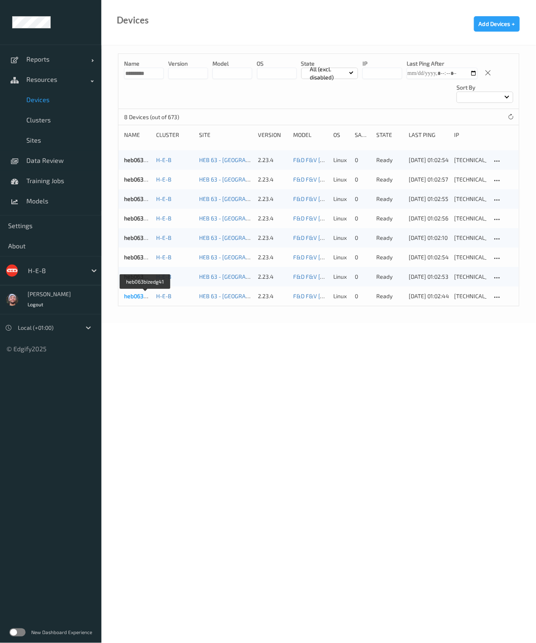
type input "*********"
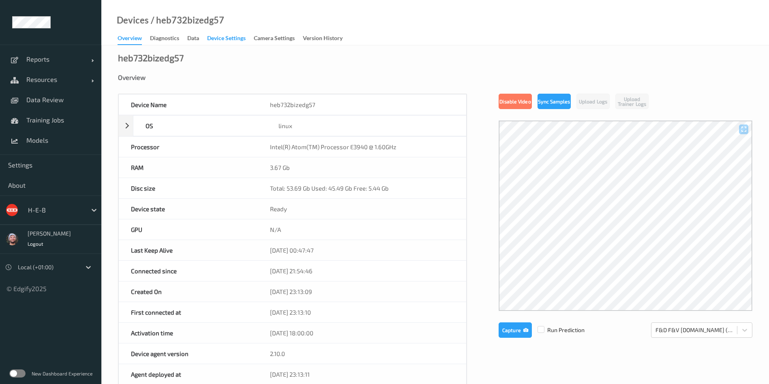
click at [234, 37] on div "Device Settings" at bounding box center [226, 39] width 39 height 10
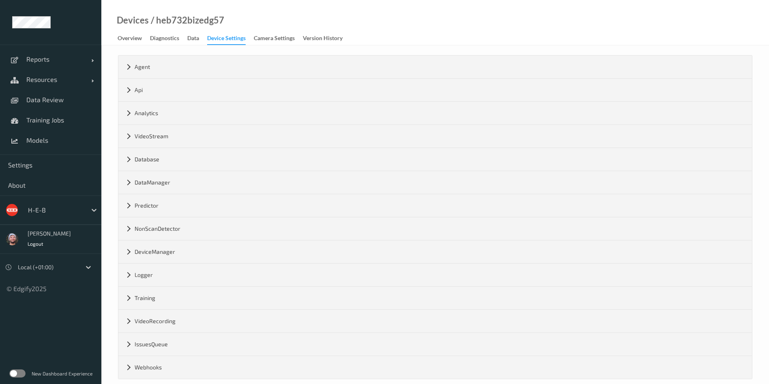
scroll to position [37, 0]
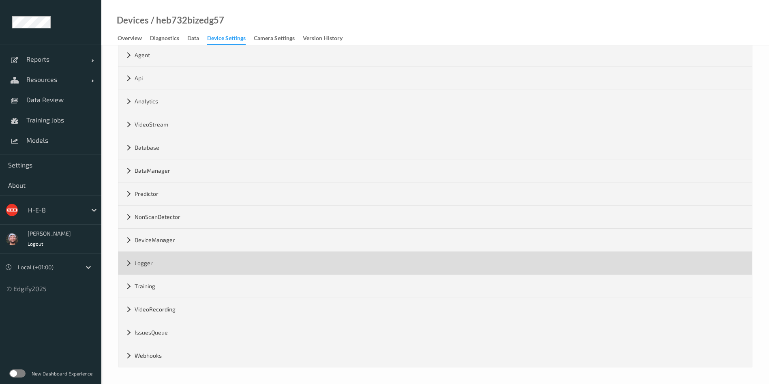
click at [176, 257] on div "Logger" at bounding box center [435, 263] width 634 height 23
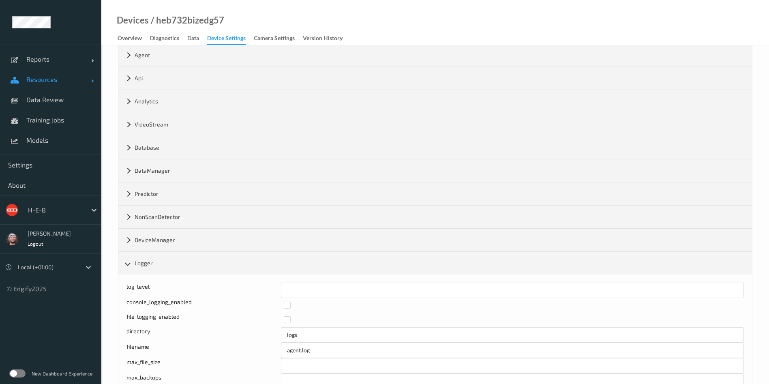
click at [60, 81] on span "Resources" at bounding box center [58, 79] width 65 height 8
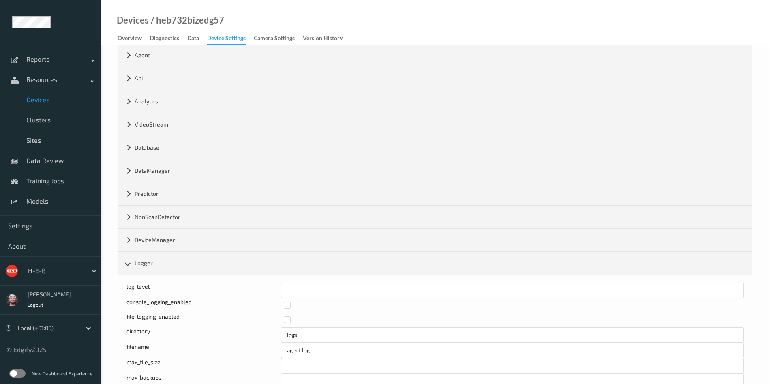
click at [67, 98] on span "Devices" at bounding box center [59, 100] width 67 height 8
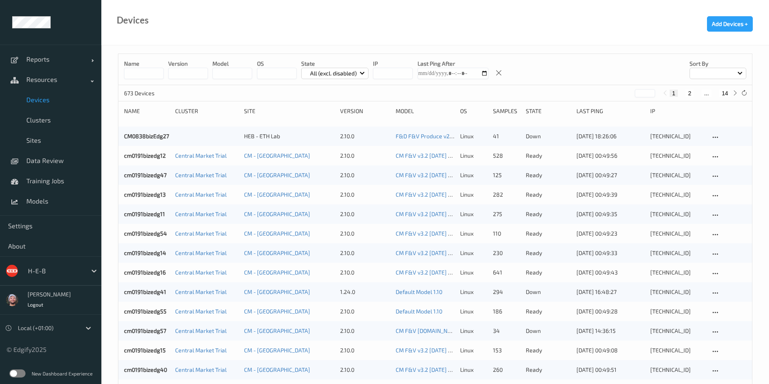
click at [151, 72] on input at bounding box center [144, 73] width 40 height 11
type input "***"
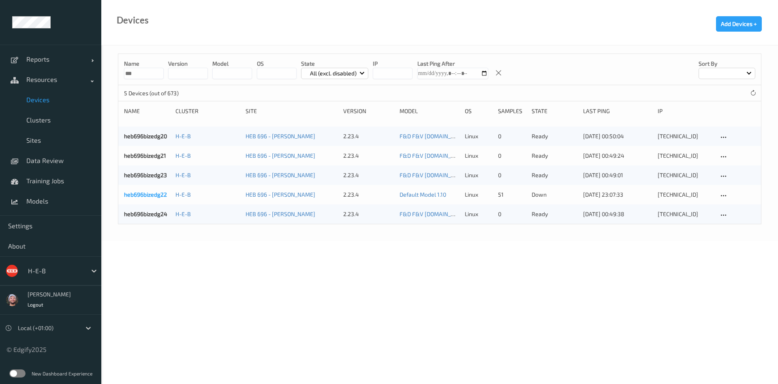
click at [154, 193] on link "heb696bizedg22" at bounding box center [145, 194] width 43 height 7
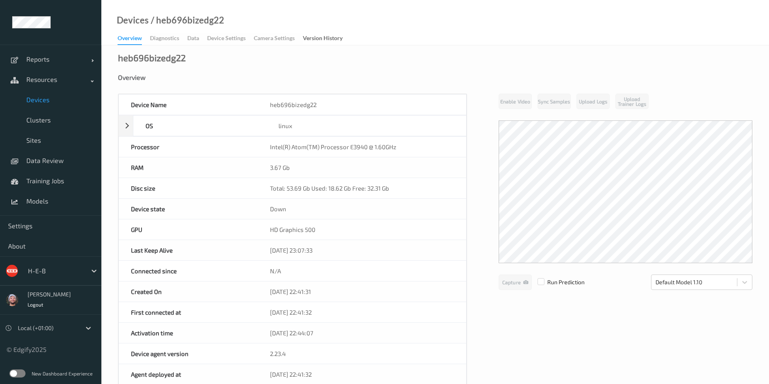
click at [48, 98] on span "Devices" at bounding box center [59, 100] width 67 height 8
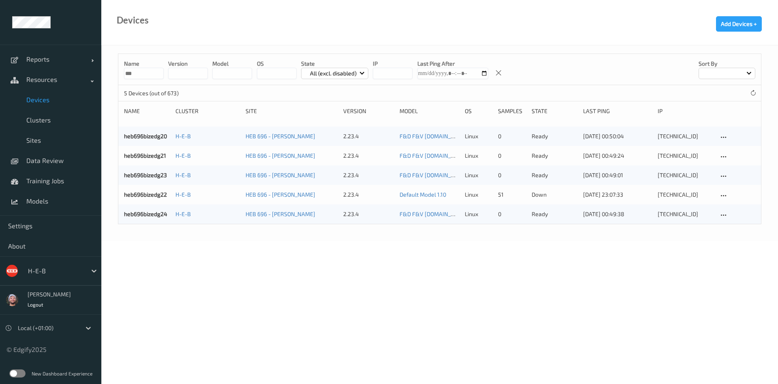
click at [147, 74] on input "***" at bounding box center [144, 73] width 40 height 11
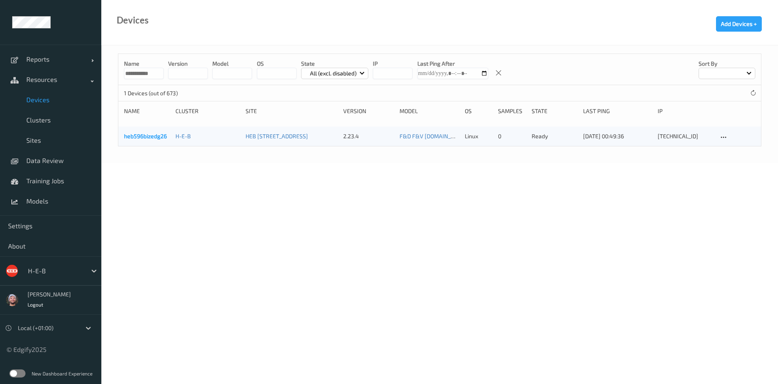
type input "**********"
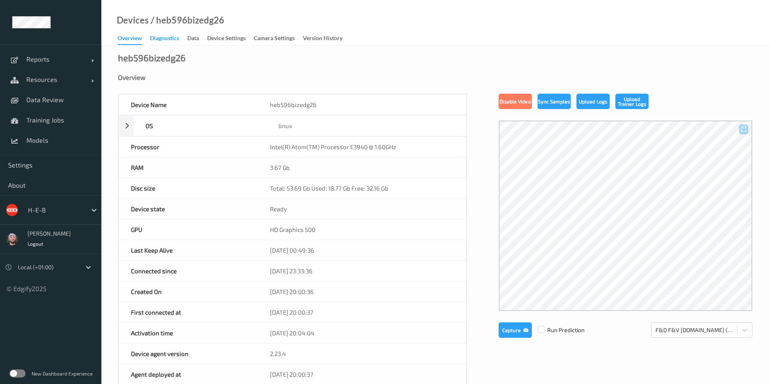
click at [159, 38] on div "Diagnostics" at bounding box center [164, 39] width 29 height 10
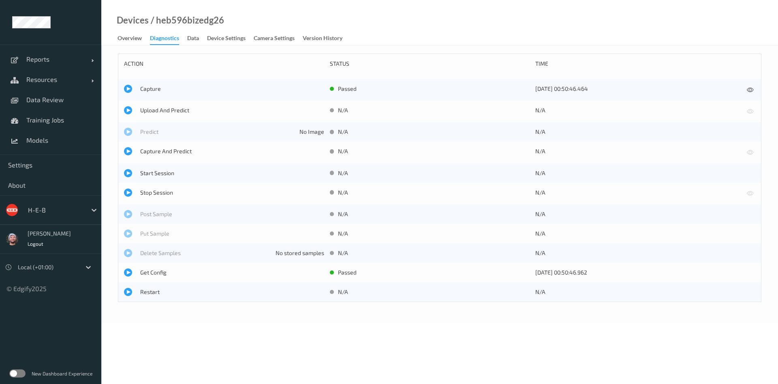
click at [238, 28] on div "Devices / heb596bizedg26 Overview Diagnostics Data Device Settings Camera Setti…" at bounding box center [439, 22] width 677 height 45
click at [232, 36] on div "Device Settings" at bounding box center [226, 39] width 39 height 10
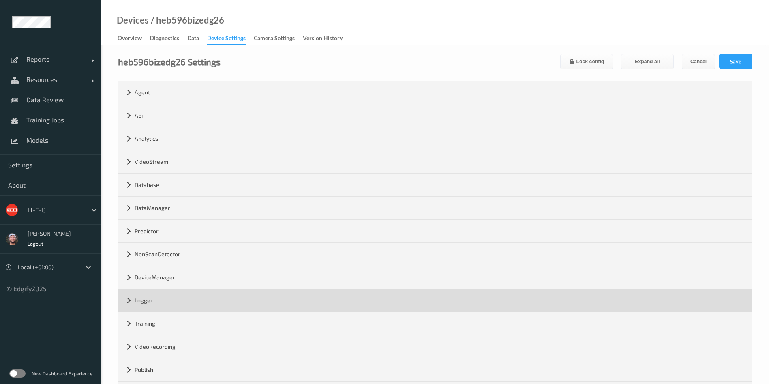
click at [157, 308] on div "Logger" at bounding box center [435, 300] width 634 height 23
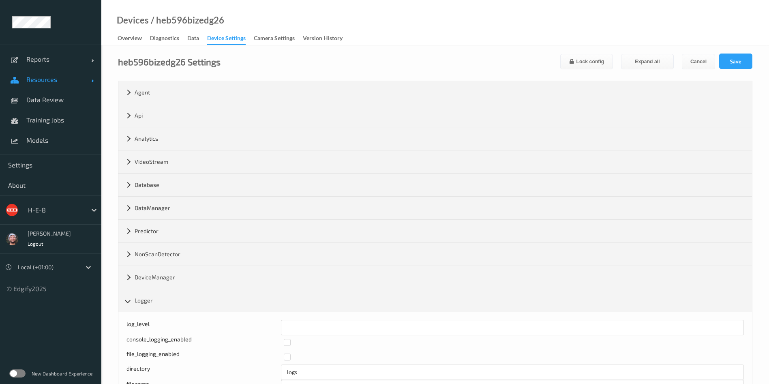
click at [56, 85] on link "Resources" at bounding box center [50, 79] width 101 height 20
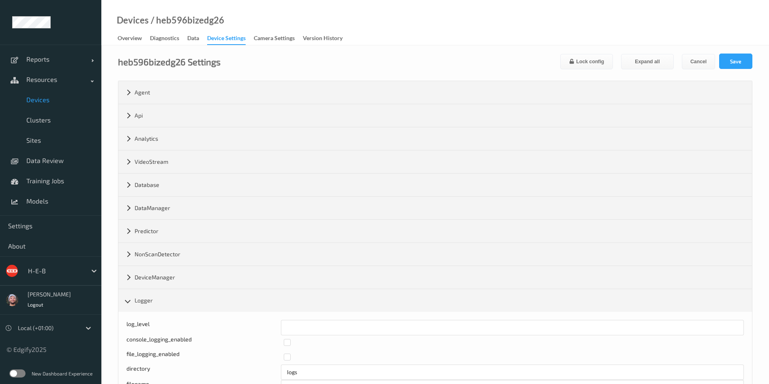
click at [62, 93] on link "Devices" at bounding box center [50, 100] width 101 height 20
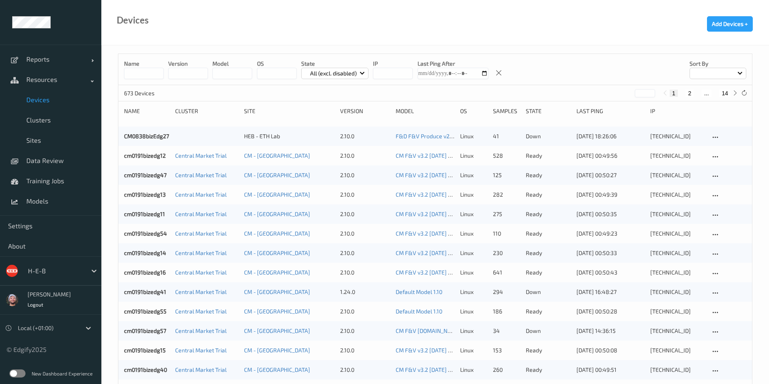
click at [142, 75] on input at bounding box center [144, 73] width 40 height 11
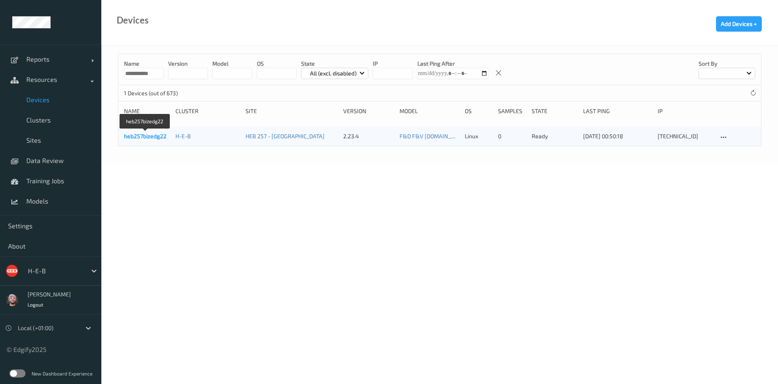
type input "**********"
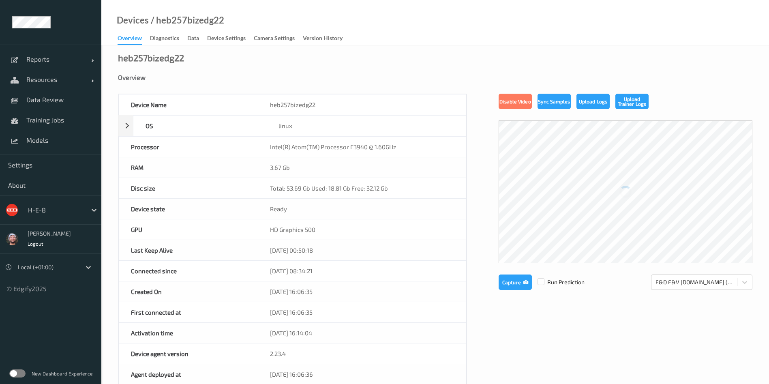
click at [215, 34] on div "Device Settings" at bounding box center [226, 39] width 39 height 10
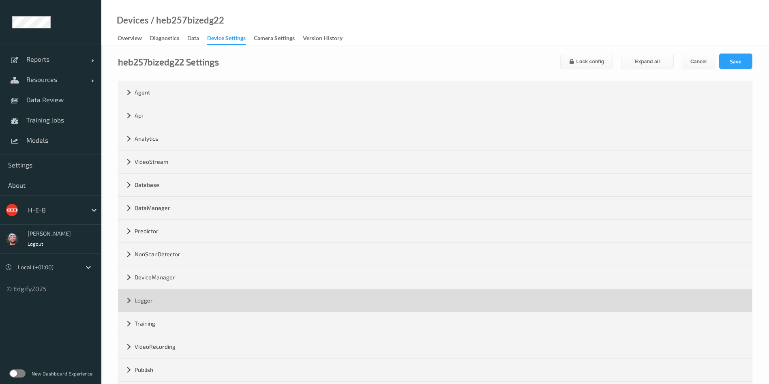
click at [156, 306] on div "Logger" at bounding box center [435, 300] width 634 height 23
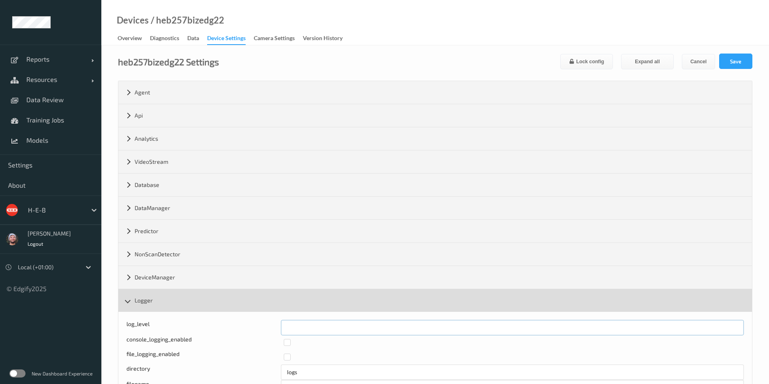
drag, startPoint x: 291, startPoint y: 325, endPoint x: 297, endPoint y: 309, distance: 16.9
click at [245, 320] on div "log_level *" at bounding box center [434, 327] width 617 height 15
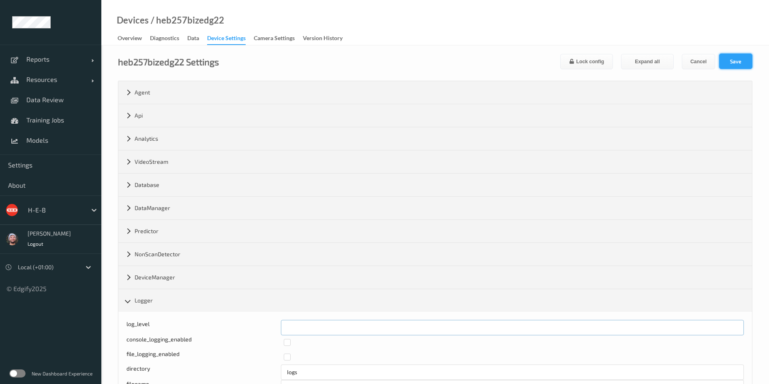
type input "*"
click at [730, 60] on button "Save" at bounding box center [735, 61] width 33 height 15
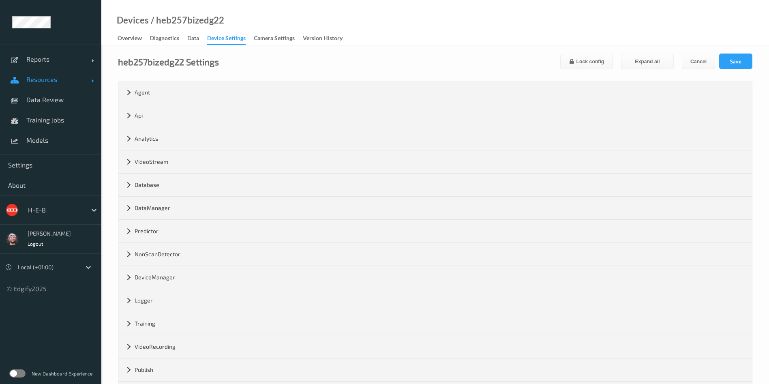
click at [62, 84] on link "Resources" at bounding box center [50, 79] width 101 height 20
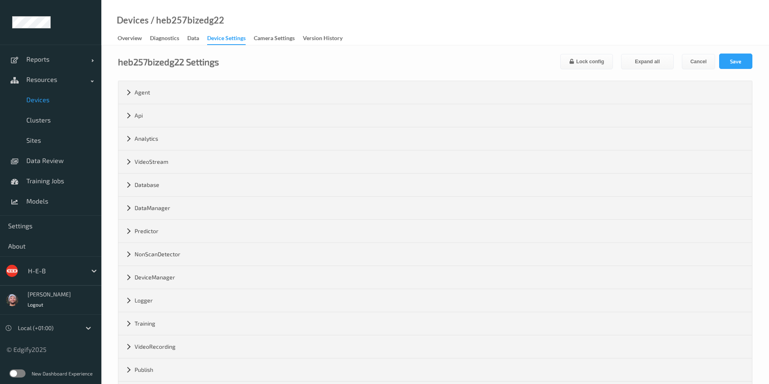
click at [74, 101] on span "Devices" at bounding box center [59, 100] width 67 height 8
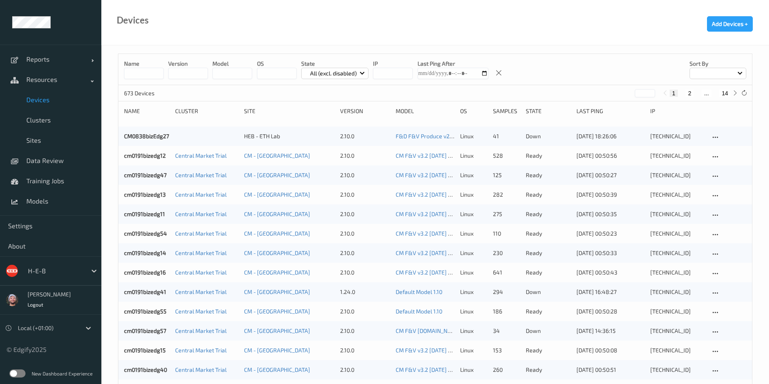
click at [726, 94] on button "14" at bounding box center [724, 93] width 11 height 7
type input "**"
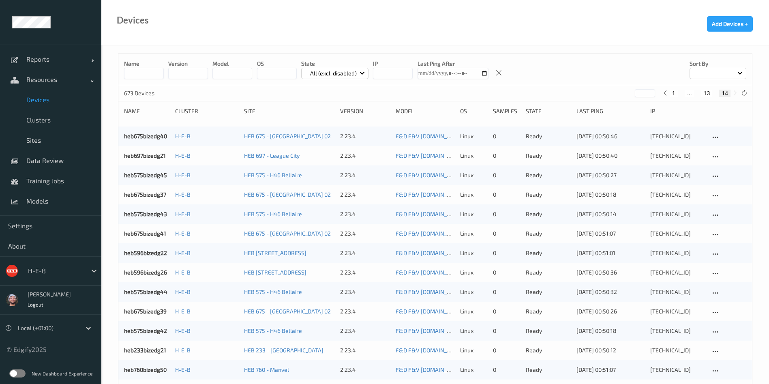
click at [711, 93] on button "13" at bounding box center [706, 93] width 11 height 7
click at [696, 90] on button "12" at bounding box center [697, 93] width 11 height 7
click at [691, 95] on button "11" at bounding box center [691, 93] width 11 height 7
click at [684, 93] on button "10" at bounding box center [681, 93] width 11 height 7
type input "**"
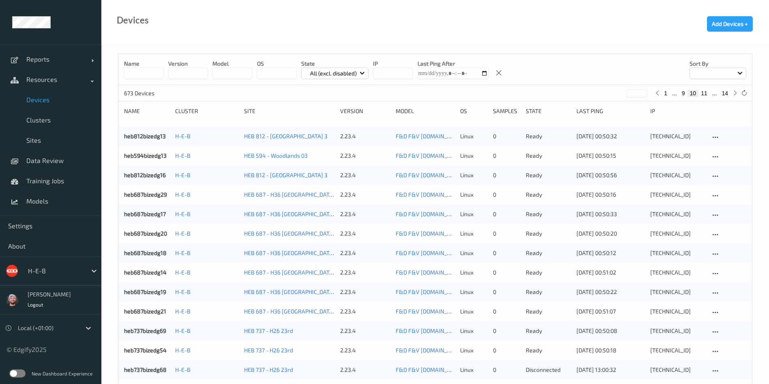
click at [146, 69] on input at bounding box center [144, 73] width 40 height 11
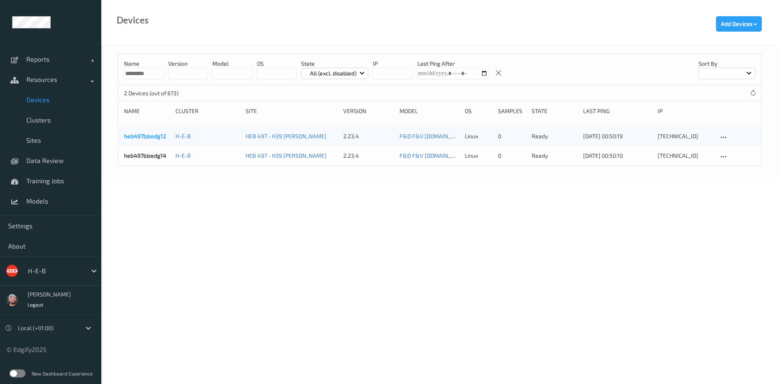
type input "*********"
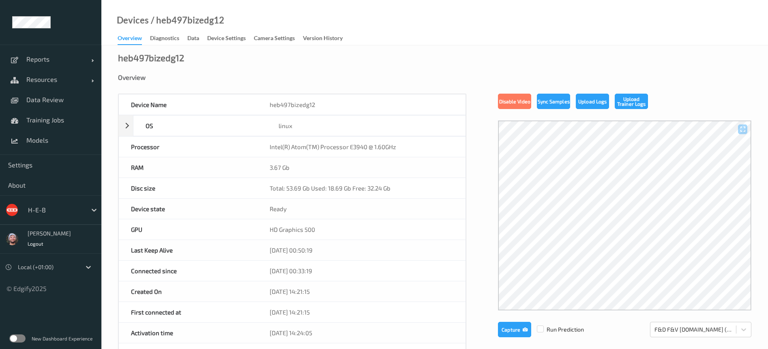
drag, startPoint x: 391, startPoint y: 70, endPoint x: 281, endPoint y: 103, distance: 114.8
click at [229, 38] on div "Device Settings" at bounding box center [226, 39] width 39 height 10
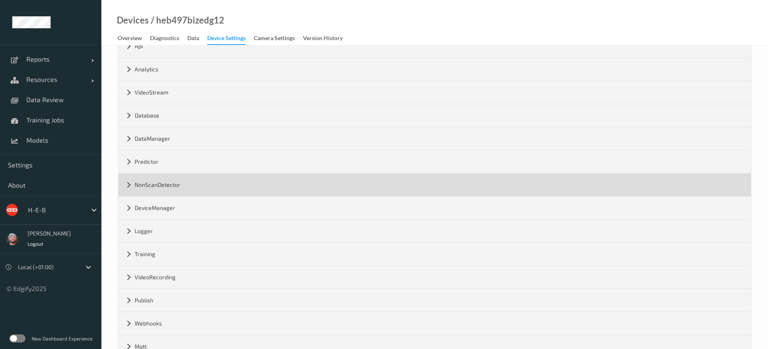
scroll to position [95, 0]
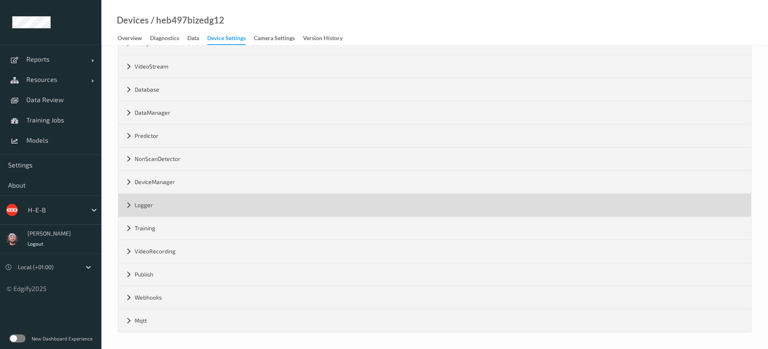
click at [177, 211] on div "Logger" at bounding box center [434, 205] width 632 height 23
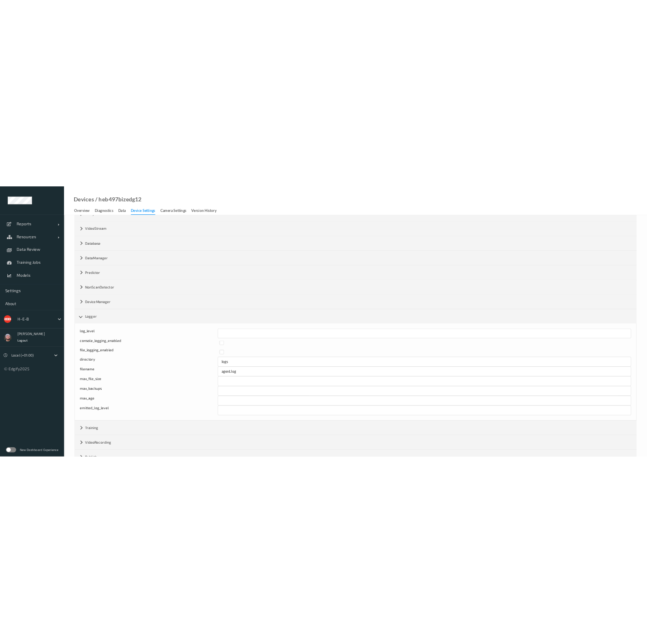
scroll to position [0, 0]
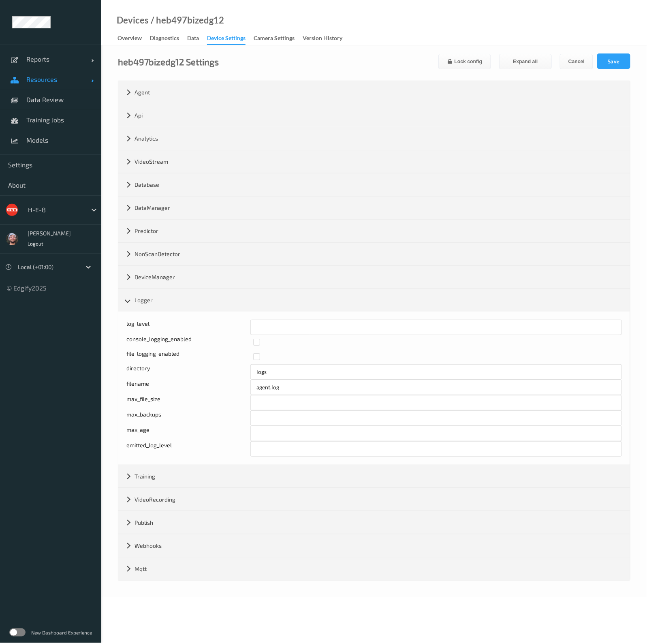
click at [59, 76] on span "Resources" at bounding box center [58, 79] width 65 height 8
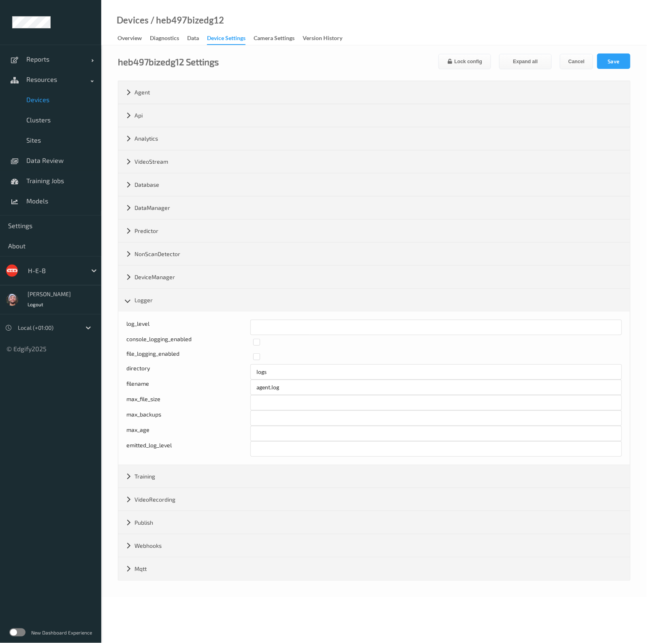
click at [55, 99] on span "Devices" at bounding box center [59, 100] width 67 height 8
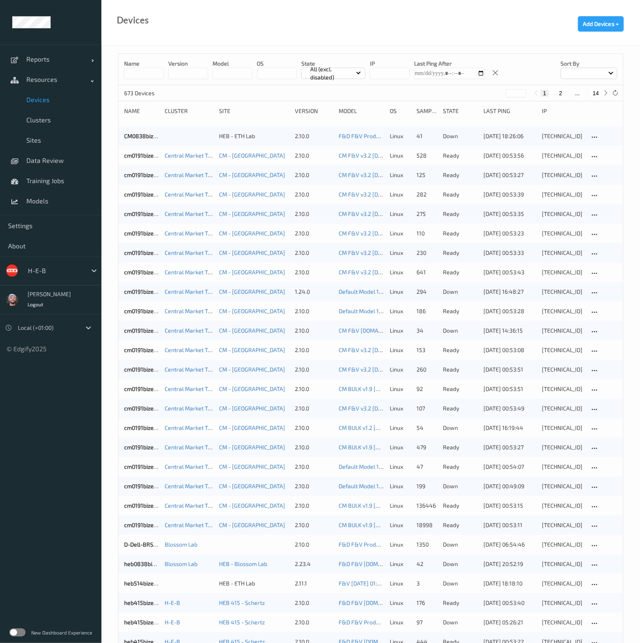
click at [151, 75] on input at bounding box center [144, 73] width 40 height 11
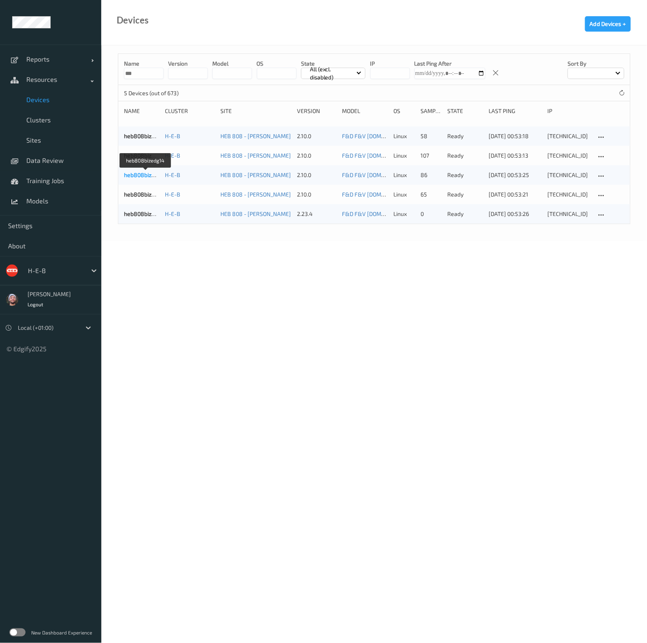
type input "***"
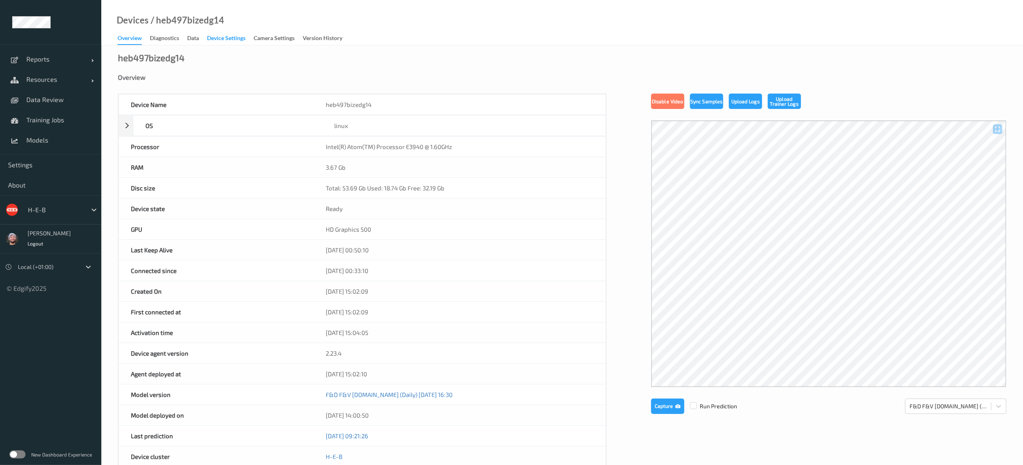
click at [229, 37] on div "Device Settings" at bounding box center [226, 39] width 39 height 10
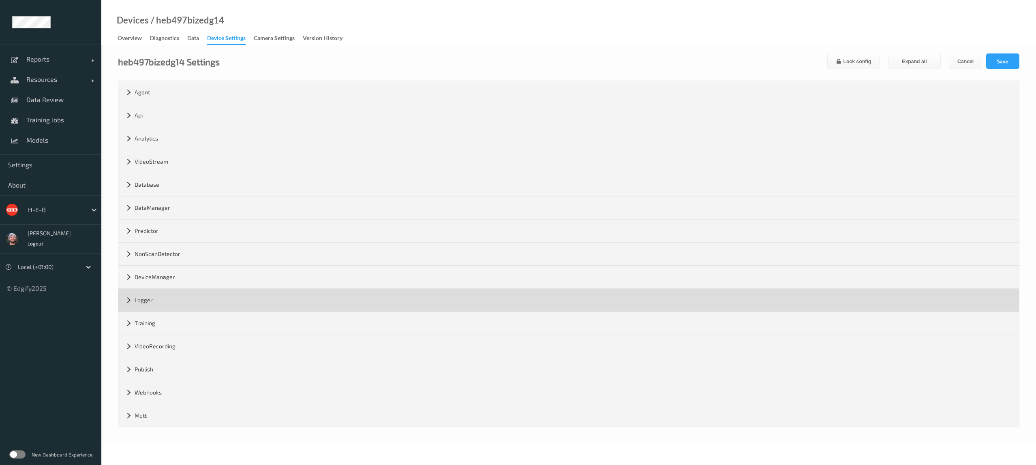
click at [173, 306] on div "Logger" at bounding box center [568, 300] width 901 height 23
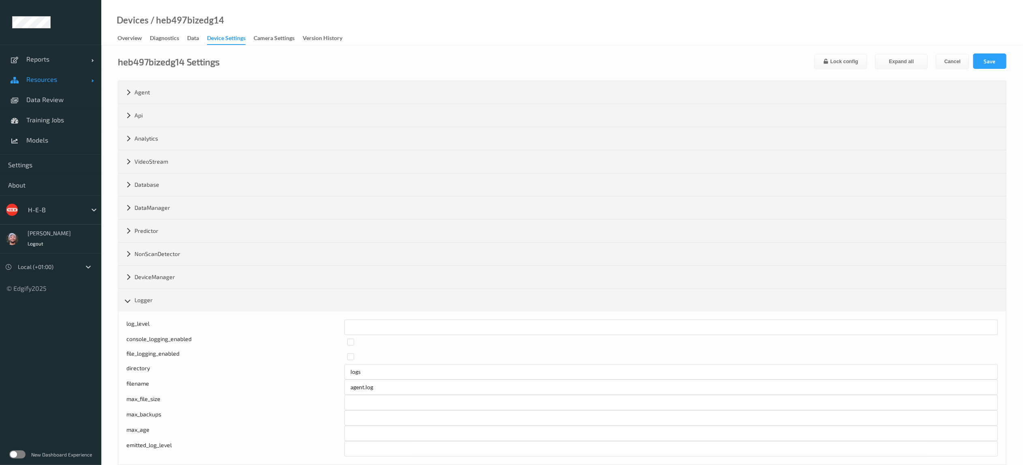
click at [70, 82] on span "Resources" at bounding box center [58, 79] width 65 height 8
click at [70, 100] on span "Devices" at bounding box center [59, 100] width 67 height 8
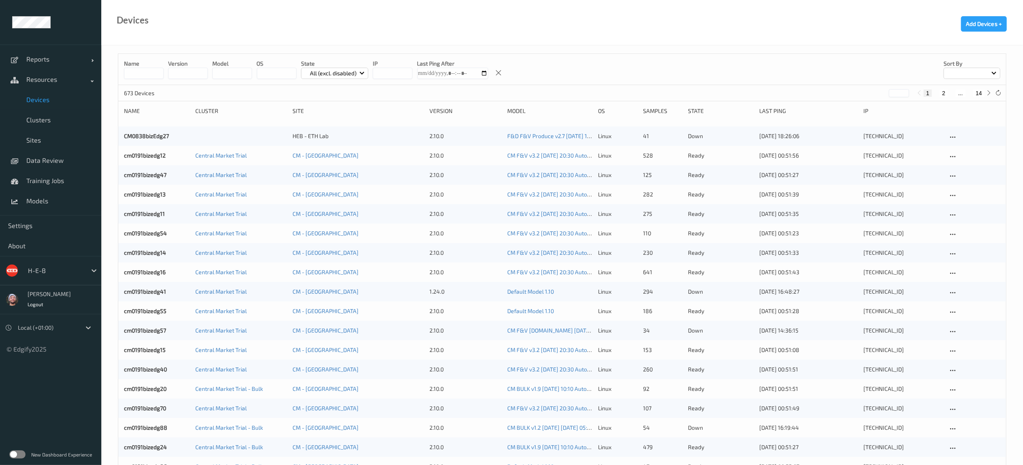
click at [162, 77] on input at bounding box center [144, 73] width 40 height 11
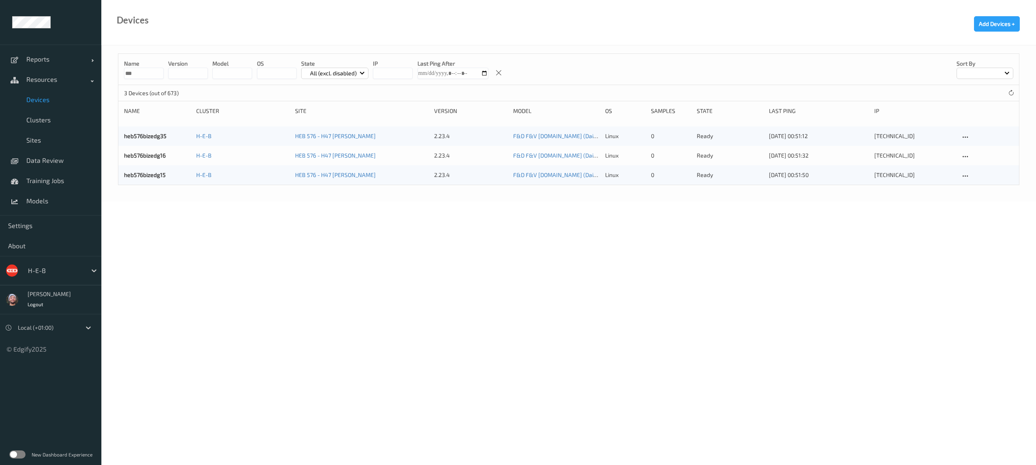
type input "***"
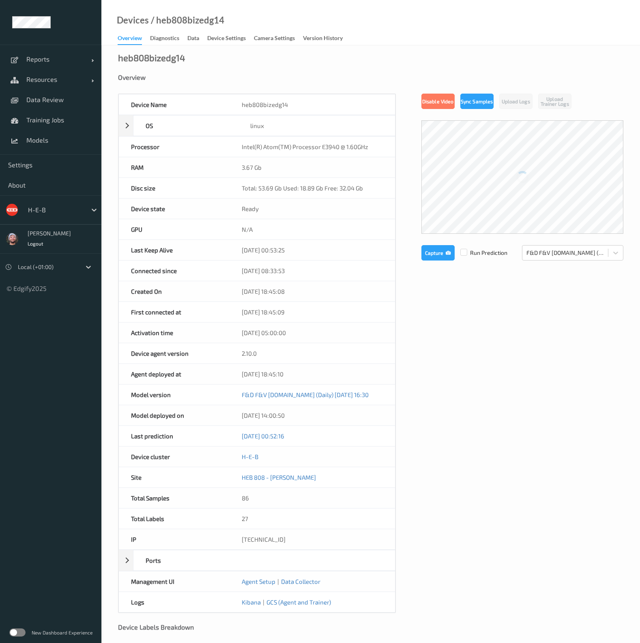
click at [237, 42] on div "Device Settings" at bounding box center [226, 39] width 39 height 10
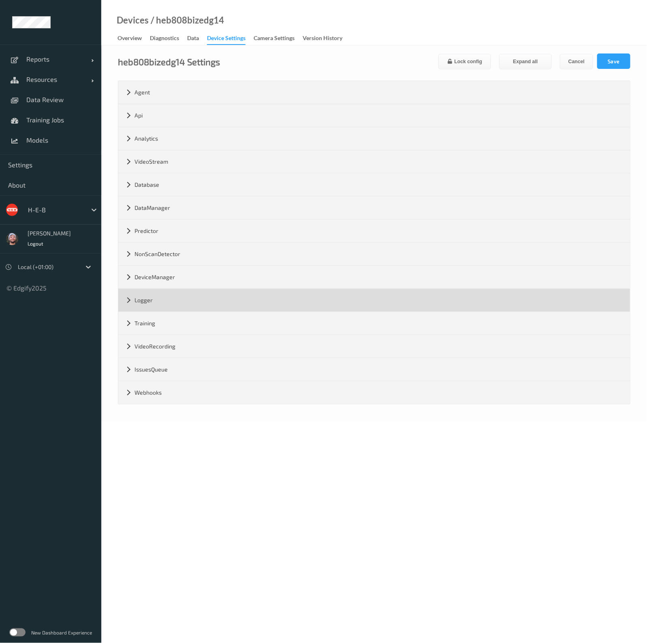
click at [180, 305] on div "Logger" at bounding box center [374, 300] width 512 height 23
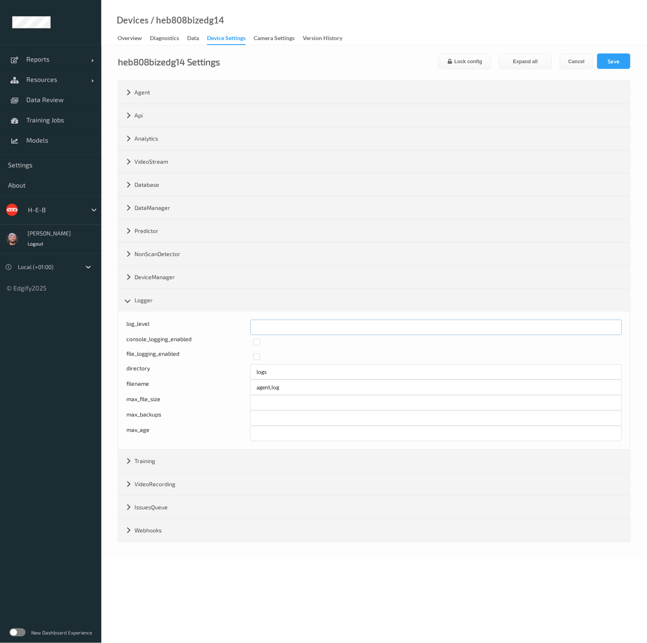
drag, startPoint x: 272, startPoint y: 321, endPoint x: 165, endPoint y: 318, distance: 107.0
click at [179, 318] on div "log_level * console_logging_enabled file_logging_enabled directory logs filenam…" at bounding box center [374, 381] width 512 height 138
type input "*"
click at [607, 58] on button "Save" at bounding box center [613, 61] width 33 height 15
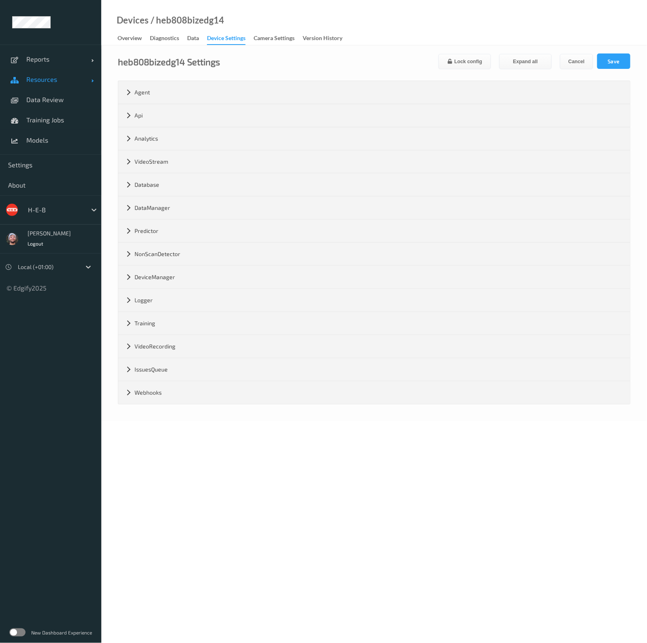
click at [62, 79] on span "Resources" at bounding box center [58, 79] width 65 height 8
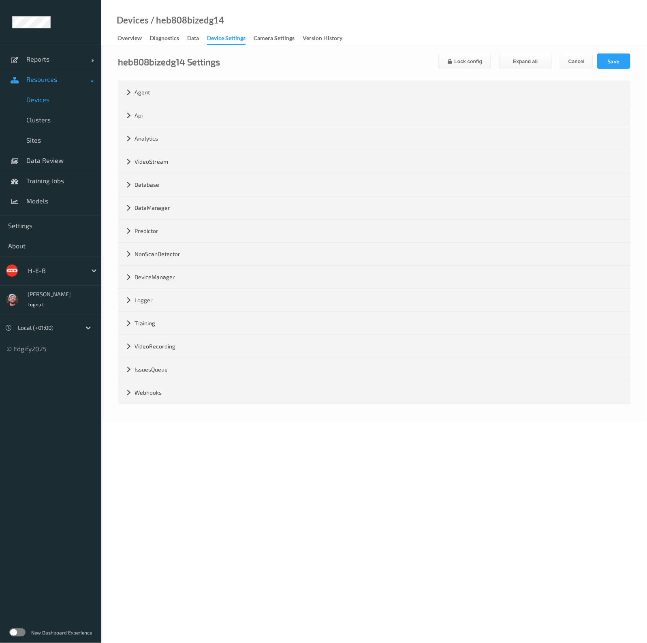
drag, startPoint x: 51, startPoint y: 100, endPoint x: 83, endPoint y: 87, distance: 34.7
click at [51, 100] on span "Devices" at bounding box center [59, 100] width 67 height 8
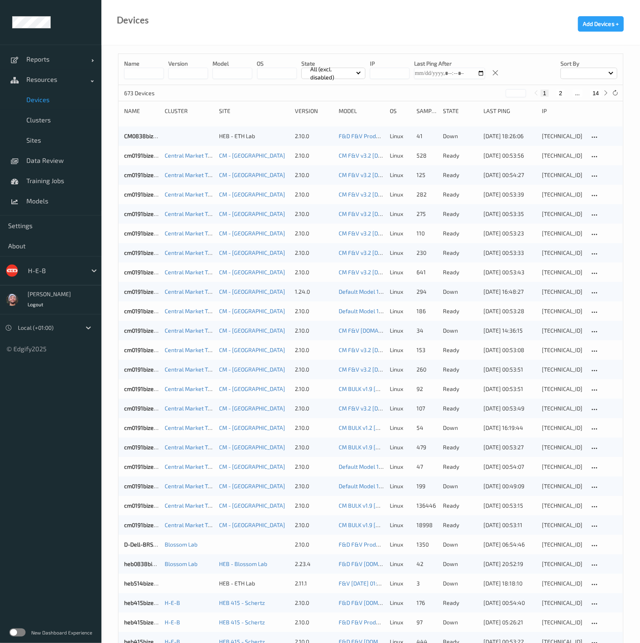
drag, startPoint x: 149, startPoint y: 70, endPoint x: 145, endPoint y: 74, distance: 5.7
click at [146, 72] on input at bounding box center [144, 73] width 40 height 11
click at [131, 75] on input at bounding box center [144, 73] width 40 height 11
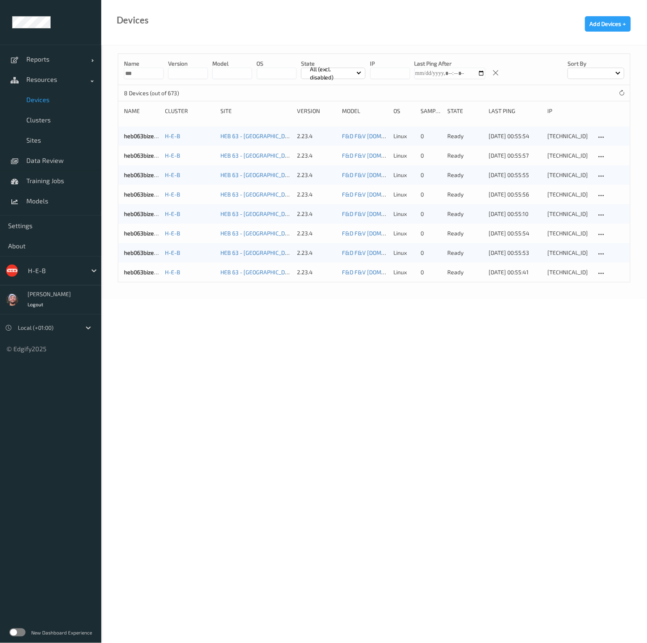
type input "***"
click at [139, 274] on link "heb063bizedg41" at bounding box center [145, 272] width 43 height 7
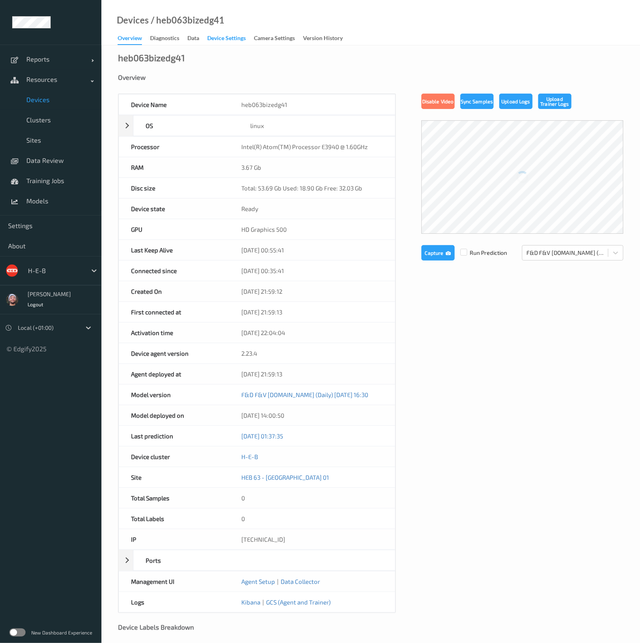
click at [219, 41] on div "Device Settings" at bounding box center [226, 39] width 39 height 10
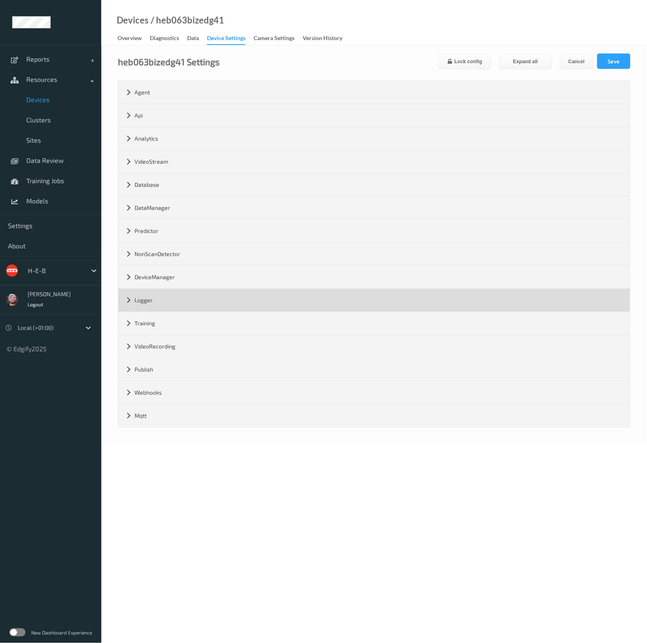
click at [156, 301] on div "Logger" at bounding box center [374, 300] width 512 height 23
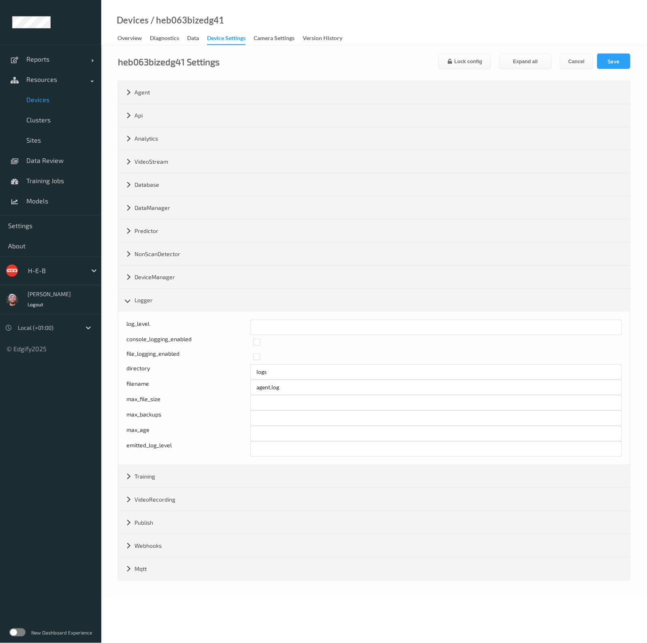
click at [66, 102] on span "Devices" at bounding box center [59, 100] width 67 height 8
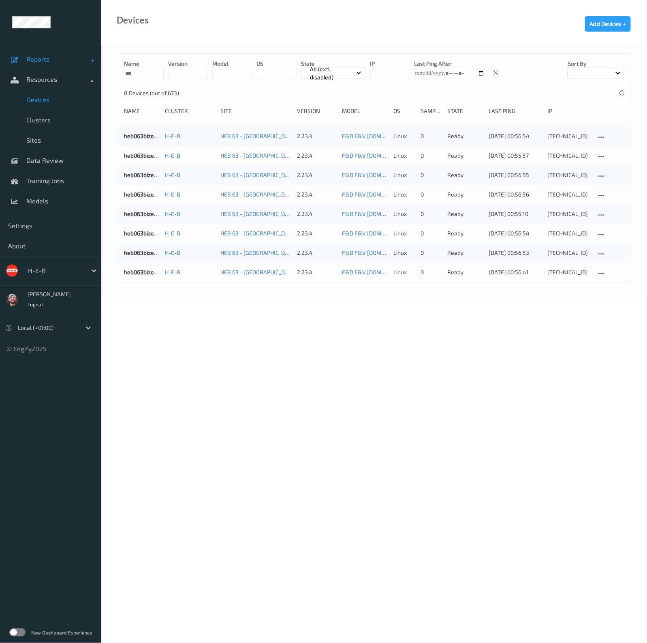
drag, startPoint x: 157, startPoint y: 70, endPoint x: 53, endPoint y: 63, distance: 104.4
click at [53, 63] on div "Reports Default Report Customized Report Resources Devices Clusters Sites Data …" at bounding box center [323, 127] width 647 height 254
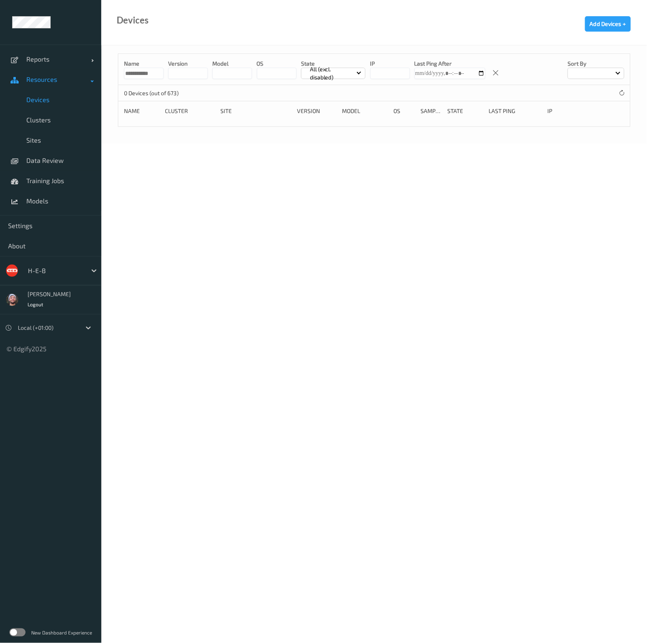
drag, startPoint x: 159, startPoint y: 75, endPoint x: 66, endPoint y: 73, distance: 93.2
click at [66, 73] on div "**********" at bounding box center [323, 49] width 647 height 98
click at [164, 76] on div "**********" at bounding box center [374, 69] width 512 height 31
click at [159, 74] on input "**********" at bounding box center [144, 73] width 40 height 11
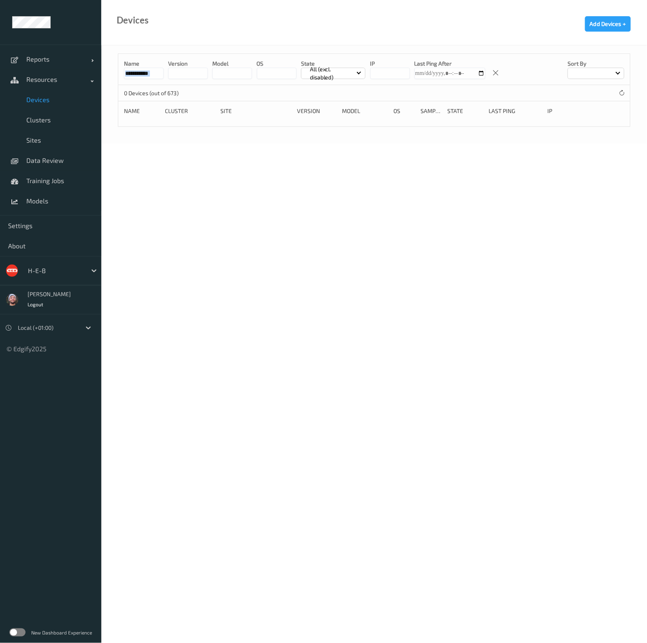
click at [159, 74] on input "**********" at bounding box center [144, 73] width 40 height 11
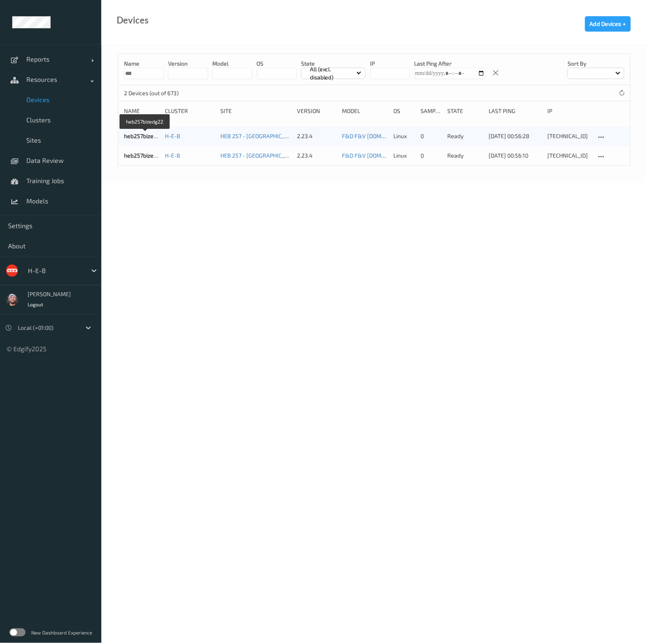
type input "***"
click at [204, 243] on body "Reports Default Report Customized Report Resources Devices Clusters Sites Data …" at bounding box center [323, 321] width 647 height 643
click at [144, 137] on link "heb257bizedg22" at bounding box center [145, 136] width 43 height 7
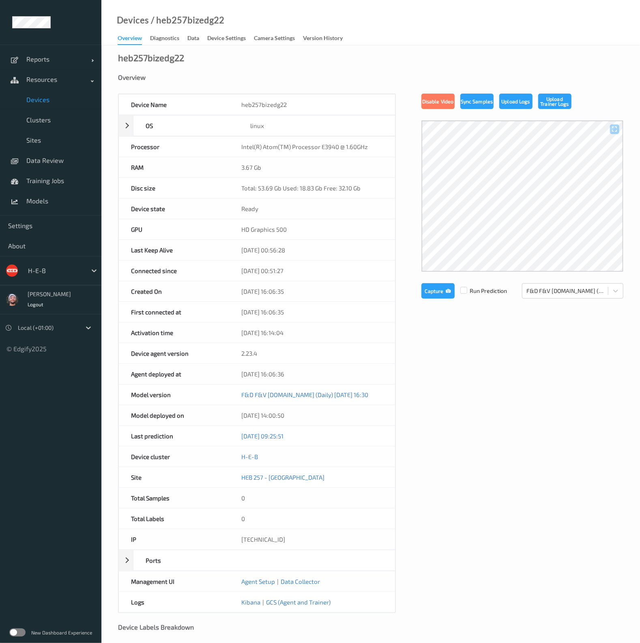
click at [225, 41] on div "Device Settings" at bounding box center [226, 39] width 39 height 10
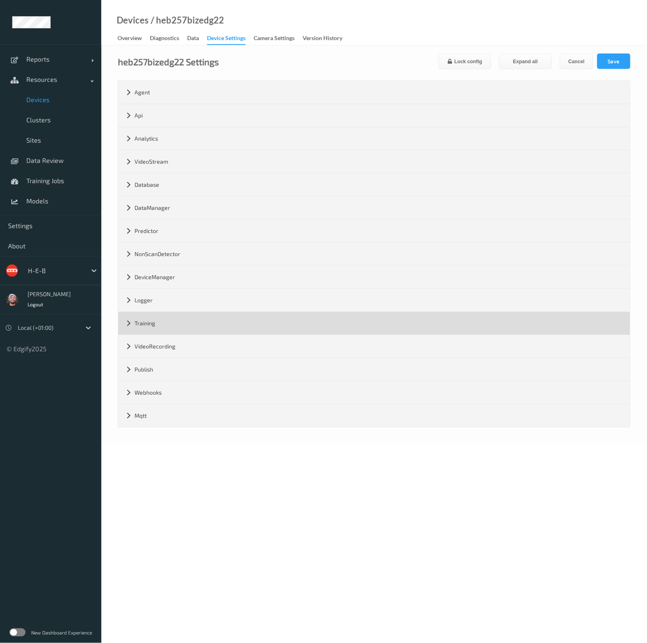
click at [171, 321] on div "Training" at bounding box center [374, 323] width 512 height 23
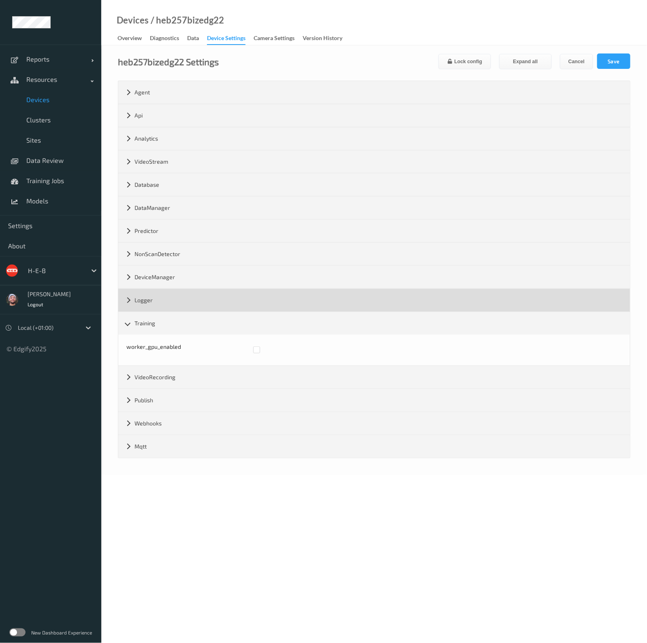
click at [173, 298] on div "Logger" at bounding box center [374, 300] width 512 height 23
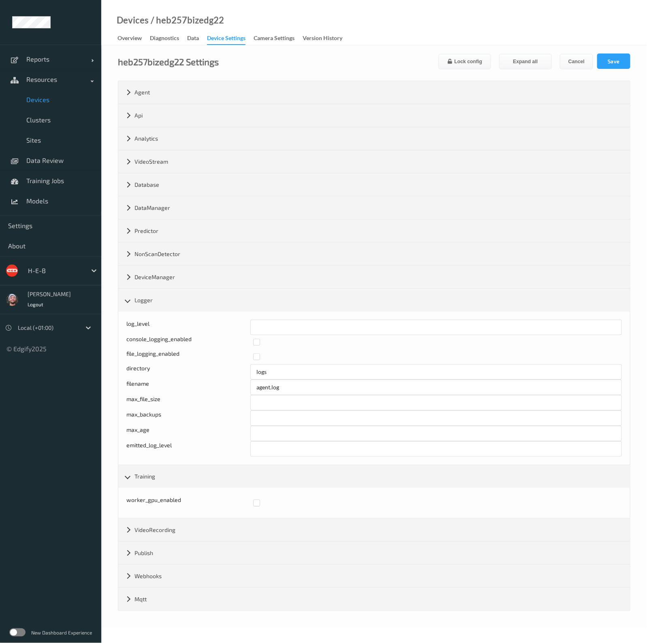
click at [80, 101] on span "Devices" at bounding box center [59, 100] width 67 height 8
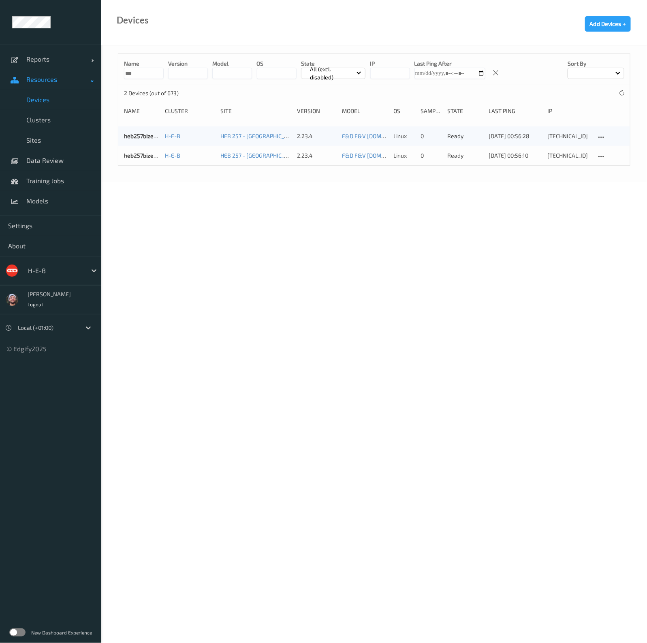
drag, startPoint x: 150, startPoint y: 74, endPoint x: 67, endPoint y: 72, distance: 82.7
click at [67, 72] on div "Reports Default Report Customized Report Resources Devices Clusters Sites Data …" at bounding box center [323, 68] width 647 height 137
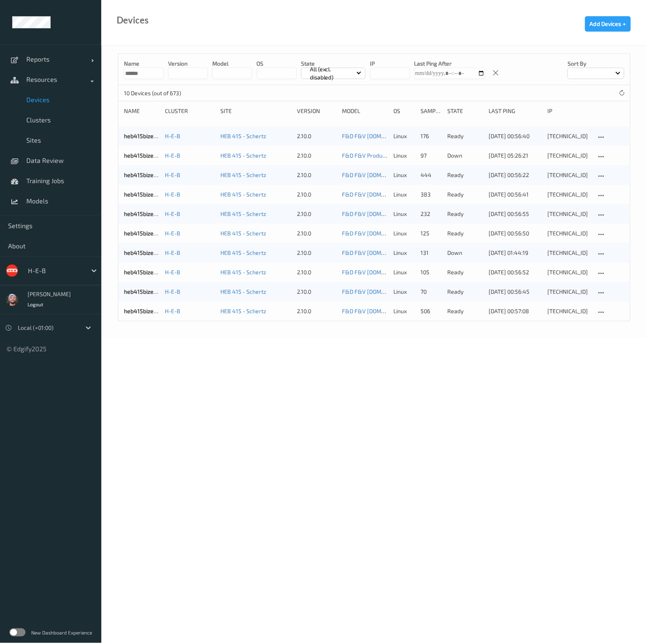
type input "**********"
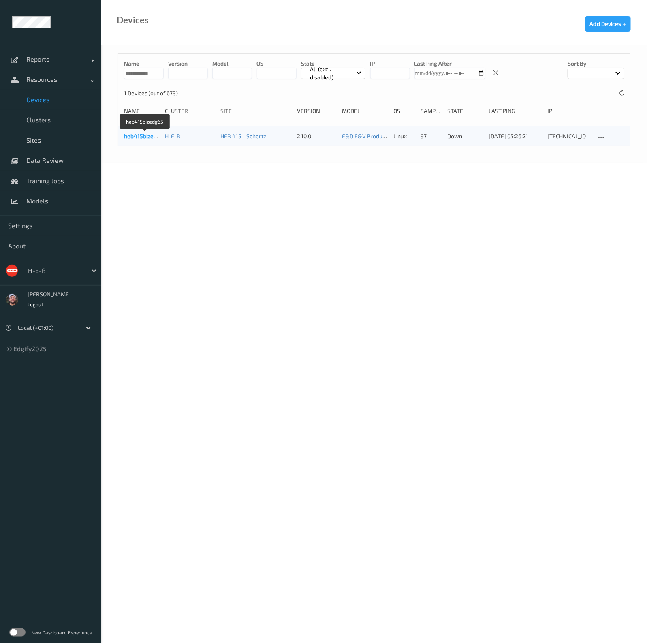
click at [148, 138] on link "heb415bizedg65" at bounding box center [145, 136] width 43 height 7
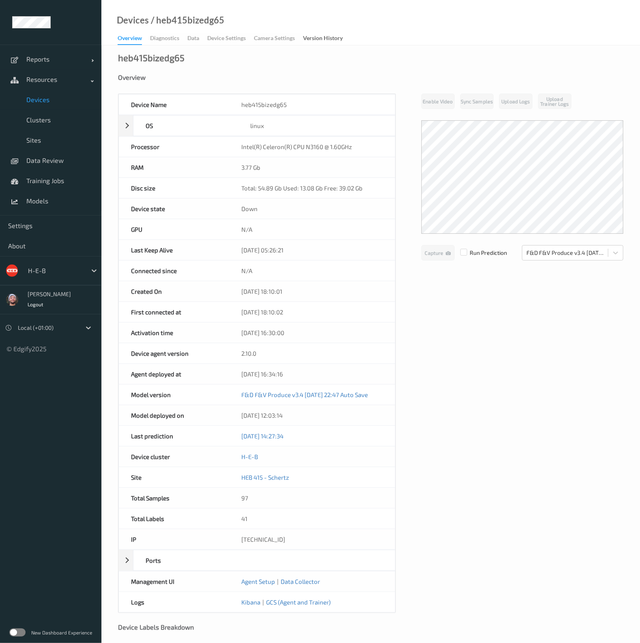
click at [52, 103] on span "Devices" at bounding box center [59, 100] width 67 height 8
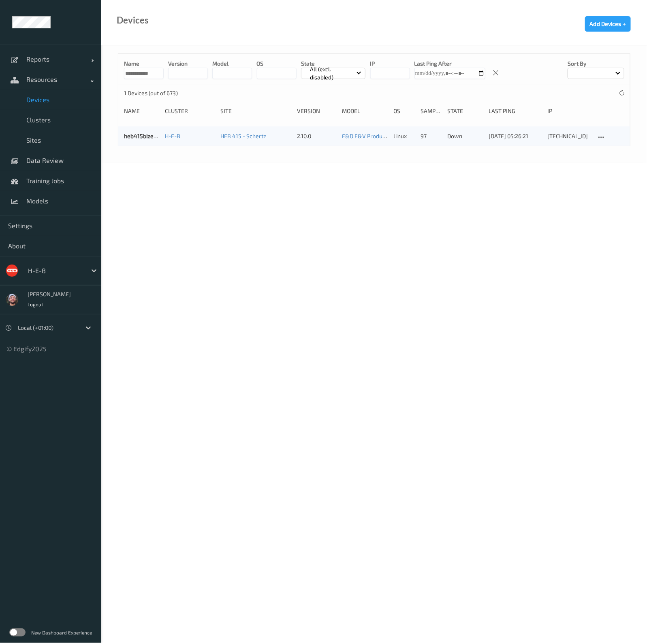
click at [154, 72] on input "**********" at bounding box center [144, 73] width 40 height 11
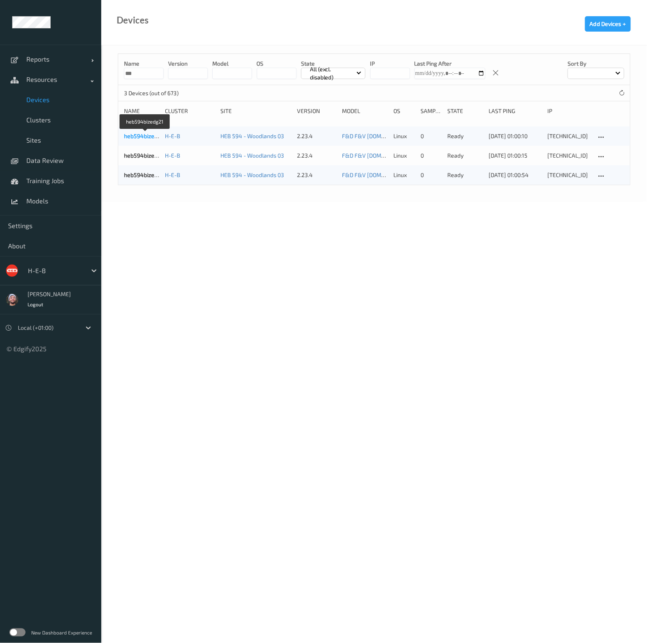
type input "***"
click at [141, 137] on link "heb594bizedg21" at bounding box center [145, 136] width 43 height 7
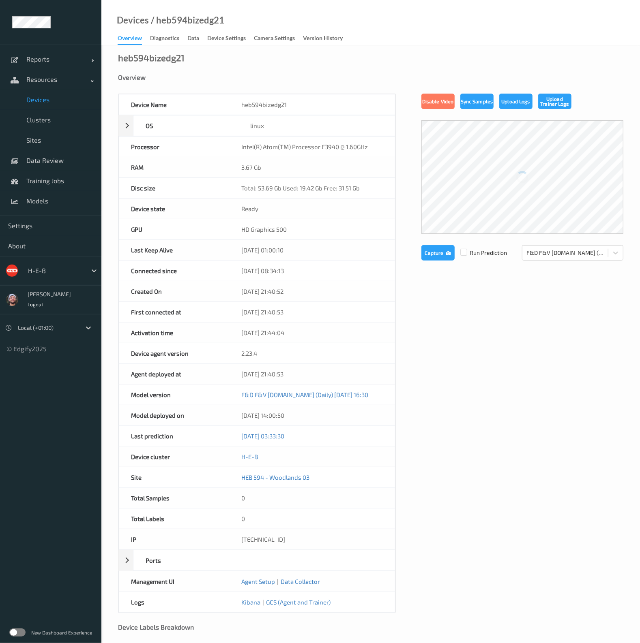
click at [227, 39] on div "Device Settings" at bounding box center [226, 39] width 39 height 10
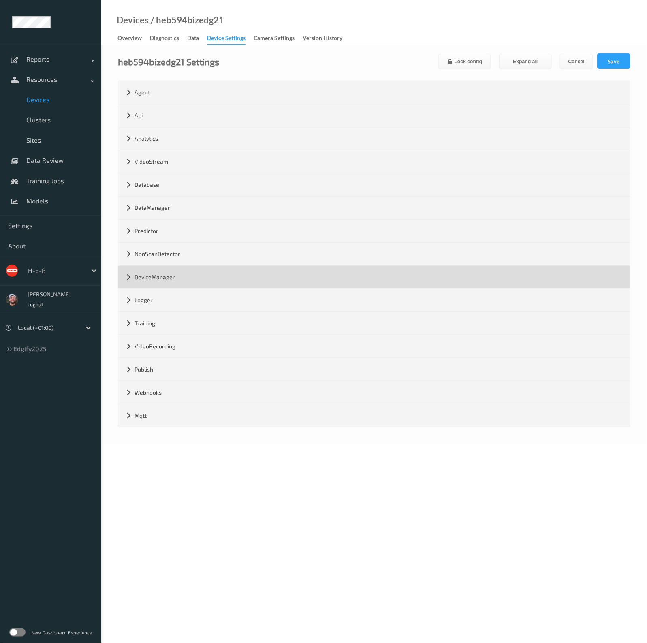
click at [176, 285] on div "DeviceManager" at bounding box center [374, 277] width 512 height 23
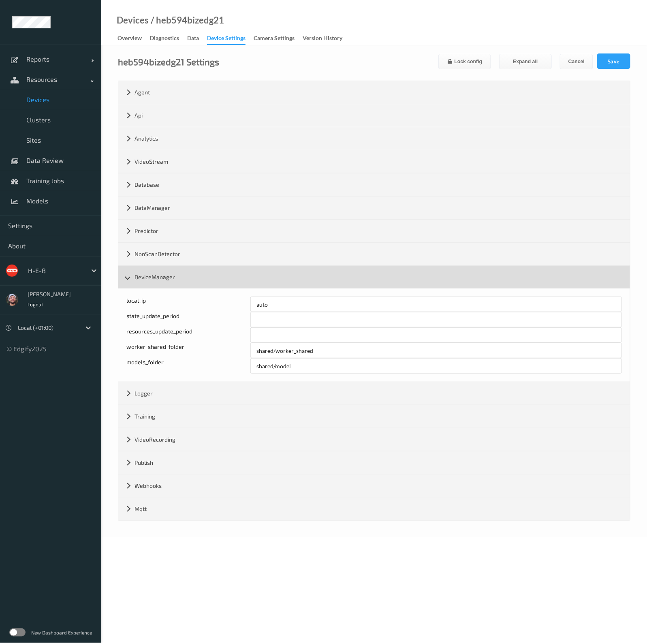
click at [170, 278] on div "DeviceManager" at bounding box center [374, 277] width 512 height 23
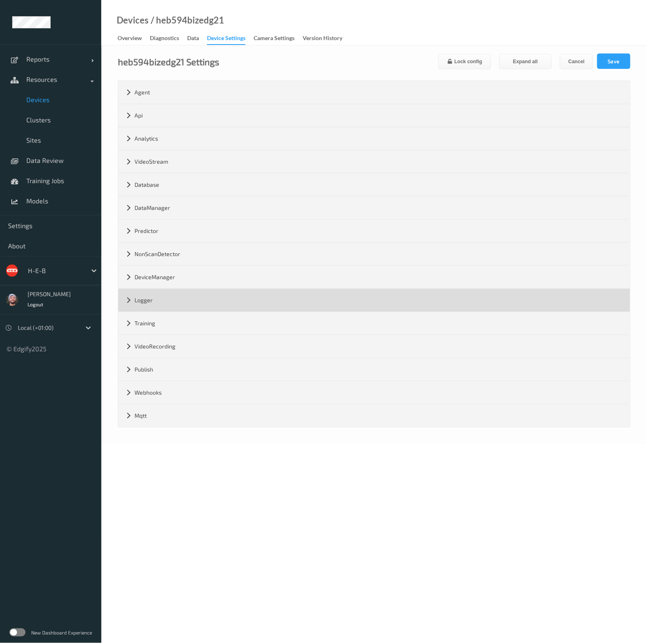
click at [167, 305] on div "Logger" at bounding box center [374, 300] width 512 height 23
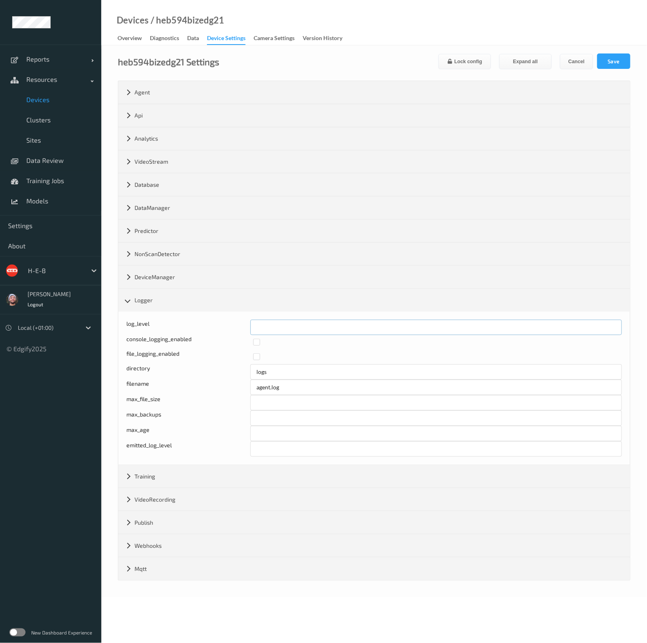
drag, startPoint x: 272, startPoint y: 323, endPoint x: 233, endPoint y: 322, distance: 38.9
click at [233, 323] on div "log_level *" at bounding box center [374, 327] width 496 height 15
type input "*"
click at [617, 62] on button "Save" at bounding box center [613, 61] width 33 height 15
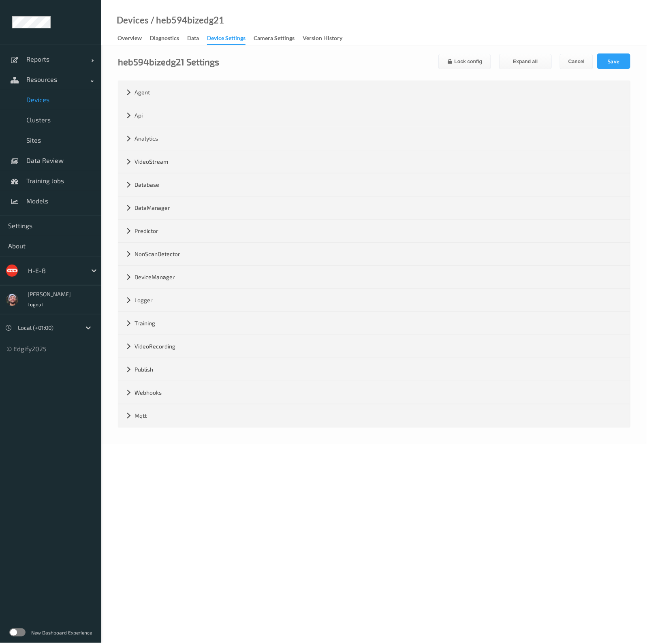
click at [70, 104] on link "Devices" at bounding box center [50, 100] width 101 height 20
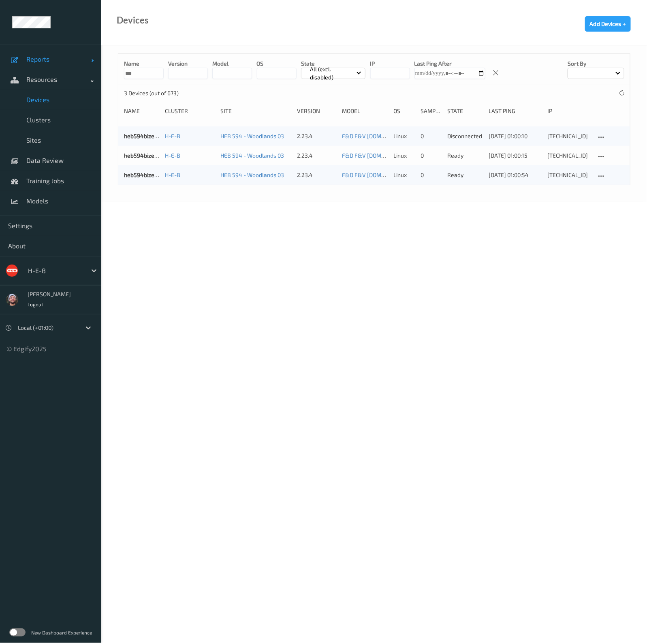
drag, startPoint x: 153, startPoint y: 75, endPoint x: 83, endPoint y: 64, distance: 70.5
click at [83, 64] on div "Reports Default Report Customized Report Resources Devices Clusters Sites Data …" at bounding box center [323, 78] width 647 height 156
type input "***"
click at [139, 137] on link "heb657bizedg18" at bounding box center [145, 136] width 42 height 7
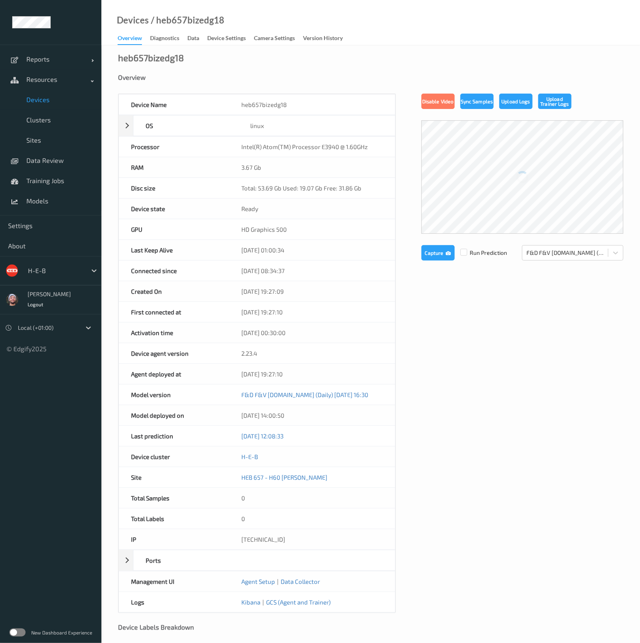
click at [230, 41] on div "Device Settings" at bounding box center [226, 39] width 39 height 10
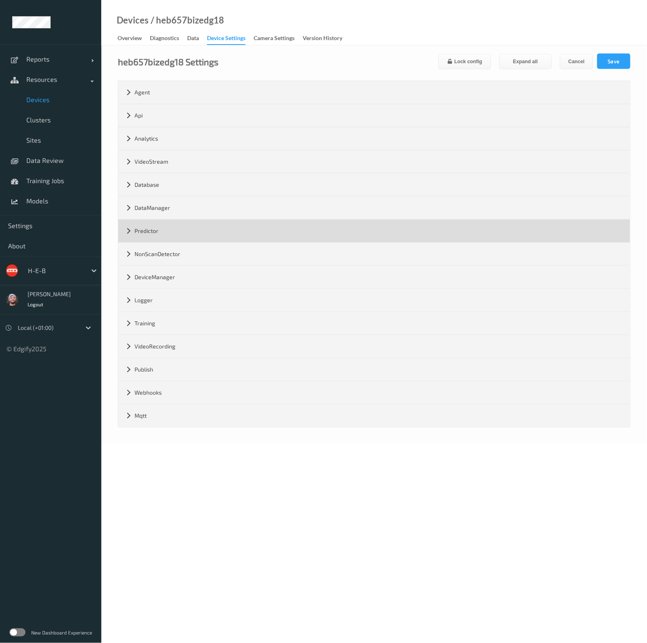
click at [146, 233] on div "Predictor" at bounding box center [374, 231] width 512 height 23
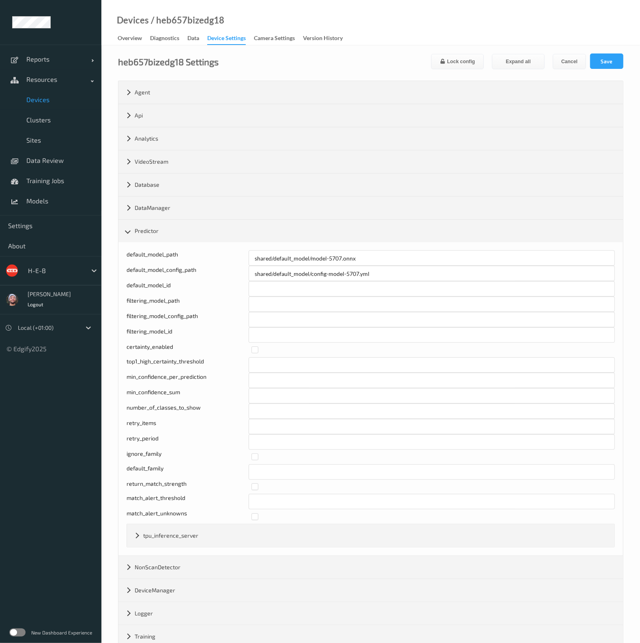
click at [148, 242] on div "path to the default model file (.onnx) - the model will be deployed when no mod…" at bounding box center [370, 398] width 504 height 313
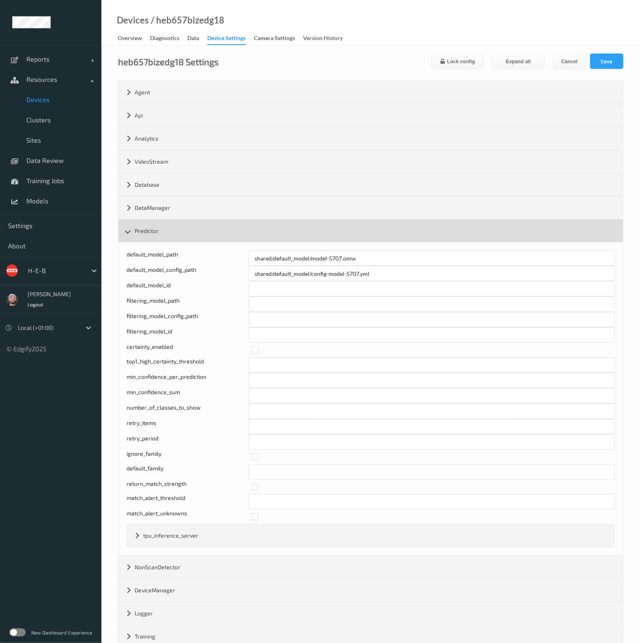
click at [148, 236] on div "Predictor" at bounding box center [370, 231] width 504 height 23
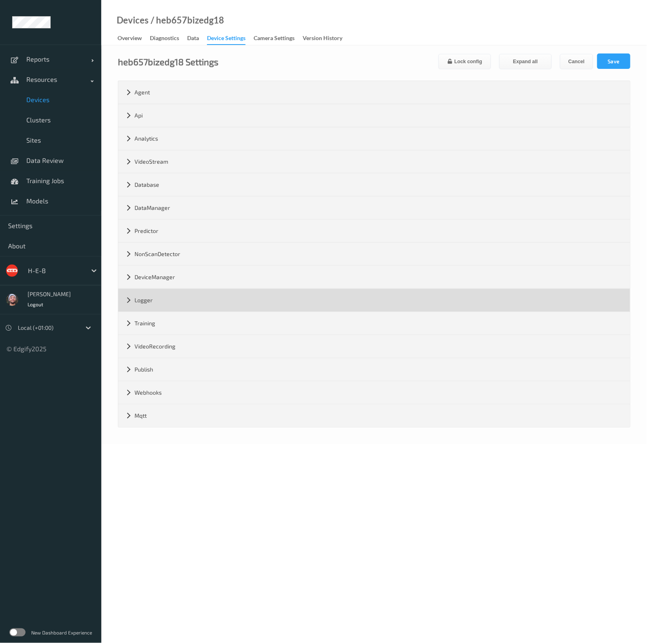
click at [145, 299] on div "Logger" at bounding box center [374, 300] width 512 height 23
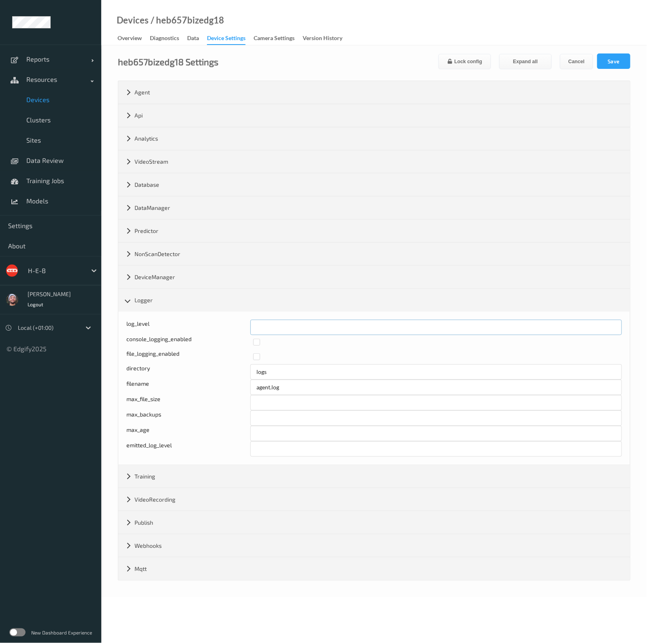
drag, startPoint x: 263, startPoint y: 325, endPoint x: 236, endPoint y: 325, distance: 27.2
click at [236, 325] on div "Log level: -1- trace, 0- debug, 1- info, 2-warn, 3-error, 4-fatal, 5-panic log_…" at bounding box center [374, 327] width 496 height 15
type input "*"
click at [617, 63] on button "Save" at bounding box center [613, 61] width 33 height 15
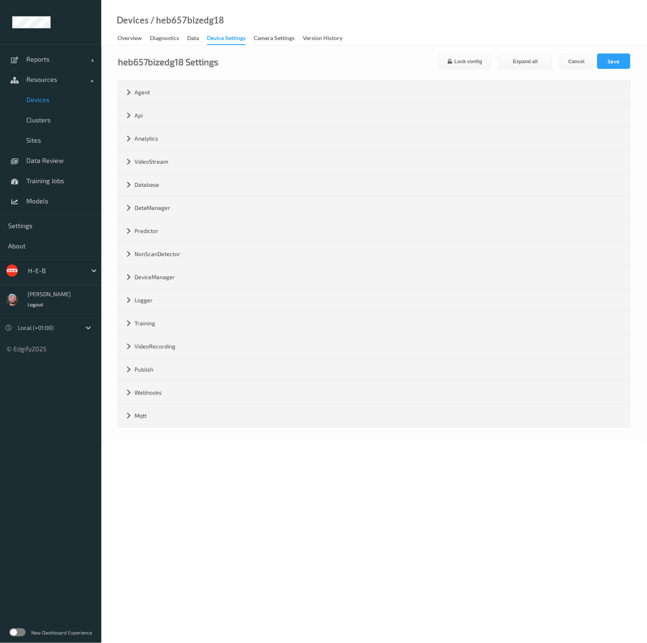
click at [41, 98] on span "Devices" at bounding box center [59, 100] width 67 height 8
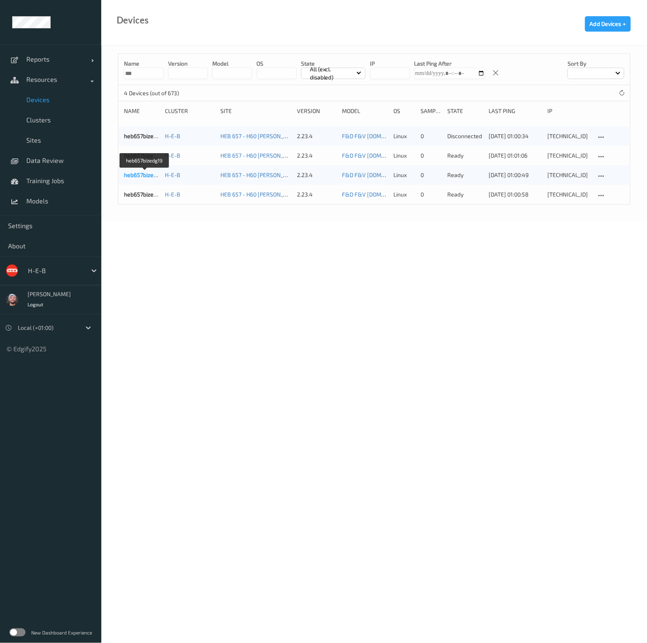
click at [136, 176] on link "heb657bizedg19" at bounding box center [145, 174] width 42 height 7
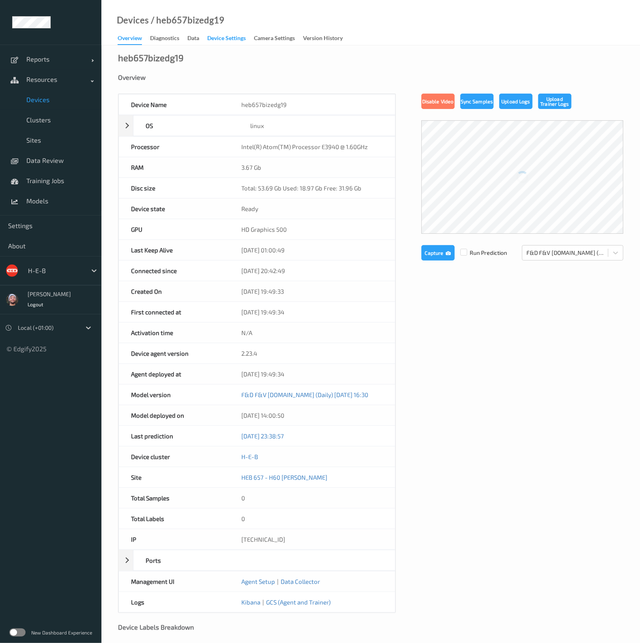
click at [235, 41] on div "Device Settings" at bounding box center [226, 39] width 39 height 10
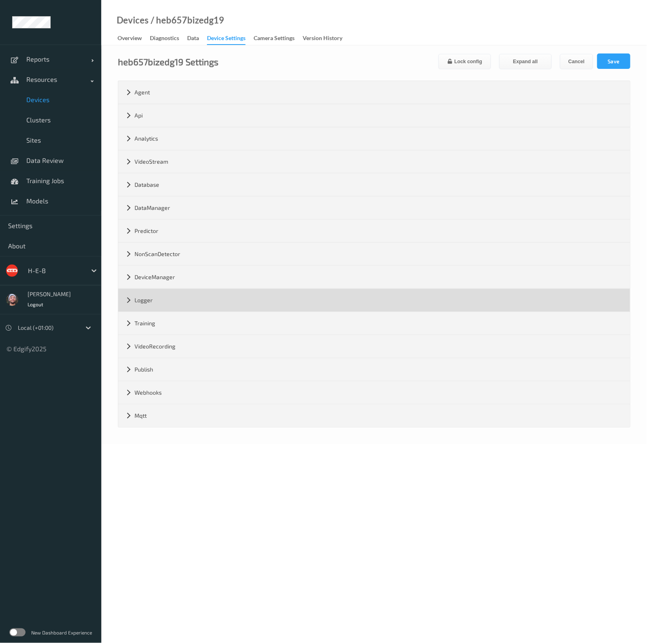
click at [146, 304] on div "Logger" at bounding box center [374, 300] width 512 height 23
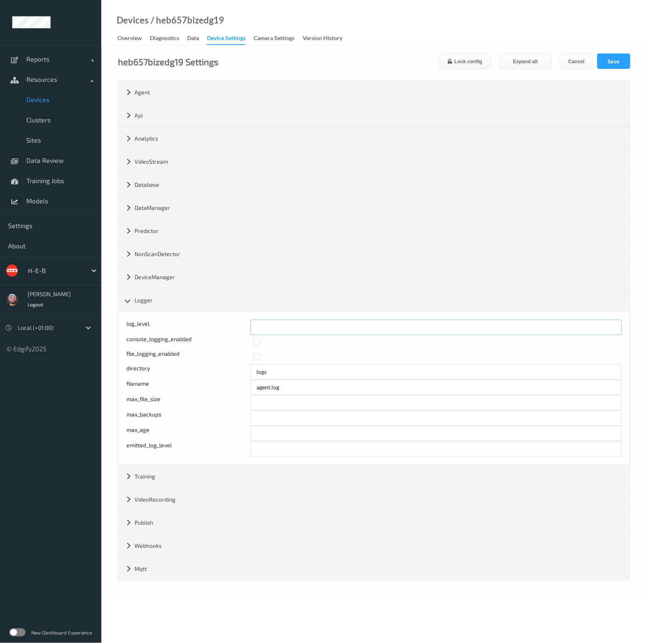
drag, startPoint x: 266, startPoint y: 327, endPoint x: 226, endPoint y: 325, distance: 40.2
click at [227, 327] on div "log_level *" at bounding box center [374, 327] width 496 height 15
type input "*"
click at [614, 64] on button "Save" at bounding box center [613, 61] width 33 height 15
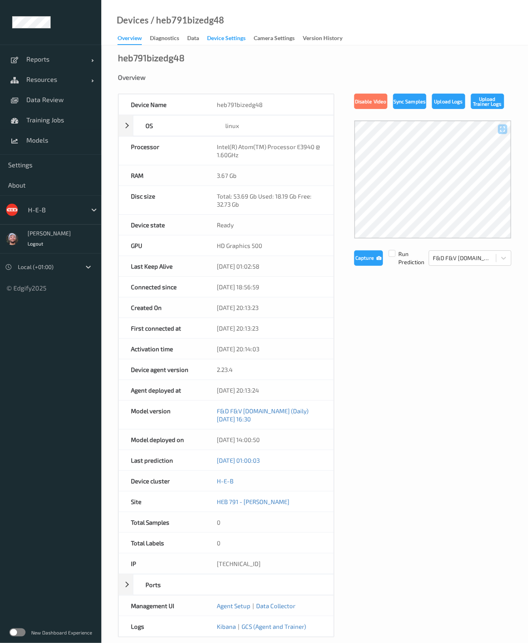
click at [223, 41] on div "Device Settings" at bounding box center [226, 39] width 39 height 10
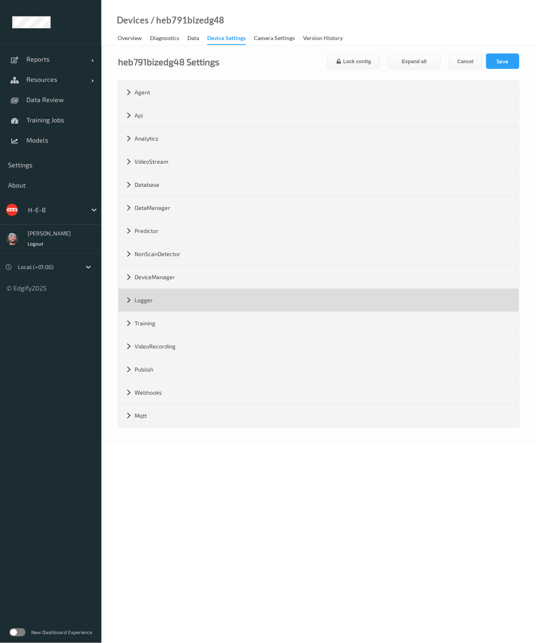
click at [133, 302] on div "Logger" at bounding box center [318, 300] width 400 height 23
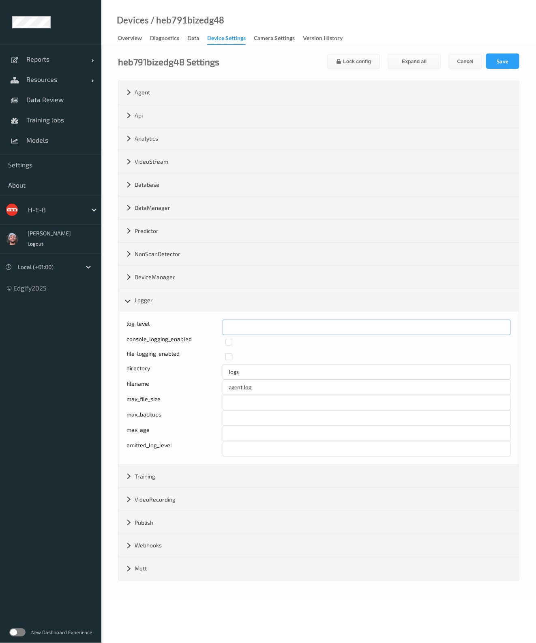
drag, startPoint x: 207, startPoint y: 320, endPoint x: 134, endPoint y: 310, distance: 74.0
click at [120, 315] on div "log_level * console_logging_enabled file_logging_enabled directory logs filenam…" at bounding box center [318, 388] width 400 height 153
type input "*"
click at [494, 58] on button "Save" at bounding box center [502, 61] width 33 height 15
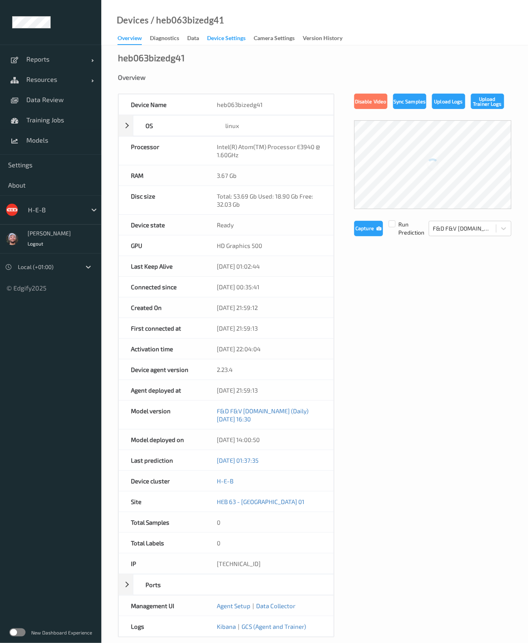
click at [212, 32] on div "Devices / heb063bizedg41" at bounding box center [162, 30] width 123 height 29
click at [221, 35] on div "Device Settings" at bounding box center [226, 39] width 39 height 10
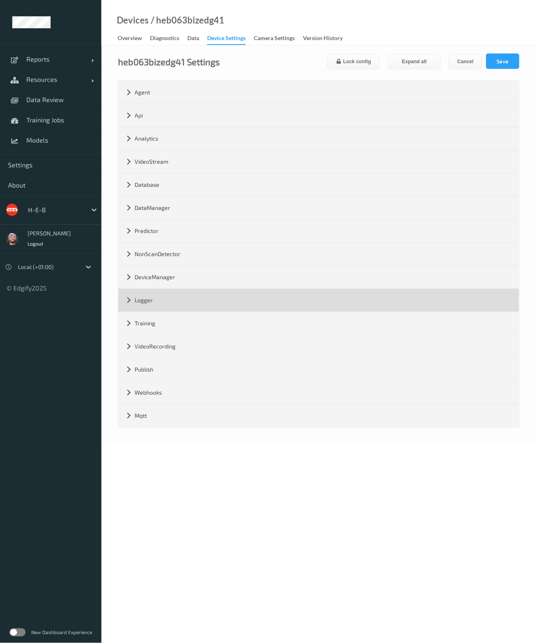
click at [153, 298] on div "Logger" at bounding box center [318, 300] width 400 height 23
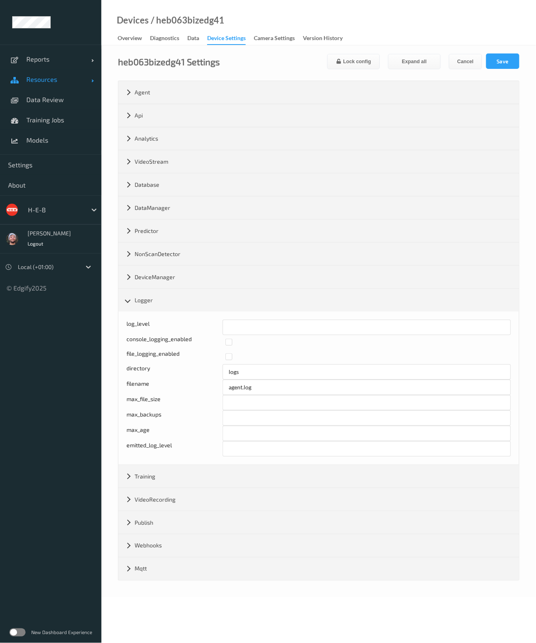
click at [60, 84] on link "Resources" at bounding box center [50, 79] width 101 height 20
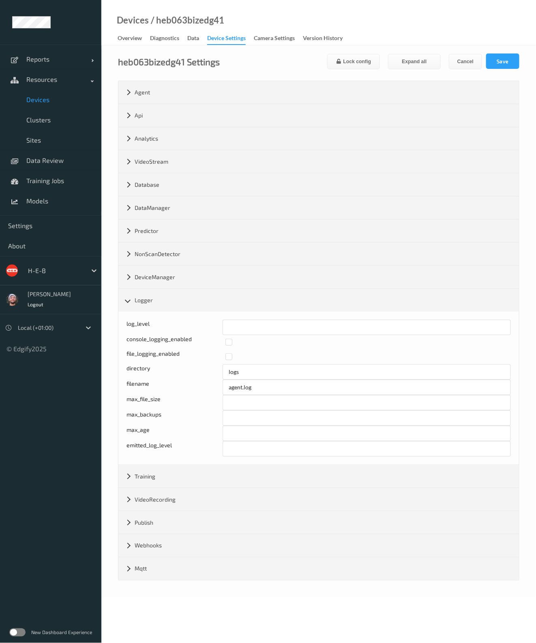
click at [55, 98] on span "Devices" at bounding box center [59, 100] width 67 height 8
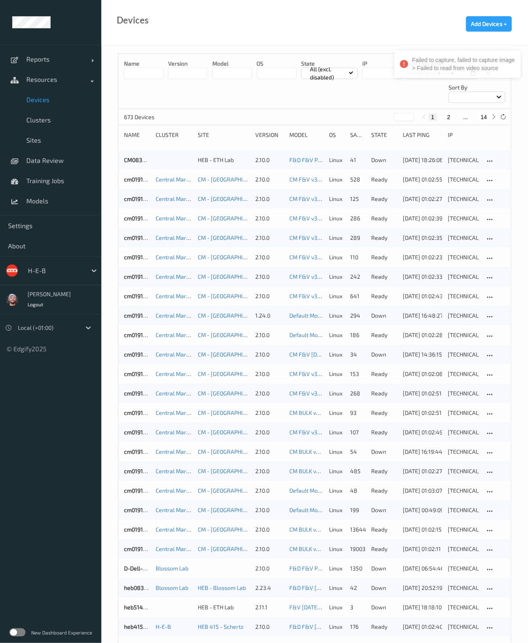
click at [487, 120] on button "14" at bounding box center [483, 116] width 11 height 7
type input "**"
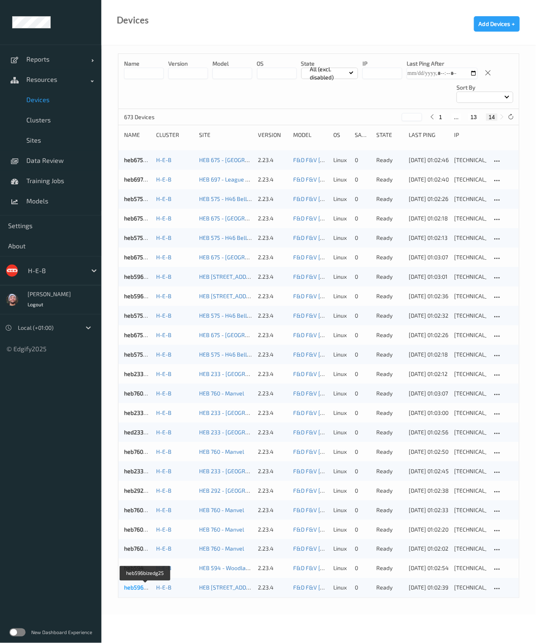
click at [141, 586] on link "heb596bizedg25" at bounding box center [145, 587] width 43 height 7
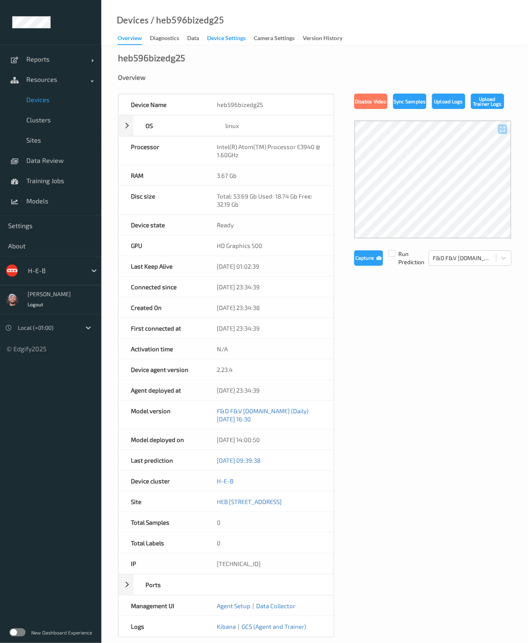
click at [232, 42] on div "Device Settings" at bounding box center [226, 39] width 39 height 10
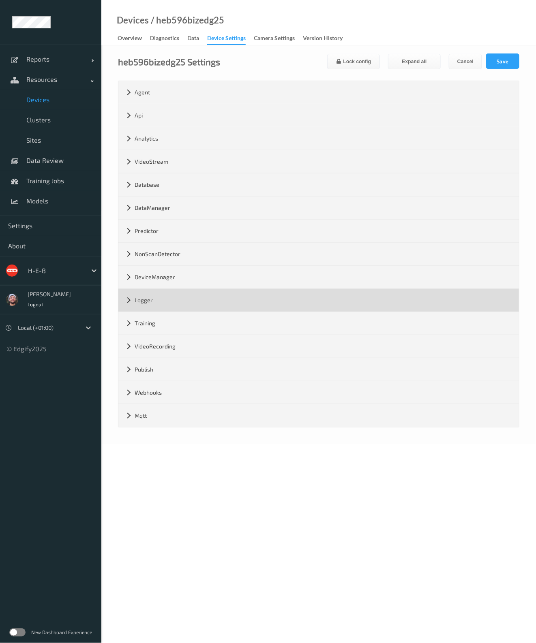
click at [174, 298] on div "Logger" at bounding box center [318, 300] width 400 height 23
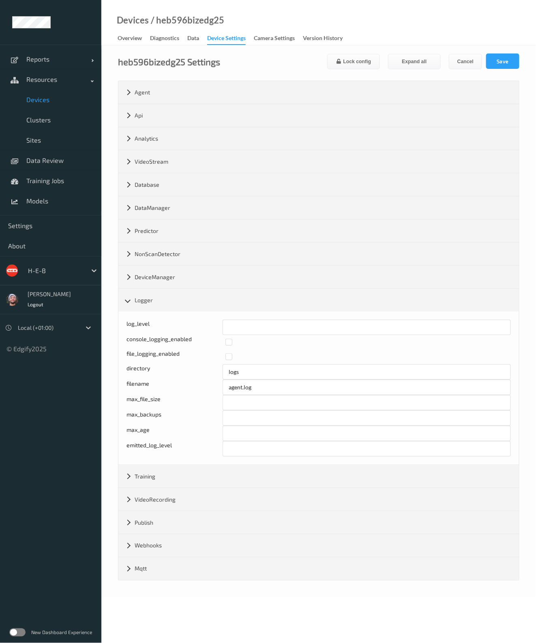
click at [62, 101] on span "Devices" at bounding box center [59, 100] width 67 height 8
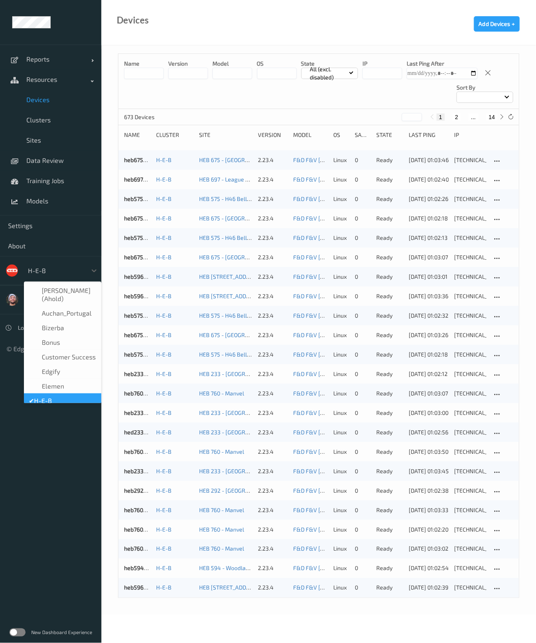
click at [49, 272] on div at bounding box center [55, 271] width 55 height 10
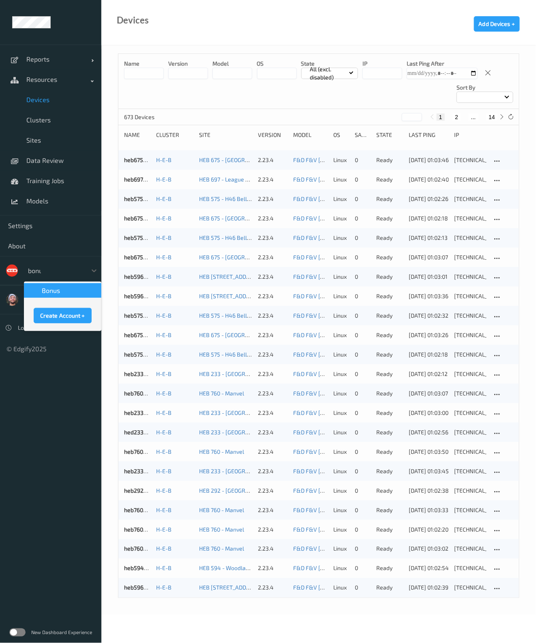
type input "bonus"
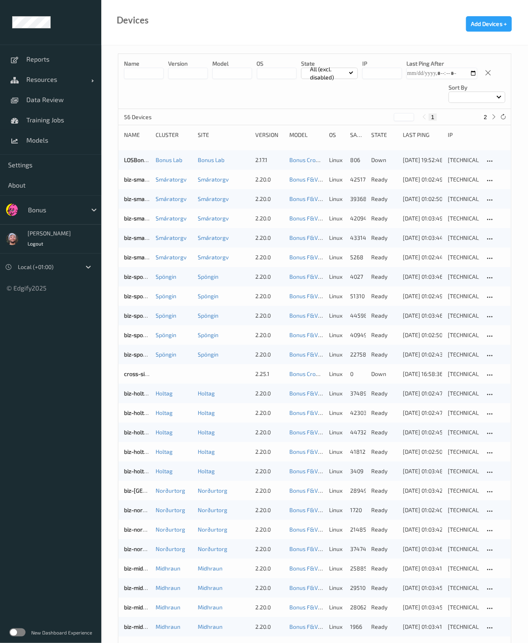
click at [488, 122] on div "56 Devices * 1 2" at bounding box center [314, 117] width 393 height 16
click at [485, 116] on button "2" at bounding box center [486, 116] width 8 height 7
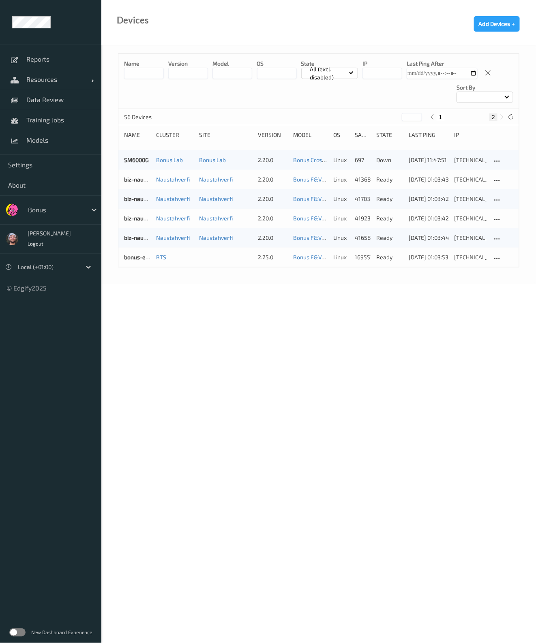
click at [444, 119] on button "1" at bounding box center [441, 116] width 8 height 7
type input "*"
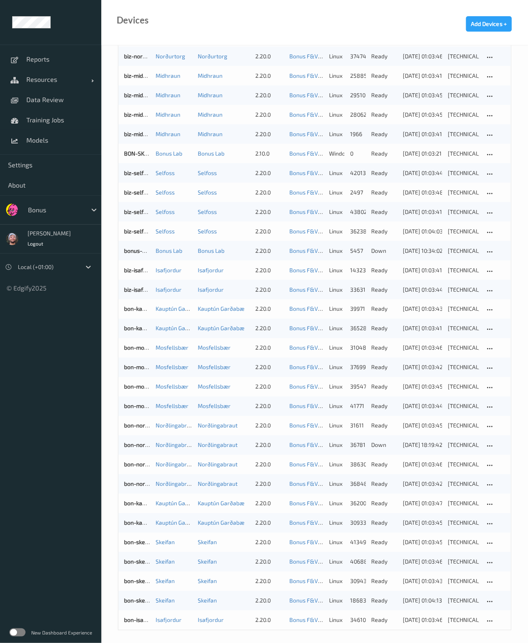
scroll to position [497, 0]
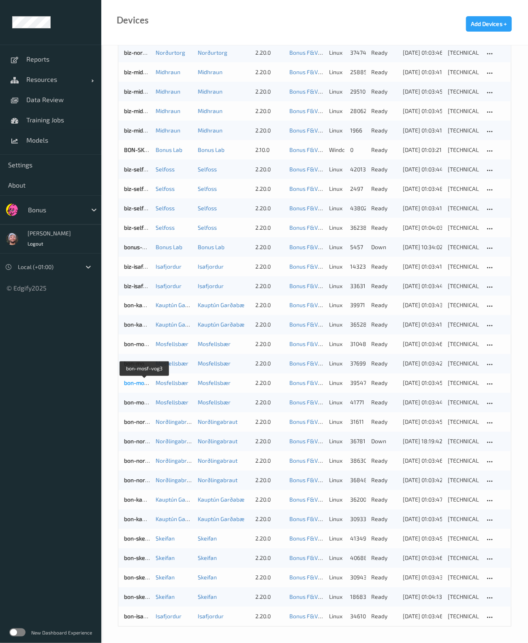
click at [141, 386] on link "bon-mosf-vog3" at bounding box center [144, 383] width 40 height 7
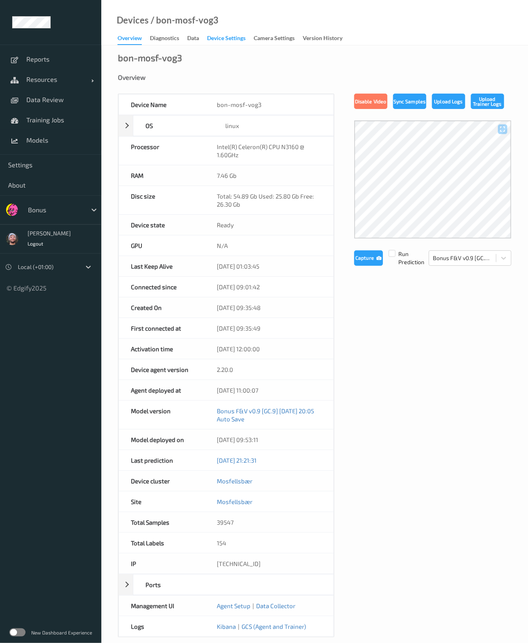
click at [217, 38] on div "Device Settings" at bounding box center [226, 39] width 39 height 10
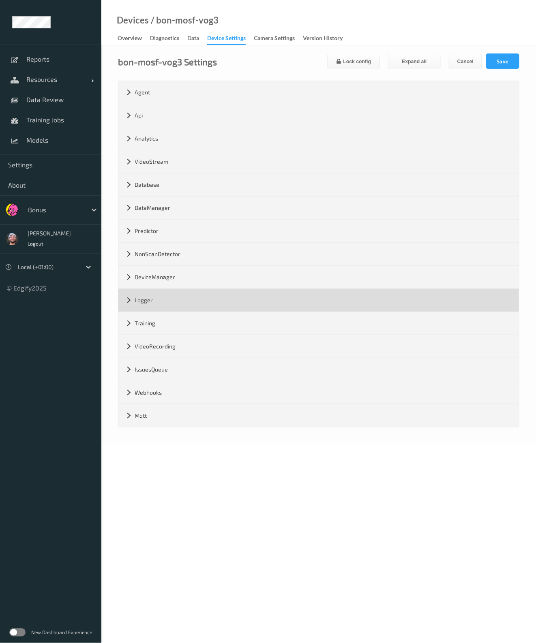
click at [164, 306] on div "Logger" at bounding box center [318, 300] width 400 height 23
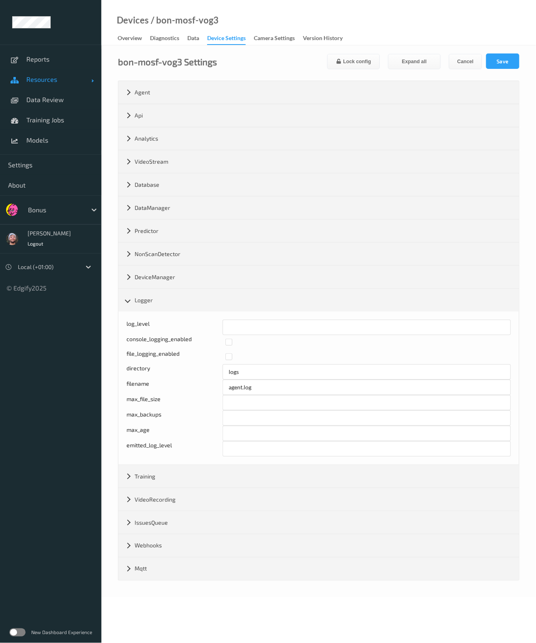
click at [60, 87] on link "Resources" at bounding box center [50, 79] width 101 height 20
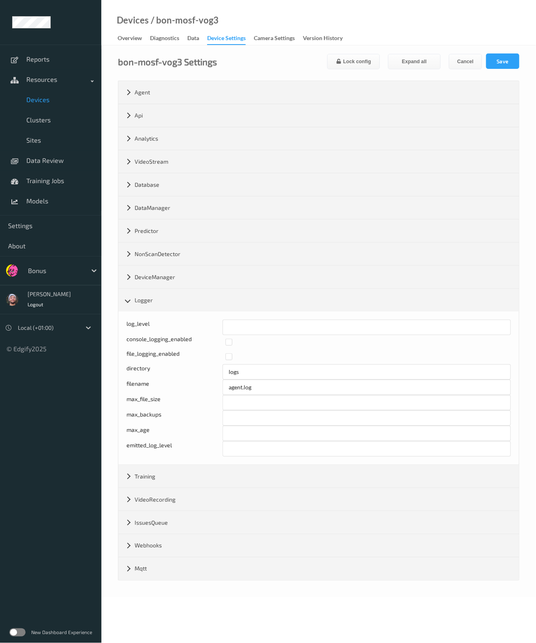
click at [54, 94] on link "Devices" at bounding box center [50, 100] width 101 height 20
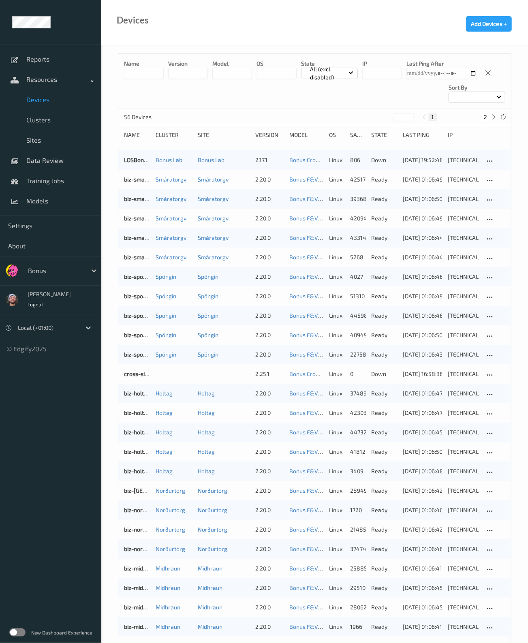
click at [144, 74] on input at bounding box center [144, 73] width 40 height 11
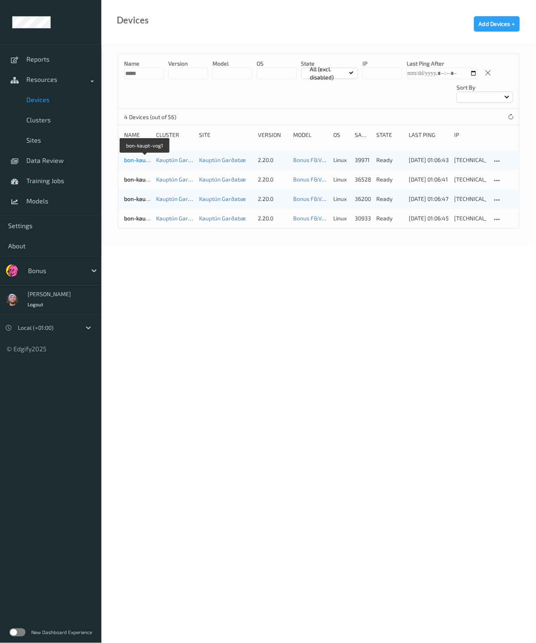
type input "*****"
click at [141, 161] on link "bon-kaupt-vog1" at bounding box center [144, 159] width 41 height 7
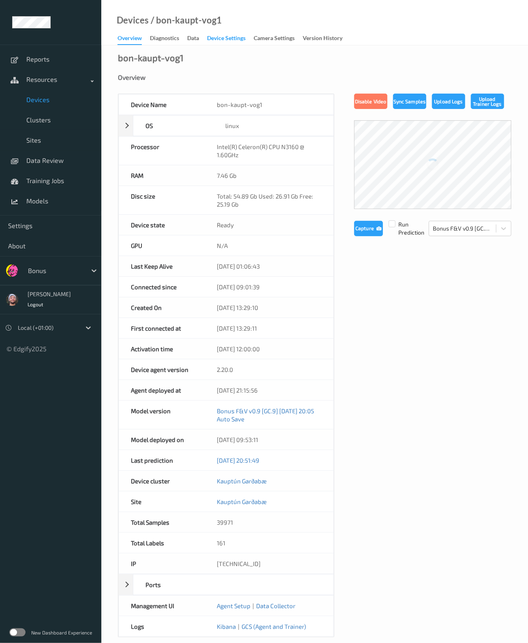
click at [237, 39] on div "Device Settings" at bounding box center [226, 39] width 39 height 10
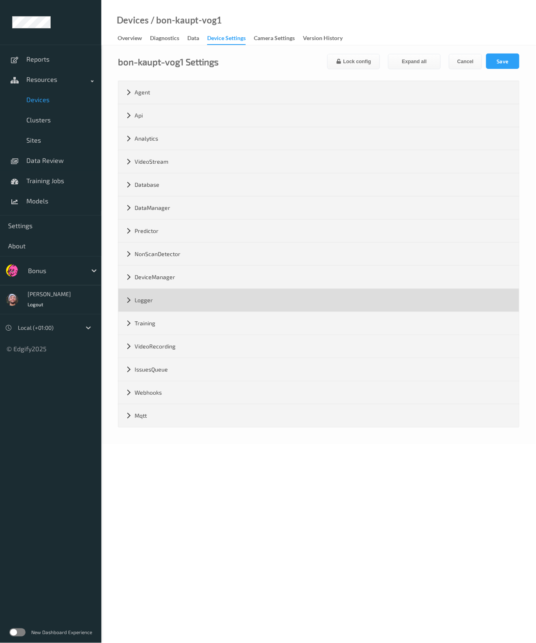
click at [176, 293] on div "Logger" at bounding box center [318, 300] width 400 height 23
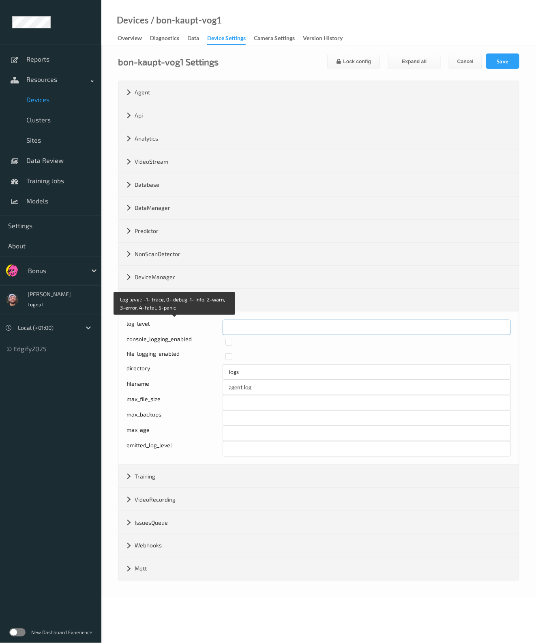
drag, startPoint x: 249, startPoint y: 326, endPoint x: 191, endPoint y: 323, distance: 58.0
click at [191, 323] on div "Log level: -1- trace, 0- debug, 1- info, 2-warn, 3-error, 4-fatal, 5-panic log_…" at bounding box center [318, 327] width 384 height 15
type input "*"
click at [501, 63] on button "Save" at bounding box center [502, 61] width 33 height 15
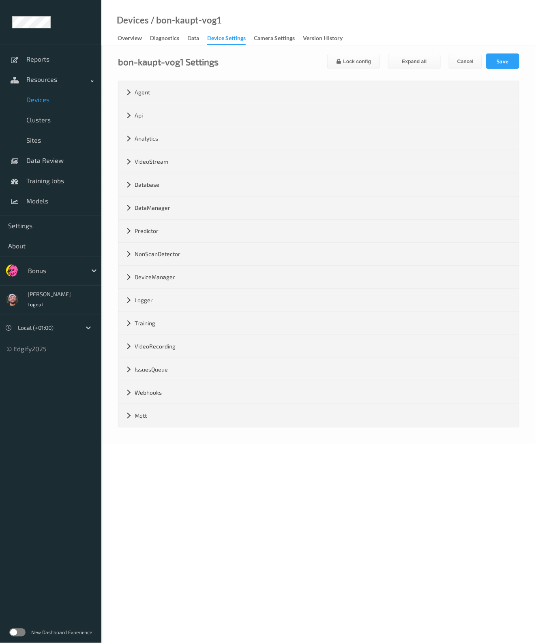
click at [57, 99] on span "Devices" at bounding box center [59, 100] width 67 height 8
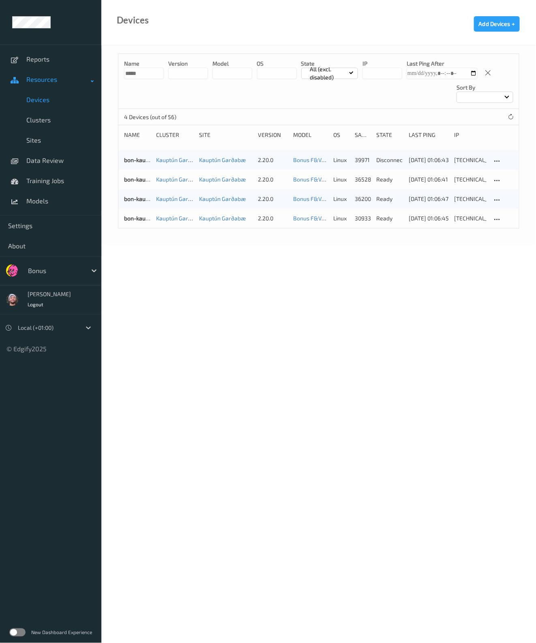
drag, startPoint x: 148, startPoint y: 73, endPoint x: 97, endPoint y: 80, distance: 50.7
click at [97, 80] on div "Reports Resources Devices Clusters Sites Data Review Training Jobs Models Setti…" at bounding box center [268, 100] width 536 height 200
type input "*****"
drag, startPoint x: 145, startPoint y: 233, endPoint x: 137, endPoint y: 205, distance: 29.6
click at [146, 230] on div "Name ***** version model OS State All (excl. disabled) IP Last Ping After Sort …" at bounding box center [318, 145] width 435 height 200
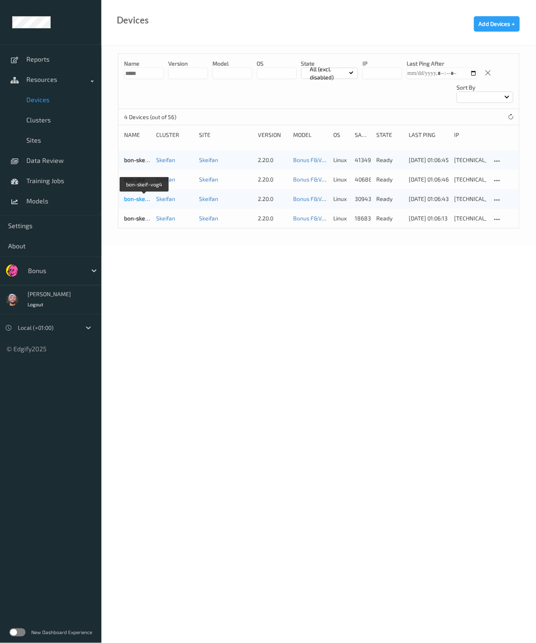
click at [136, 199] on link "bon-skeif-vog4" at bounding box center [144, 198] width 40 height 7
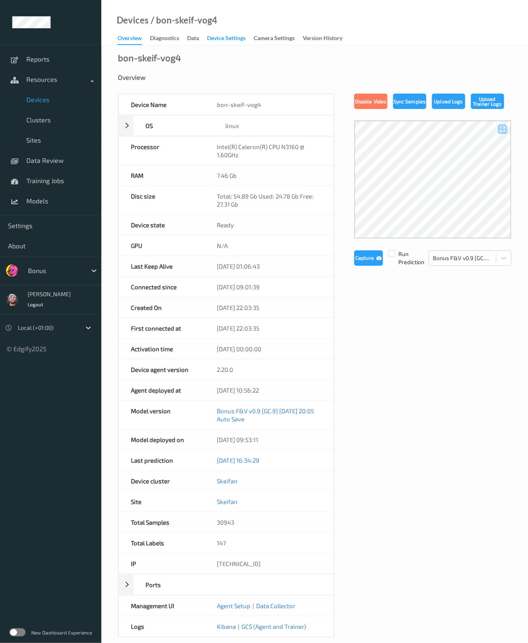
click at [216, 41] on div "Device Settings" at bounding box center [226, 39] width 39 height 10
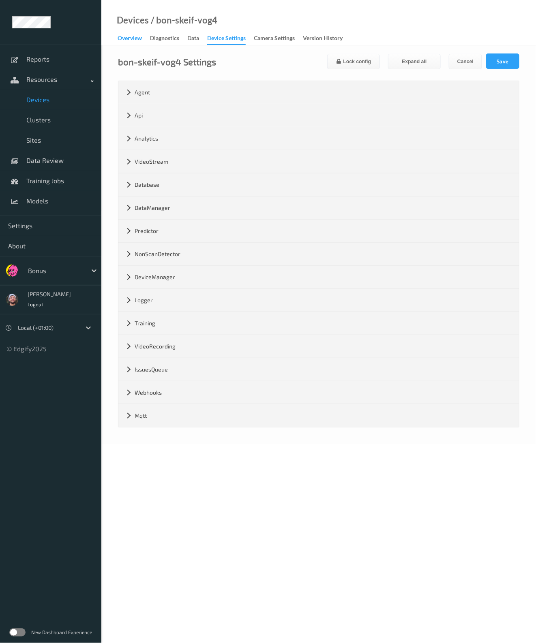
click at [139, 41] on div "Overview" at bounding box center [130, 39] width 24 height 10
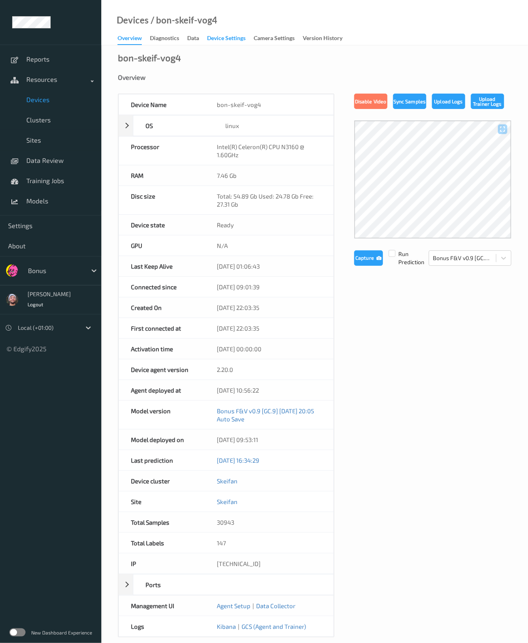
click at [218, 41] on div "Device Settings" at bounding box center [226, 39] width 39 height 10
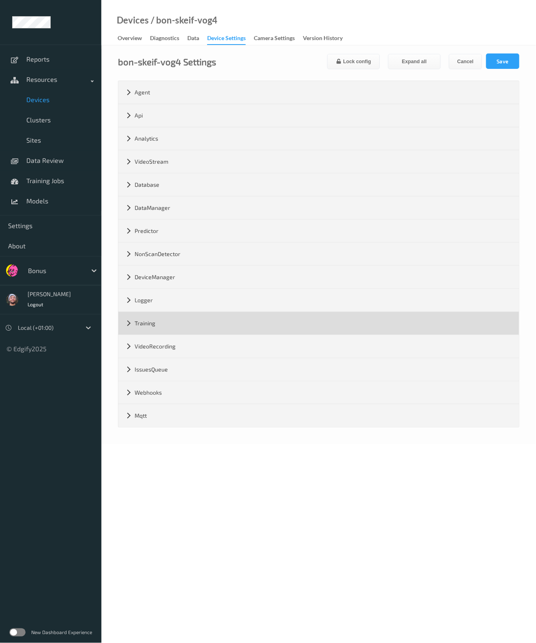
click at [156, 319] on div "Training" at bounding box center [318, 323] width 400 height 23
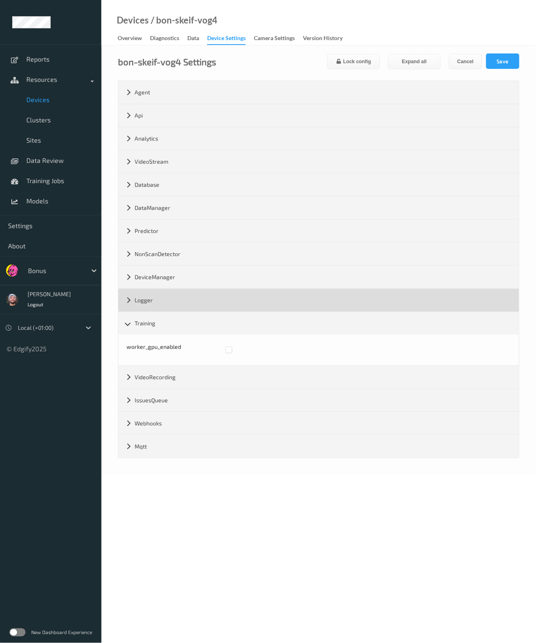
click at [157, 304] on div "Logger" at bounding box center [318, 300] width 400 height 23
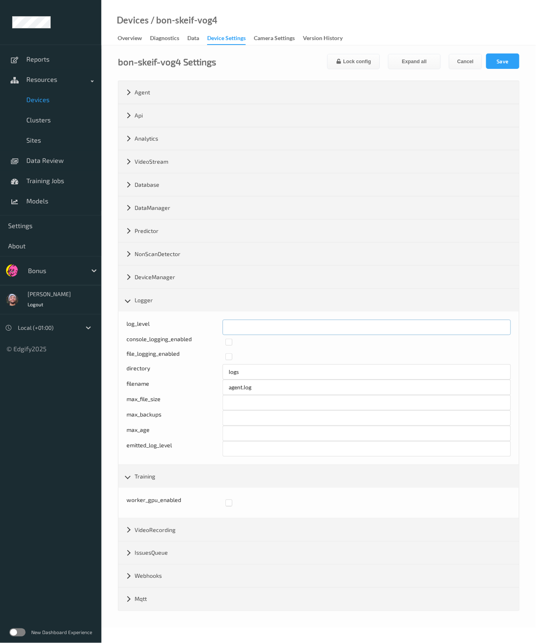
drag, startPoint x: 257, startPoint y: 329, endPoint x: 160, endPoint y: 317, distance: 97.6
click at [161, 317] on div "log_level * console_logging_enabled file_logging_enabled directory logs filenam…" at bounding box center [318, 388] width 400 height 153
type input "*"
click at [512, 63] on button "Save" at bounding box center [502, 61] width 33 height 15
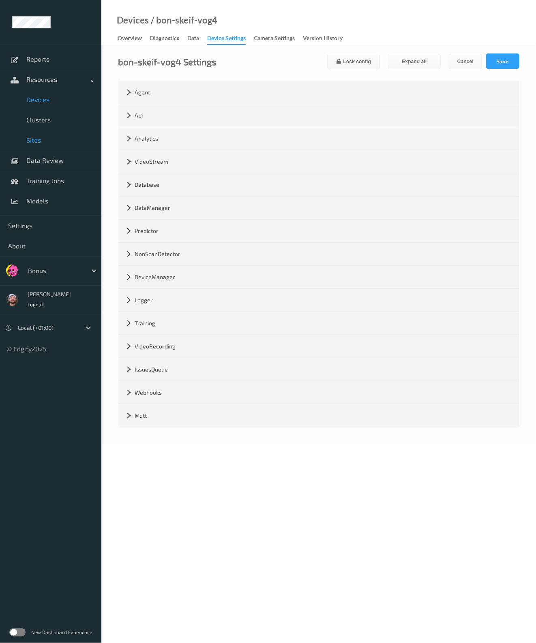
drag, startPoint x: 54, startPoint y: 100, endPoint x: 50, endPoint y: 145, distance: 45.2
click at [54, 100] on span "Devices" at bounding box center [59, 100] width 67 height 8
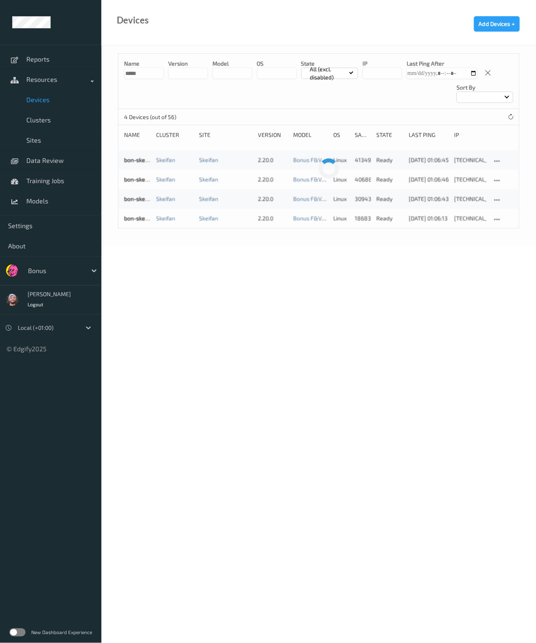
click at [56, 266] on div at bounding box center [55, 271] width 55 height 10
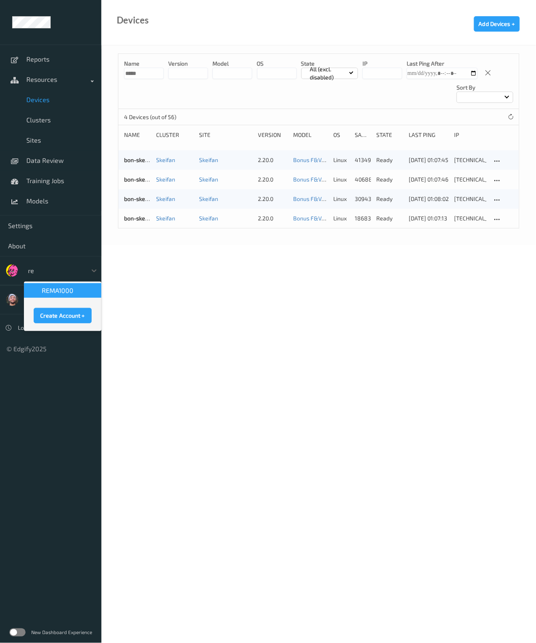
type input "rem"
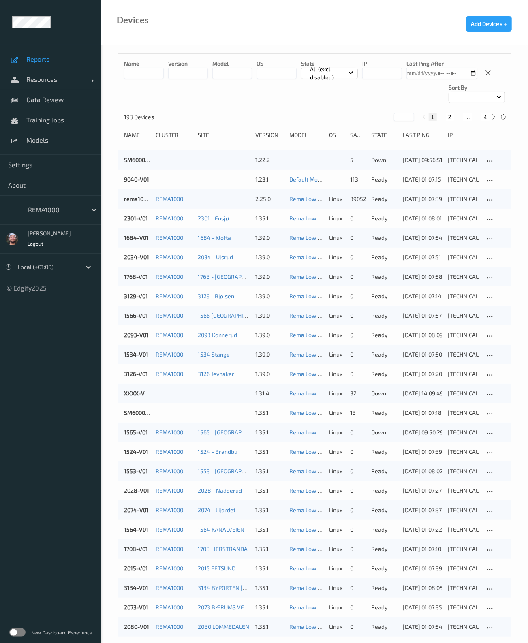
click at [47, 64] on link "Reports" at bounding box center [50, 59] width 101 height 20
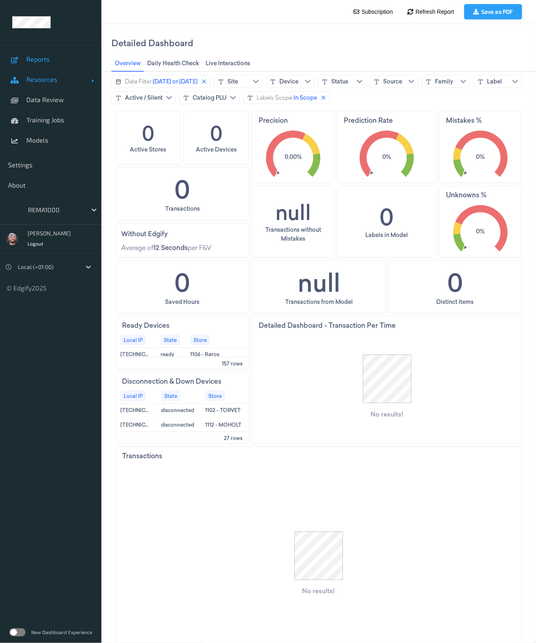
click at [64, 80] on span "Resources" at bounding box center [58, 79] width 65 height 8
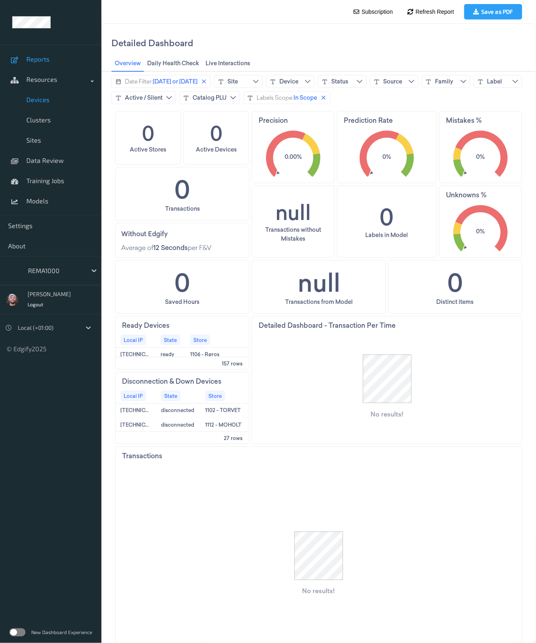
click at [57, 98] on span "Devices" at bounding box center [59, 100] width 67 height 8
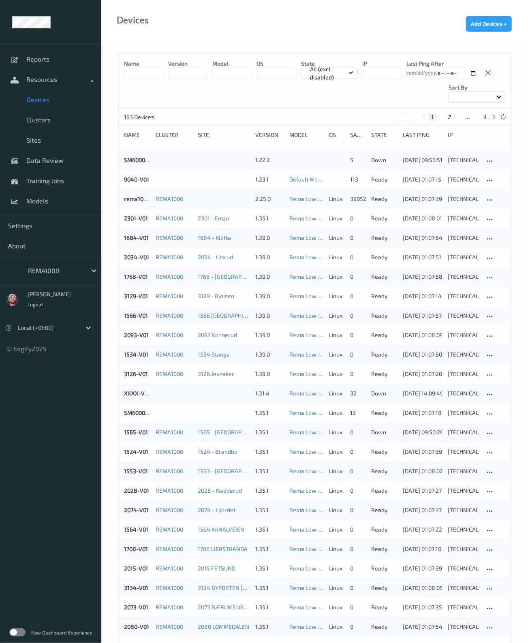
click at [154, 73] on input at bounding box center [144, 73] width 40 height 11
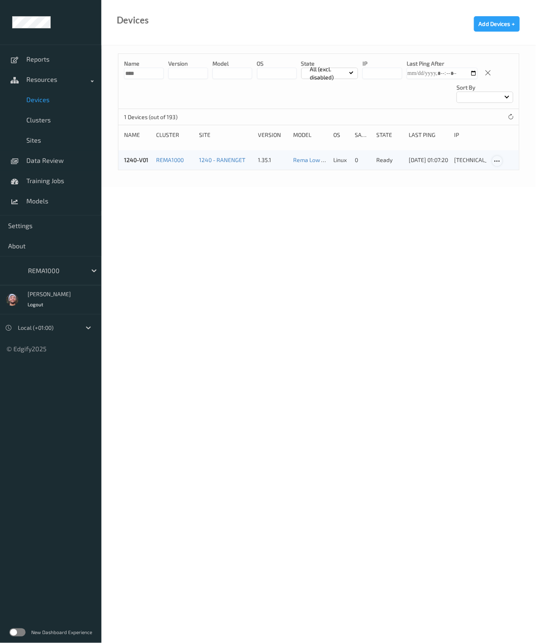
type input "****"
click at [497, 161] on icon at bounding box center [497, 161] width 7 height 7
click at [148, 159] on div "1240-V01" at bounding box center [137, 160] width 27 height 8
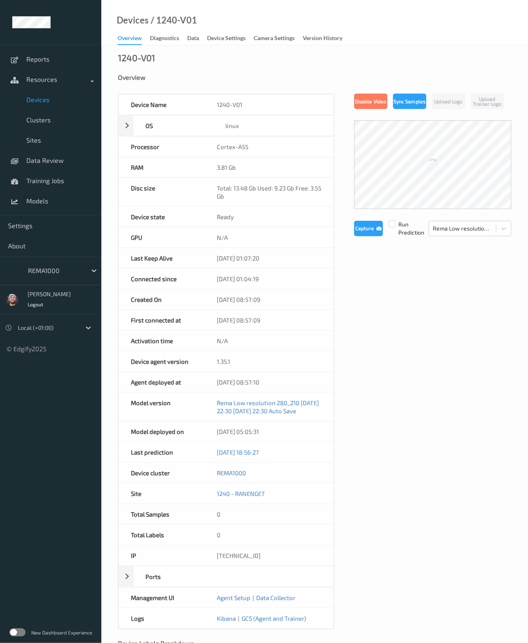
click at [222, 45] on div "Overview Diagnostics Data Device Settings Camera Settings Version History" at bounding box center [234, 39] width 233 height 12
click at [221, 39] on div "Device Settings" at bounding box center [226, 39] width 39 height 10
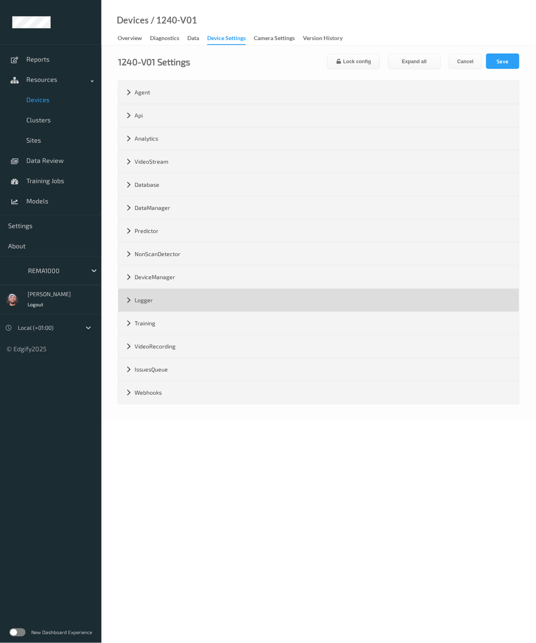
click at [161, 306] on div "Logger" at bounding box center [318, 300] width 400 height 23
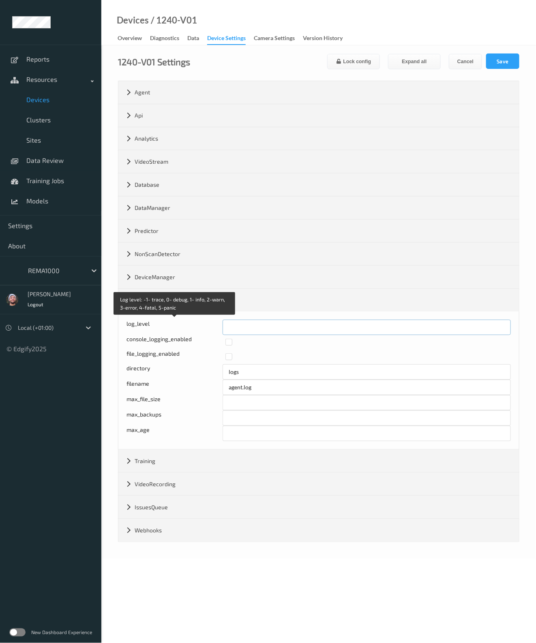
drag, startPoint x: 196, startPoint y: 327, endPoint x: 113, endPoint y: 318, distance: 83.6
click at [113, 318] on div "1240-V01 Settings Lock config Expand all Cancel Save Agent version 1.35.1 max_m…" at bounding box center [318, 302] width 435 height 514
type input "*"
click at [513, 57] on button "Save" at bounding box center [502, 61] width 33 height 15
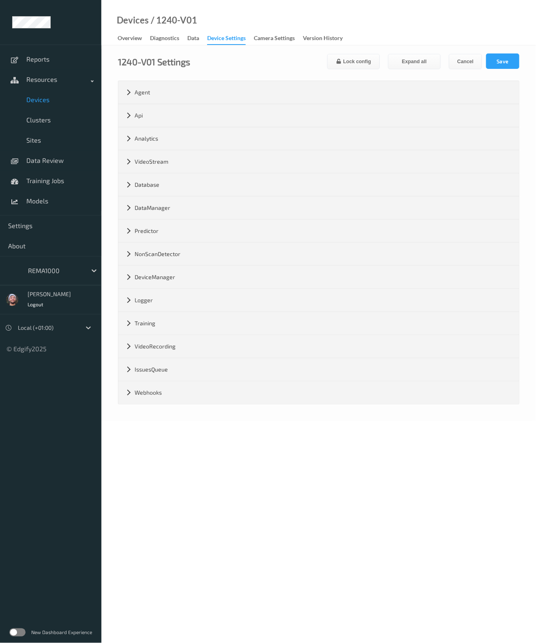
click at [64, 102] on span "Devices" at bounding box center [59, 100] width 67 height 8
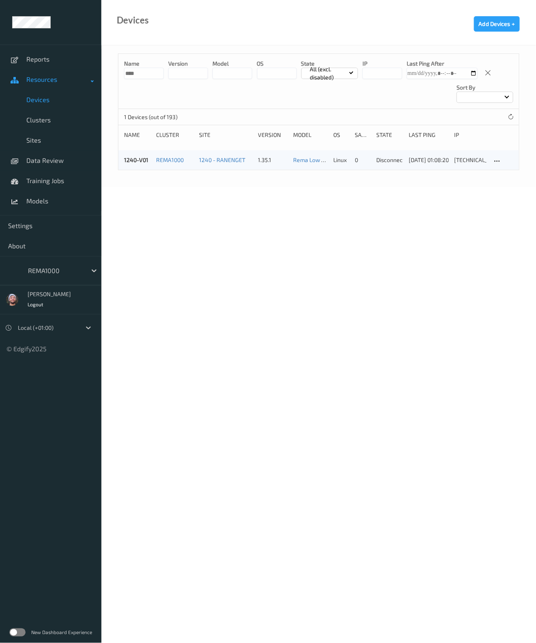
drag, startPoint x: 146, startPoint y: 73, endPoint x: 89, endPoint y: 71, distance: 56.8
click at [89, 71] on div "Reports Resources Devices Clusters Sites Data Review Training Jobs Models Setti…" at bounding box center [268, 70] width 536 height 141
type input "****"
click at [498, 159] on icon at bounding box center [497, 161] width 7 height 7
click at [498, 168] on link "Edit Device" at bounding box center [517, 175] width 51 height 15
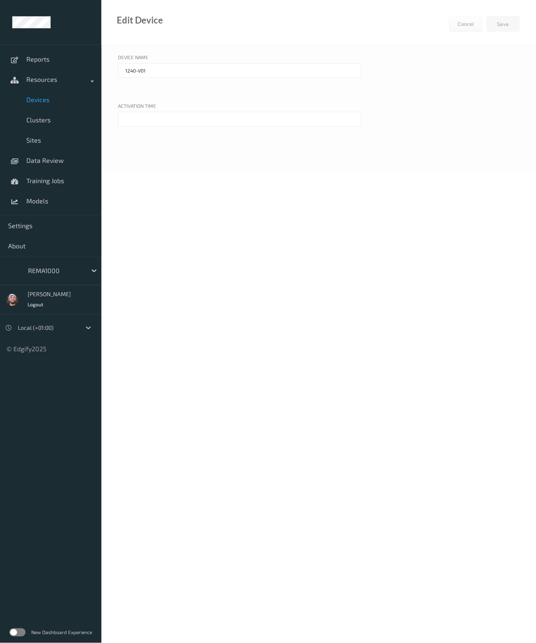
type input "3152-V01"
type input "01/09/2025 11:00 PM"
click at [470, 26] on button "Cancel" at bounding box center [465, 24] width 33 height 15
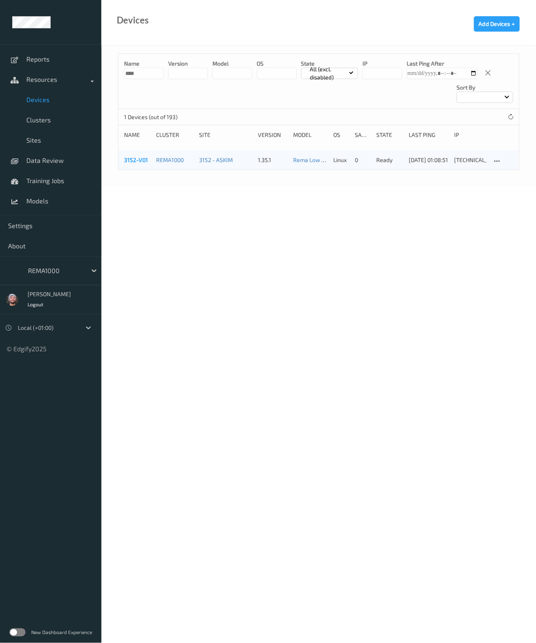
click at [144, 159] on link "3152-V01" at bounding box center [136, 159] width 24 height 7
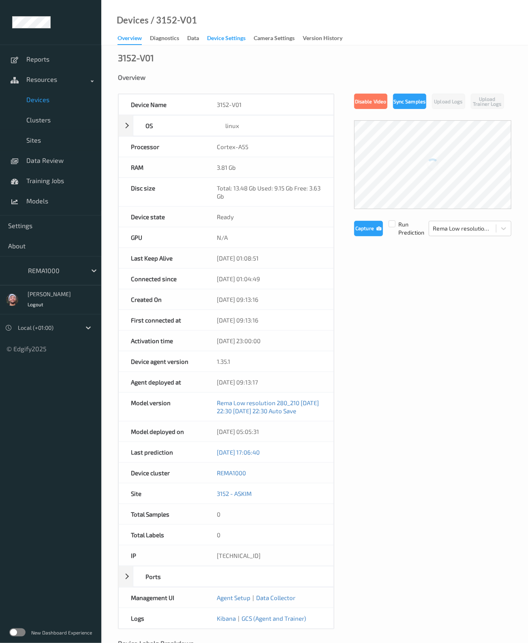
click at [222, 43] on div "Device Settings" at bounding box center [226, 39] width 39 height 10
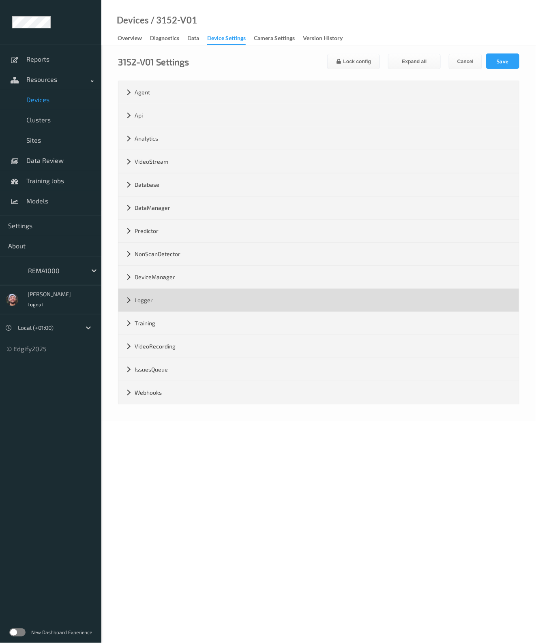
click at [176, 299] on div "Logger" at bounding box center [318, 300] width 400 height 23
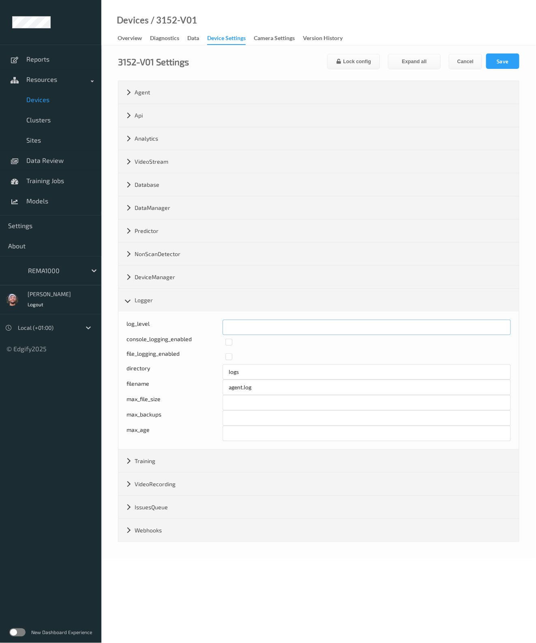
drag, startPoint x: 235, startPoint y: 329, endPoint x: 183, endPoint y: 330, distance: 52.3
click at [189, 329] on div "Log level: -1- trace, 0- debug, 1- info, 2-warn, 3-error, 4-fatal, 5-panic log_…" at bounding box center [318, 327] width 384 height 15
type input "*"
click at [503, 64] on button "Save" at bounding box center [502, 61] width 33 height 15
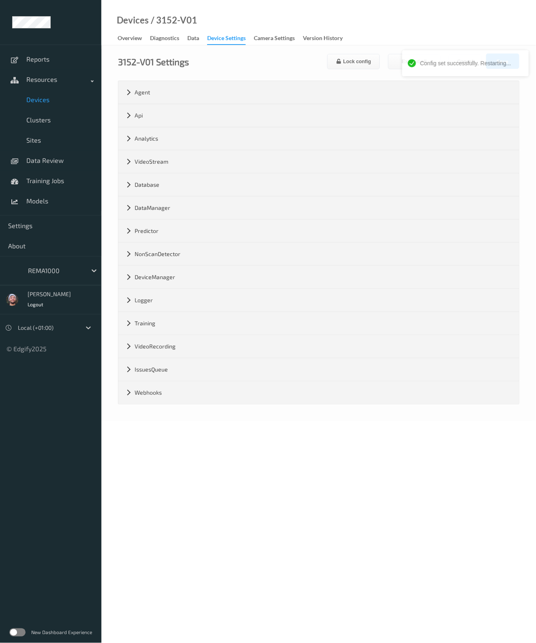
click at [43, 104] on link "Devices" at bounding box center [50, 100] width 101 height 20
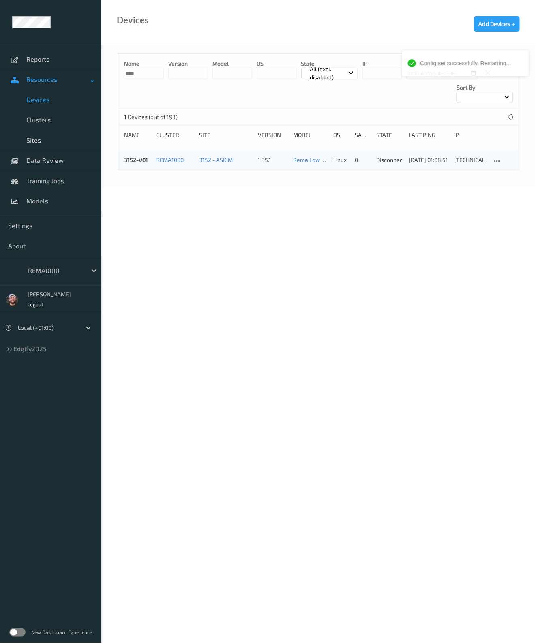
drag, startPoint x: 118, startPoint y: 74, endPoint x: 81, endPoint y: 71, distance: 37.0
click at [81, 71] on div "Config set successfully. Restarting... Reports Resources Devices Clusters Sites…" at bounding box center [268, 70] width 536 height 141
type input "****"
click at [132, 158] on link "1151-V01" at bounding box center [135, 159] width 22 height 7
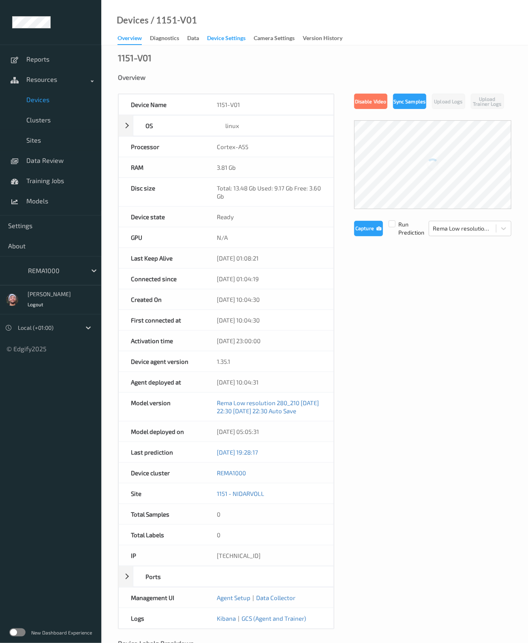
click at [232, 38] on div "Device Settings" at bounding box center [226, 39] width 39 height 10
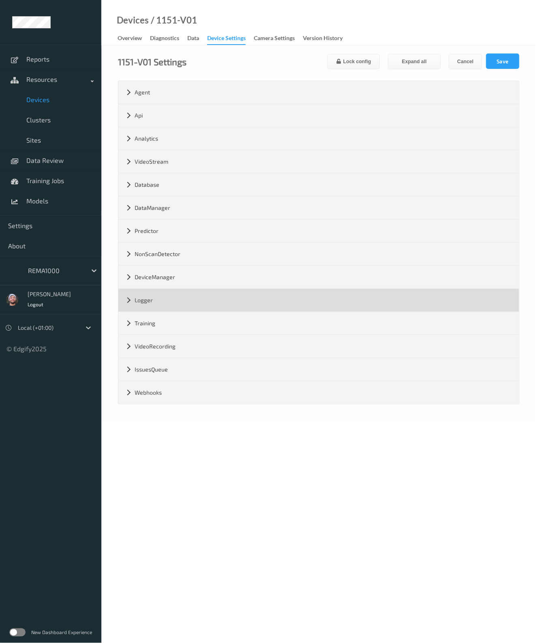
click at [189, 295] on div "Logger" at bounding box center [318, 300] width 400 height 23
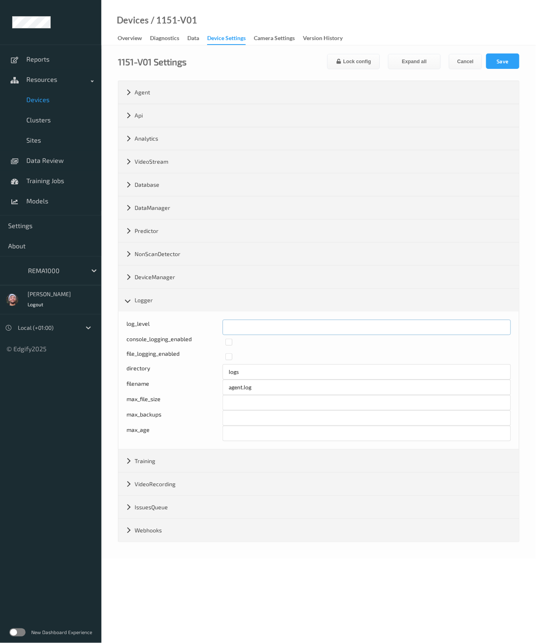
drag, startPoint x: 200, startPoint y: 319, endPoint x: 182, endPoint y: 310, distance: 19.8
click at [182, 312] on div "log_level * console_logging_enabled file_logging_enabled directory logs filenam…" at bounding box center [318, 381] width 400 height 138
type input "*"
click at [495, 64] on button "Save" at bounding box center [502, 61] width 33 height 15
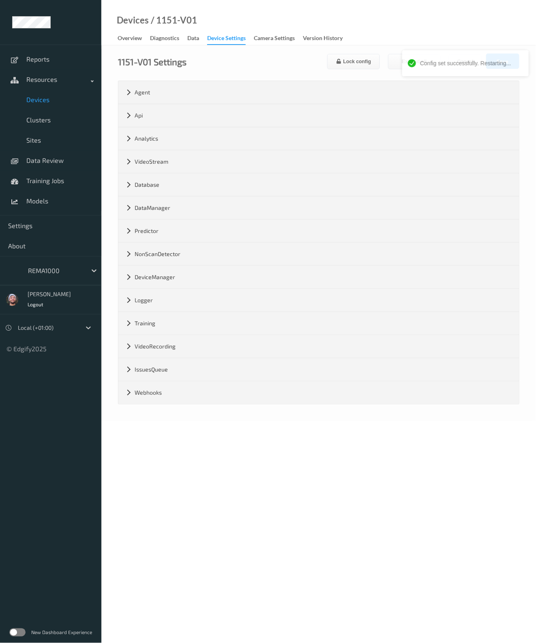
click at [71, 108] on link "Devices" at bounding box center [50, 100] width 101 height 20
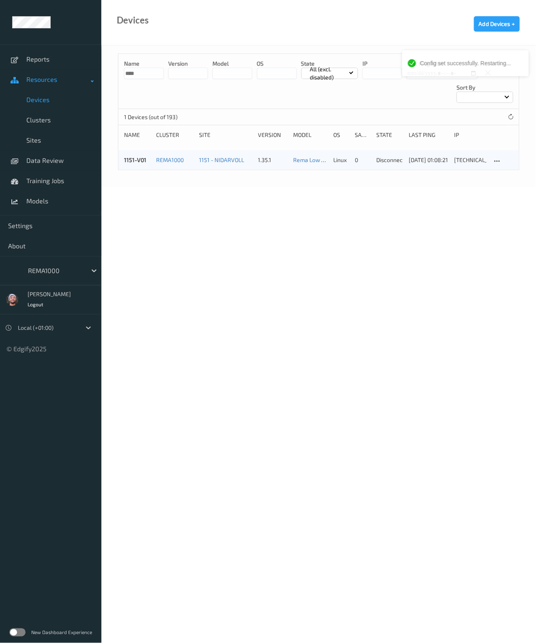
drag, startPoint x: 146, startPoint y: 73, endPoint x: 82, endPoint y: 72, distance: 63.2
click at [82, 72] on div "Config set successfully. Restarting... Reports Resources Devices Clusters Sites…" at bounding box center [268, 70] width 536 height 141
type input "****"
click at [133, 158] on link "1285-V01" at bounding box center [136, 159] width 24 height 7
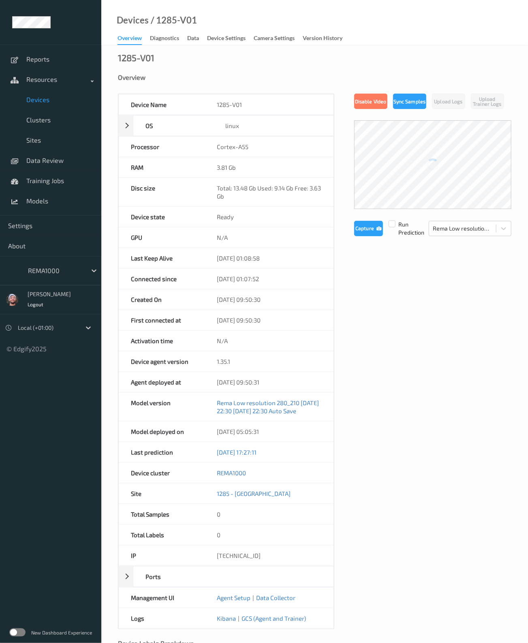
click at [233, 41] on div "Device Settings" at bounding box center [226, 39] width 39 height 10
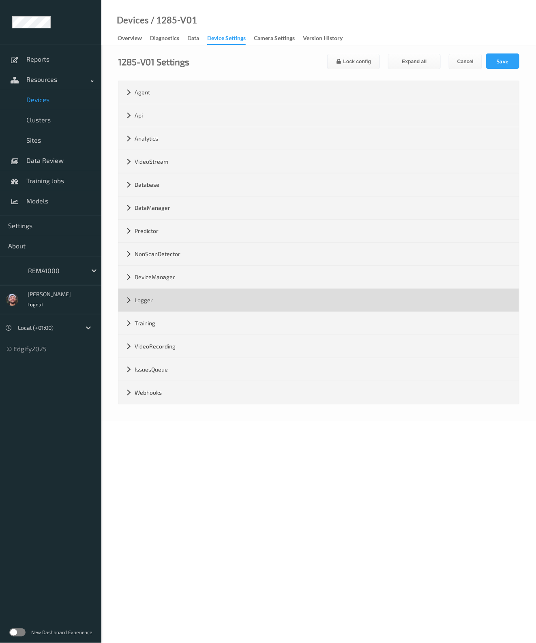
click at [163, 289] on div "Logger" at bounding box center [318, 300] width 400 height 23
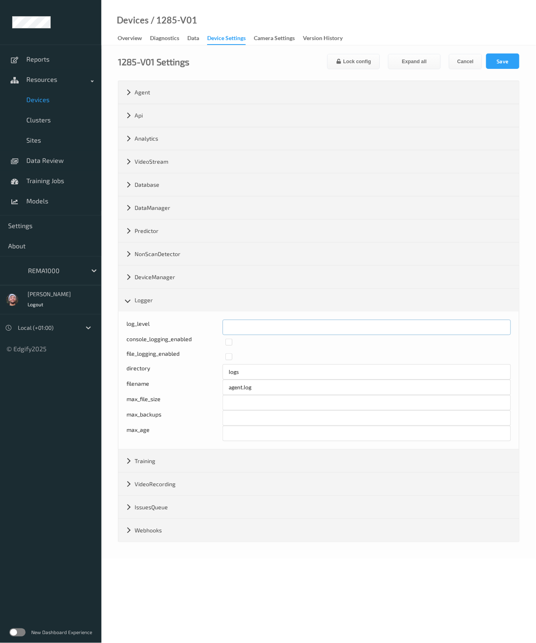
drag, startPoint x: 251, startPoint y: 326, endPoint x: 205, endPoint y: 326, distance: 46.6
click at [205, 326] on div "Log level: -1- trace, 0- debug, 1- info, 2-warn, 3-error, 4-fatal, 5-panic log_…" at bounding box center [318, 327] width 384 height 15
type input "*"
click at [503, 60] on button "Save" at bounding box center [502, 61] width 33 height 15
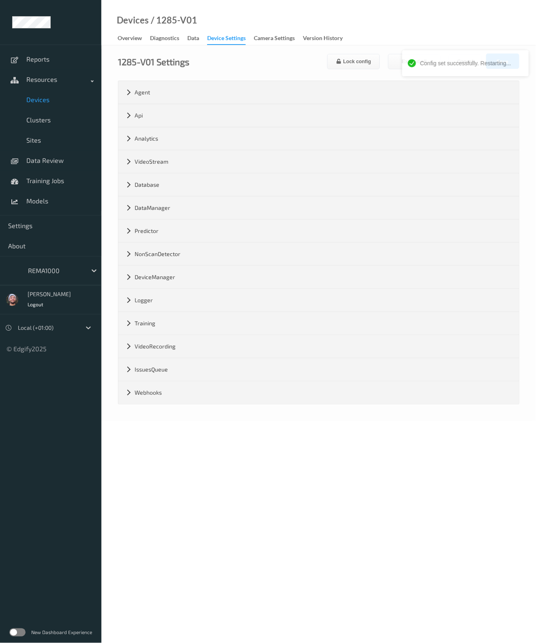
click at [62, 102] on span "Devices" at bounding box center [59, 100] width 67 height 8
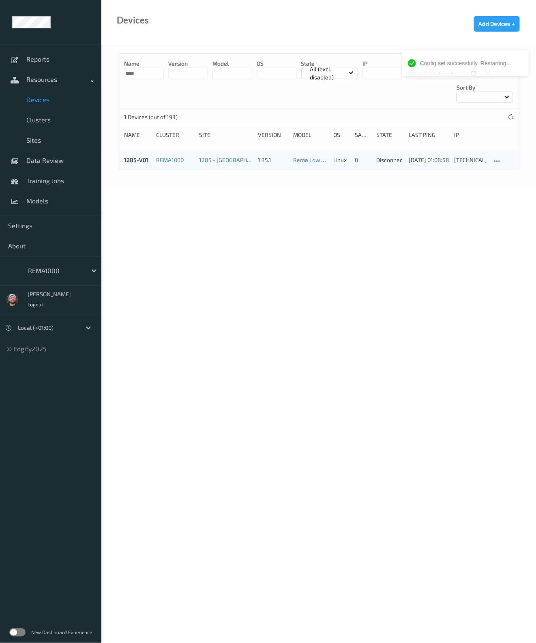
click at [139, 72] on input "****" at bounding box center [144, 73] width 40 height 11
type input "****"
click at [147, 161] on div "1251-V01" at bounding box center [137, 160] width 27 height 8
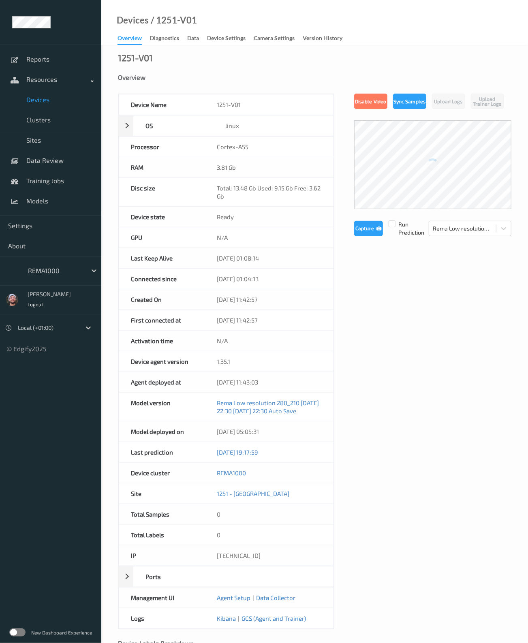
click at [226, 43] on div "Device Settings" at bounding box center [226, 39] width 39 height 10
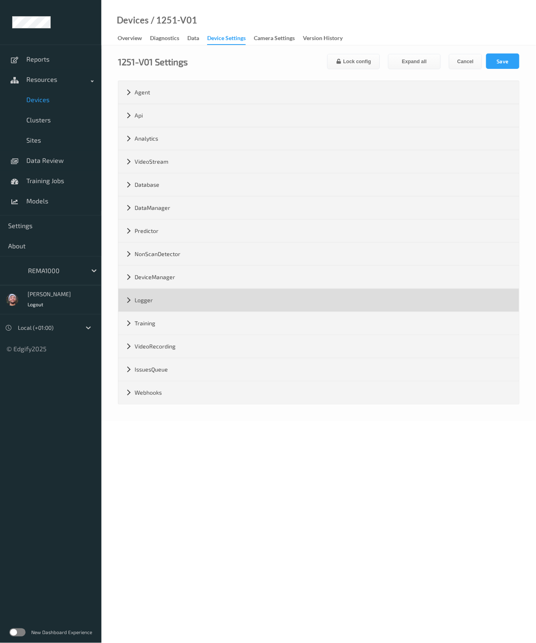
click at [162, 301] on div "Logger" at bounding box center [318, 300] width 400 height 23
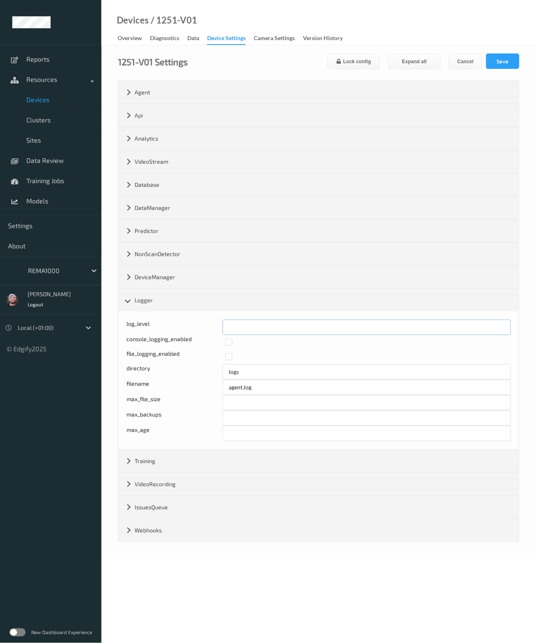
drag, startPoint x: 236, startPoint y: 323, endPoint x: 199, endPoint y: 320, distance: 37.4
click at [199, 320] on div "Log level: -1- trace, 0- debug, 1- info, 2-warn, 3-error, 4-fatal, 5-panic log_…" at bounding box center [318, 327] width 384 height 15
type input "*"
click at [502, 72] on form "1251-V01 Settings Lock config Expand all Cancel Save Agent version 1.35.1 max_m…" at bounding box center [318, 298] width 401 height 489
click at [505, 64] on button "Save" at bounding box center [502, 61] width 33 height 15
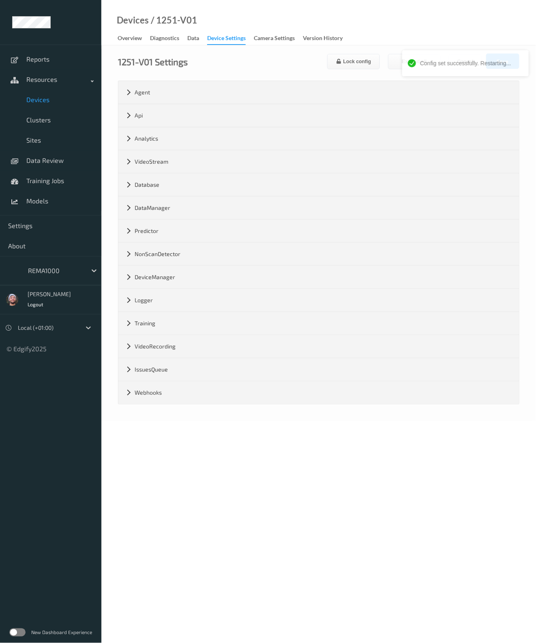
click at [60, 104] on link "Devices" at bounding box center [50, 100] width 101 height 20
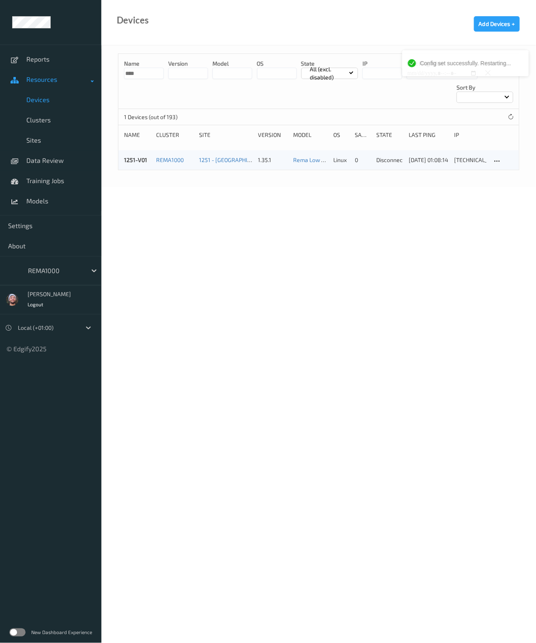
drag, startPoint x: 154, startPoint y: 72, endPoint x: 77, endPoint y: 73, distance: 77.0
click at [77, 73] on div "Config set successfully. Restarting... Reports Resources Devices Clusters Sites…" at bounding box center [268, 70] width 536 height 141
type input "****"
click at [124, 159] on link "1377-V01" at bounding box center [135, 159] width 23 height 7
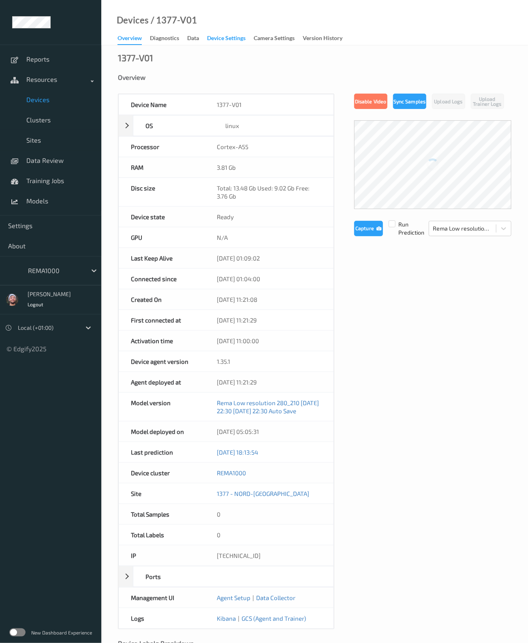
click at [234, 44] on div "Devices / 1377-V01 Overview Diagnostics Data Device Settings Camera Settings Ve…" at bounding box center [314, 22] width 427 height 45
click at [235, 43] on div "Device Settings" at bounding box center [226, 39] width 39 height 10
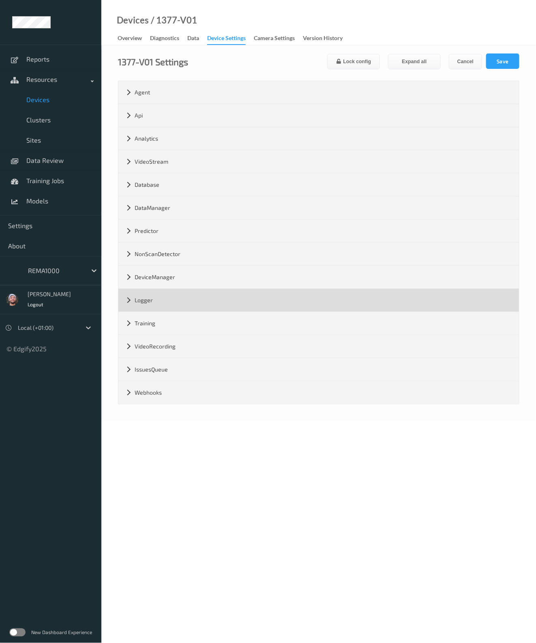
click at [161, 304] on div "Logger" at bounding box center [318, 300] width 400 height 23
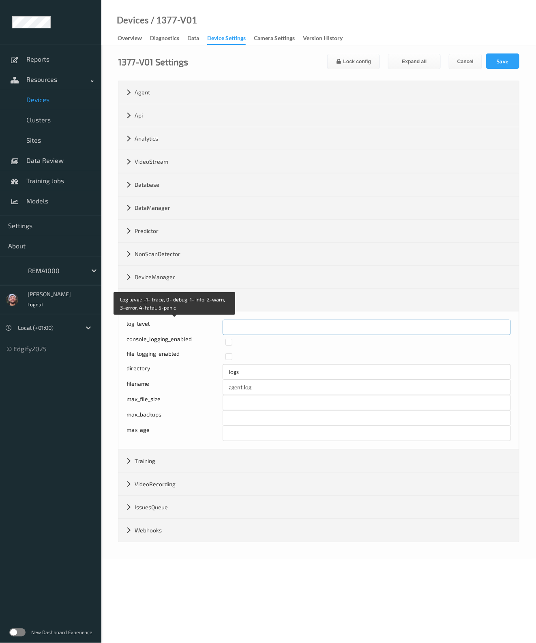
drag, startPoint x: 245, startPoint y: 319, endPoint x: 205, endPoint y: 319, distance: 40.1
click at [206, 320] on div "Log level: -1- trace, 0- debug, 1- info, 2-warn, 3-error, 4-fatal, 5-panic log_…" at bounding box center [318, 327] width 384 height 15
type input "*"
click at [503, 60] on button "Save" at bounding box center [502, 61] width 33 height 15
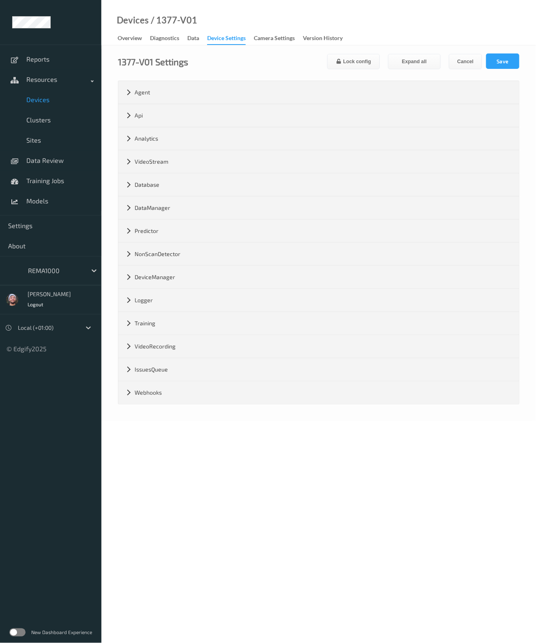
click at [49, 273] on div at bounding box center [55, 271] width 55 height 10
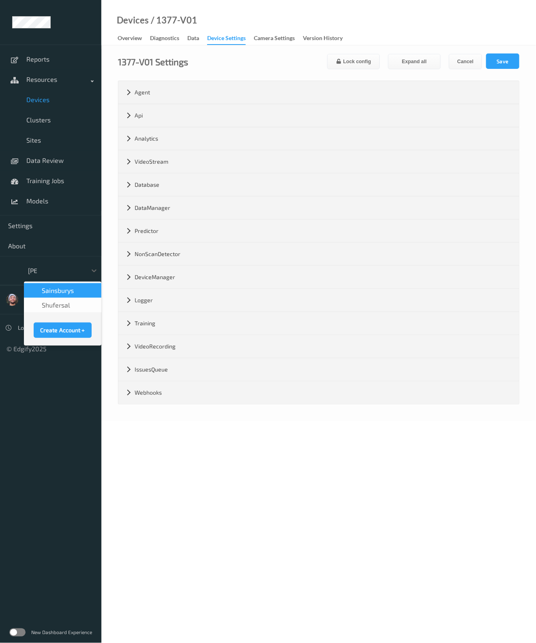
type input "sains"
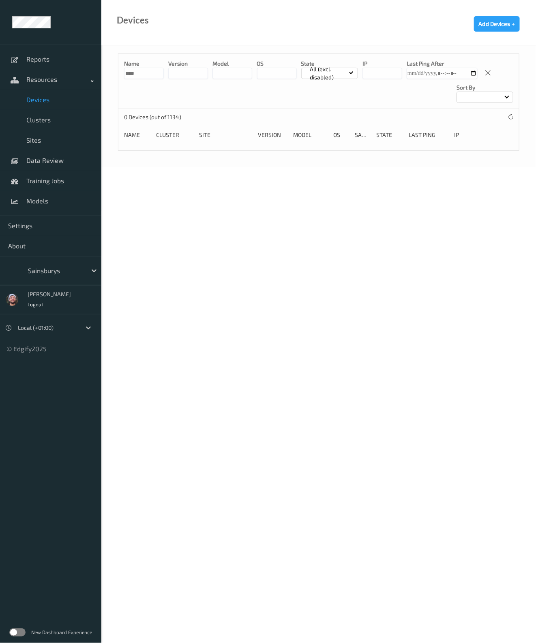
drag, startPoint x: 144, startPoint y: 76, endPoint x: 291, endPoint y: 109, distance: 150.4
click at [144, 76] on input "****" at bounding box center [144, 73] width 40 height 11
paste input "*****"
type input "*********"
click at [139, 158] on link "XTI083233" at bounding box center [138, 159] width 28 height 7
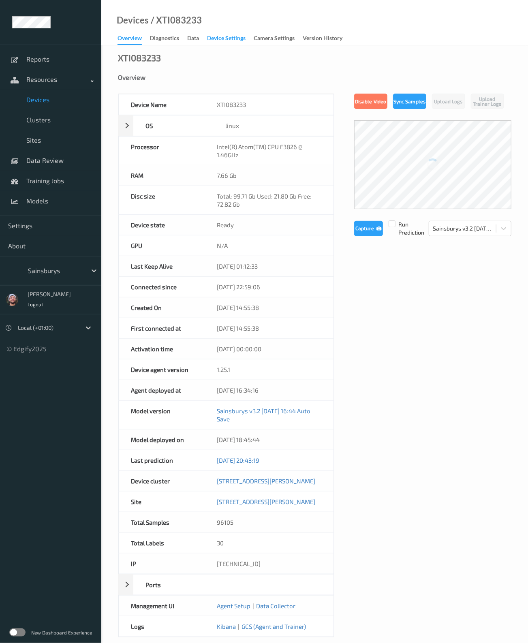
click at [217, 41] on div "Device Settings" at bounding box center [226, 39] width 39 height 10
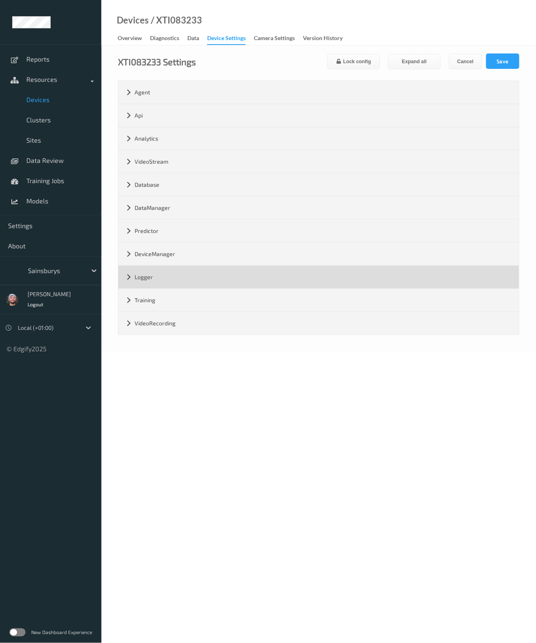
click at [154, 283] on div "Logger" at bounding box center [318, 277] width 400 height 23
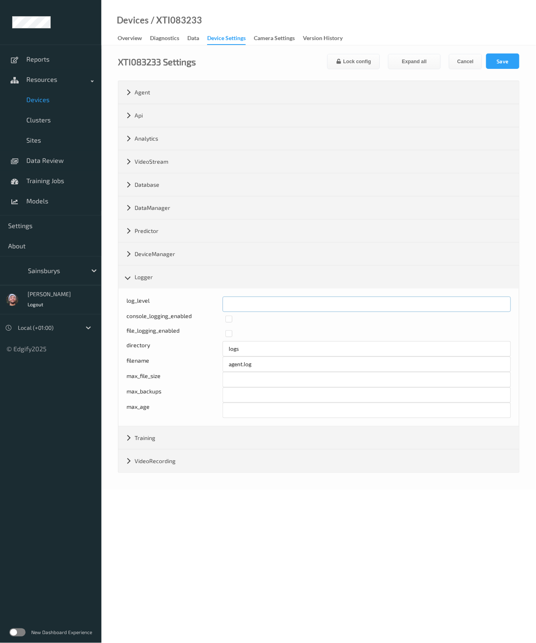
drag, startPoint x: 214, startPoint y: 295, endPoint x: 181, endPoint y: 293, distance: 33.0
click at [176, 293] on div "log_level * console_logging_enabled file_logging_enabled directory logs filenam…" at bounding box center [318, 358] width 400 height 138
type input "*"
click at [500, 66] on button "Save" at bounding box center [502, 61] width 33 height 15
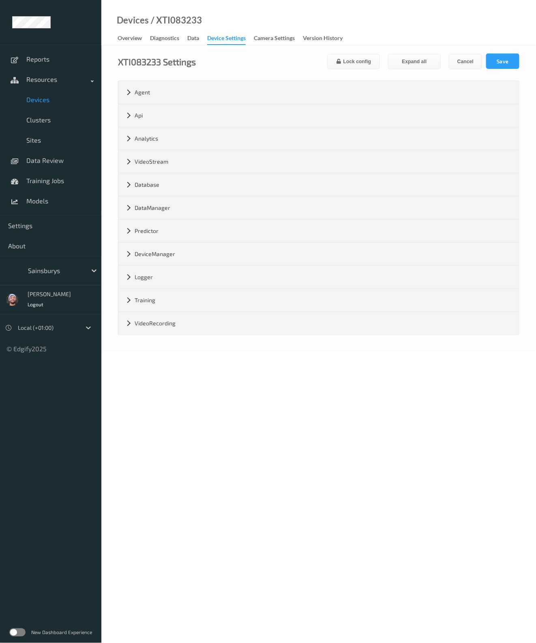
click at [50, 101] on span "Devices" at bounding box center [59, 100] width 67 height 8
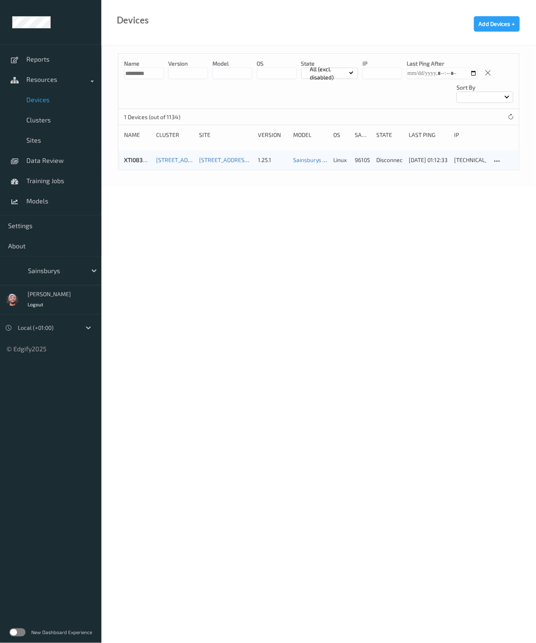
click at [152, 75] on input "*********" at bounding box center [144, 73] width 40 height 11
paste input
type input "*********"
click at [136, 162] on link "XTI231033" at bounding box center [137, 159] width 27 height 7
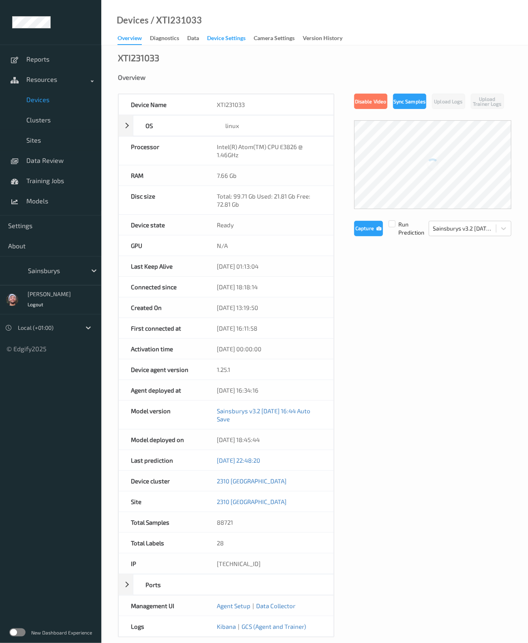
click at [229, 39] on div "Device Settings" at bounding box center [226, 39] width 39 height 10
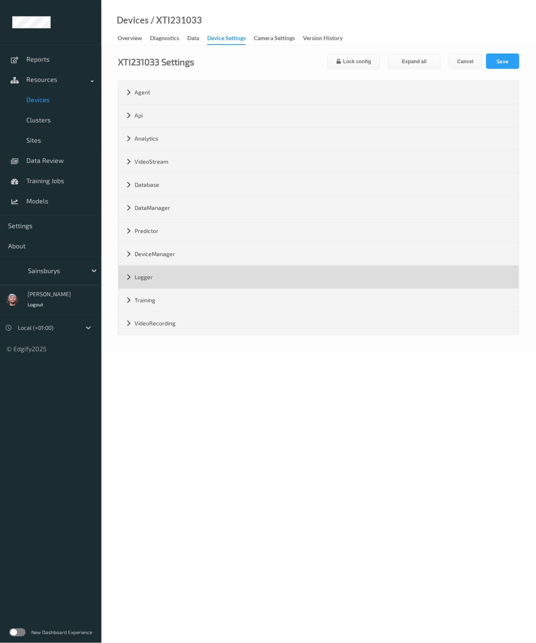
click at [169, 268] on div "Logger" at bounding box center [318, 277] width 400 height 23
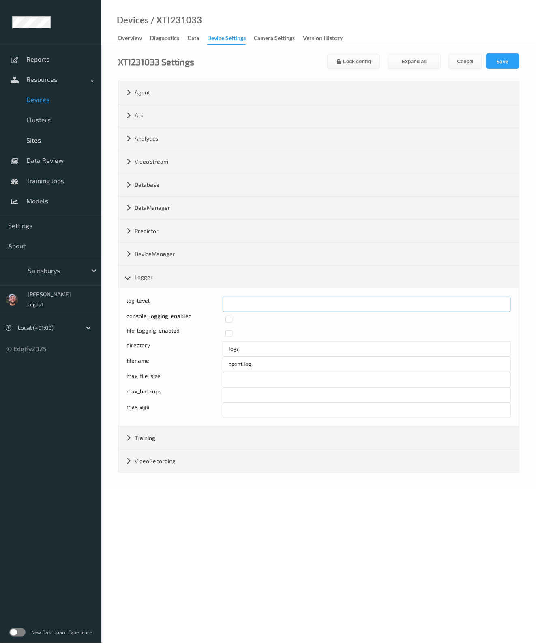
click at [257, 306] on input "*" at bounding box center [367, 304] width 288 height 15
paste input "*****"
type input "*"
click at [499, 64] on button "Save" at bounding box center [502, 61] width 33 height 15
